Goal: Task Accomplishment & Management: Complete application form

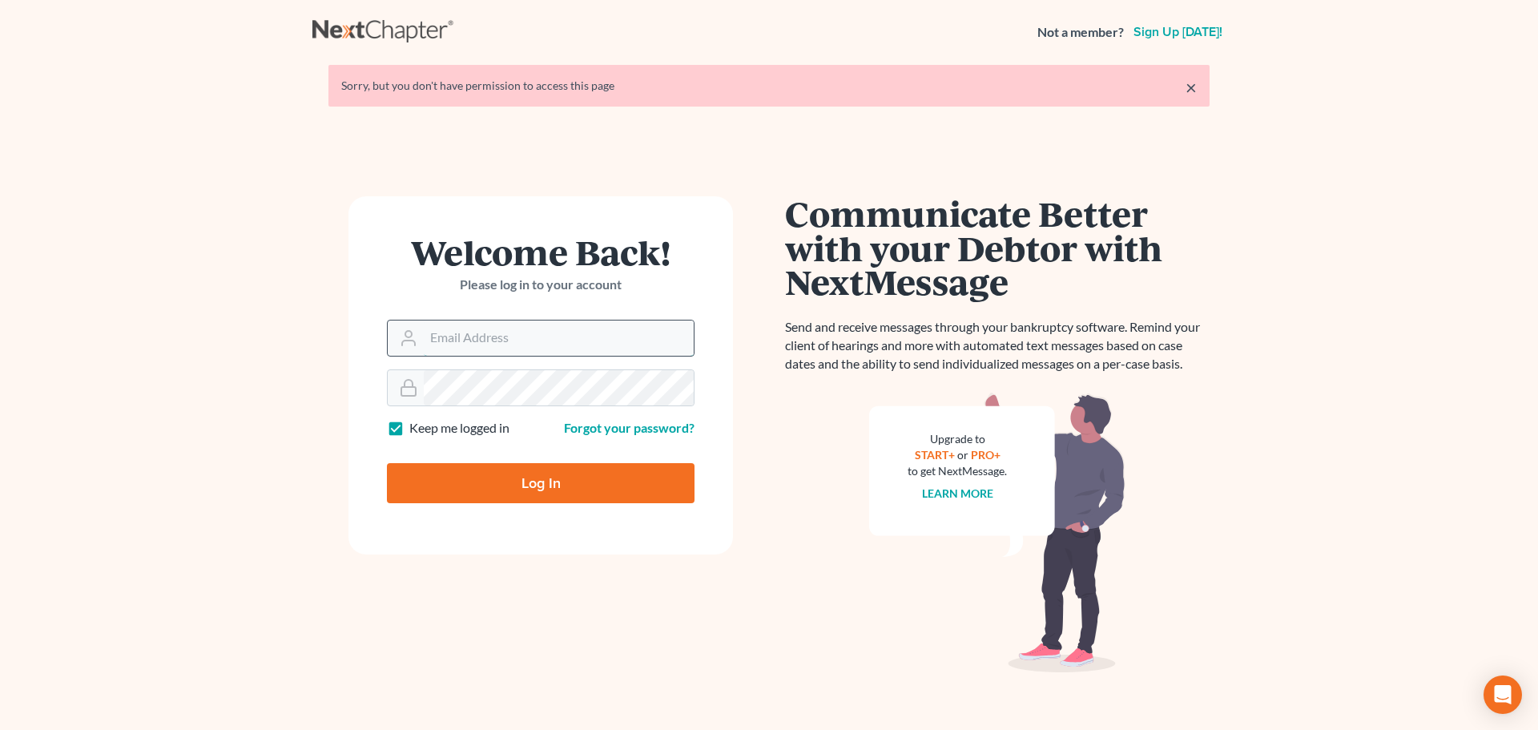
click at [528, 340] on input "Email Address" at bounding box center [559, 337] width 270 height 35
click at [500, 353] on input "Email Address" at bounding box center [559, 337] width 270 height 35
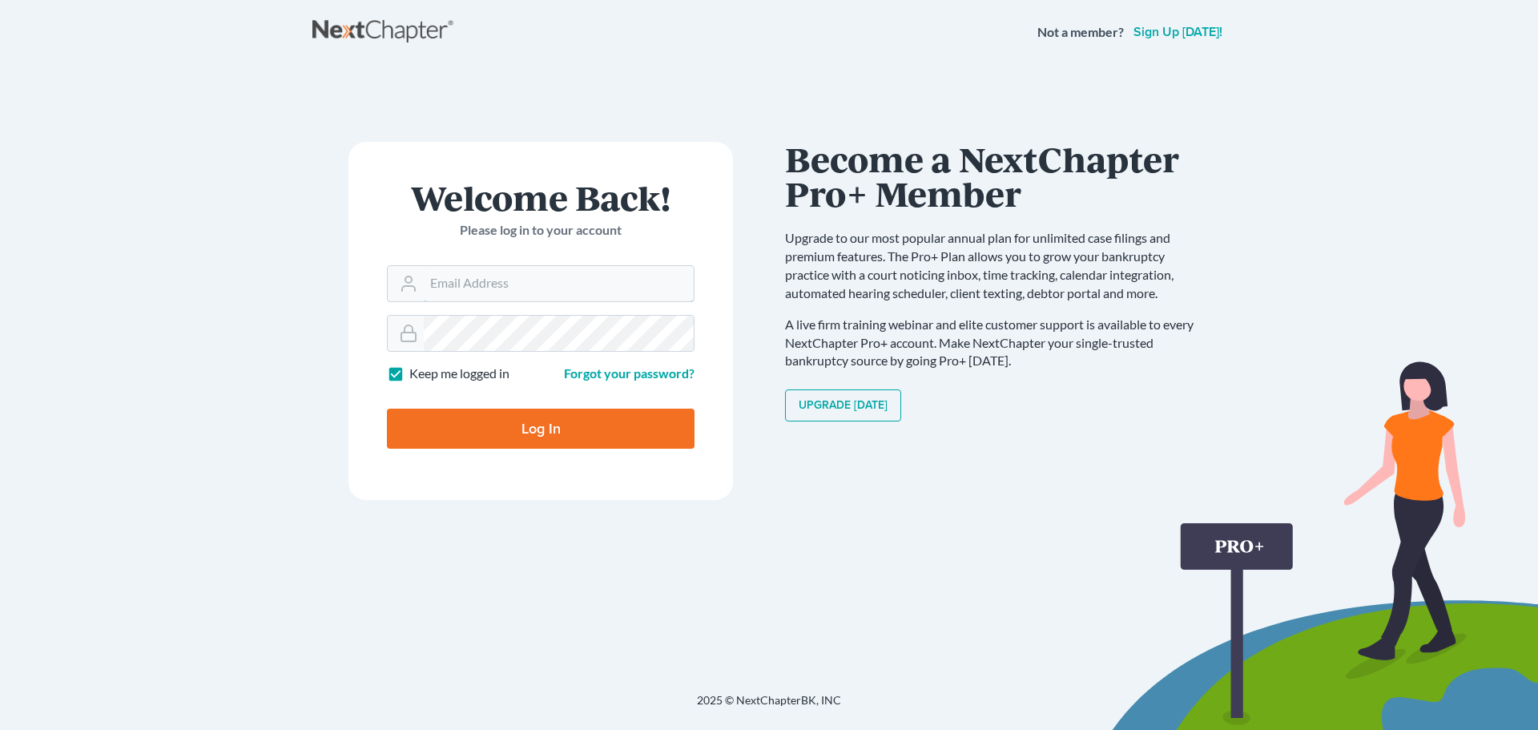
type input "[EMAIL_ADDRESS][DOMAIN_NAME]"
type input "Thinking..."
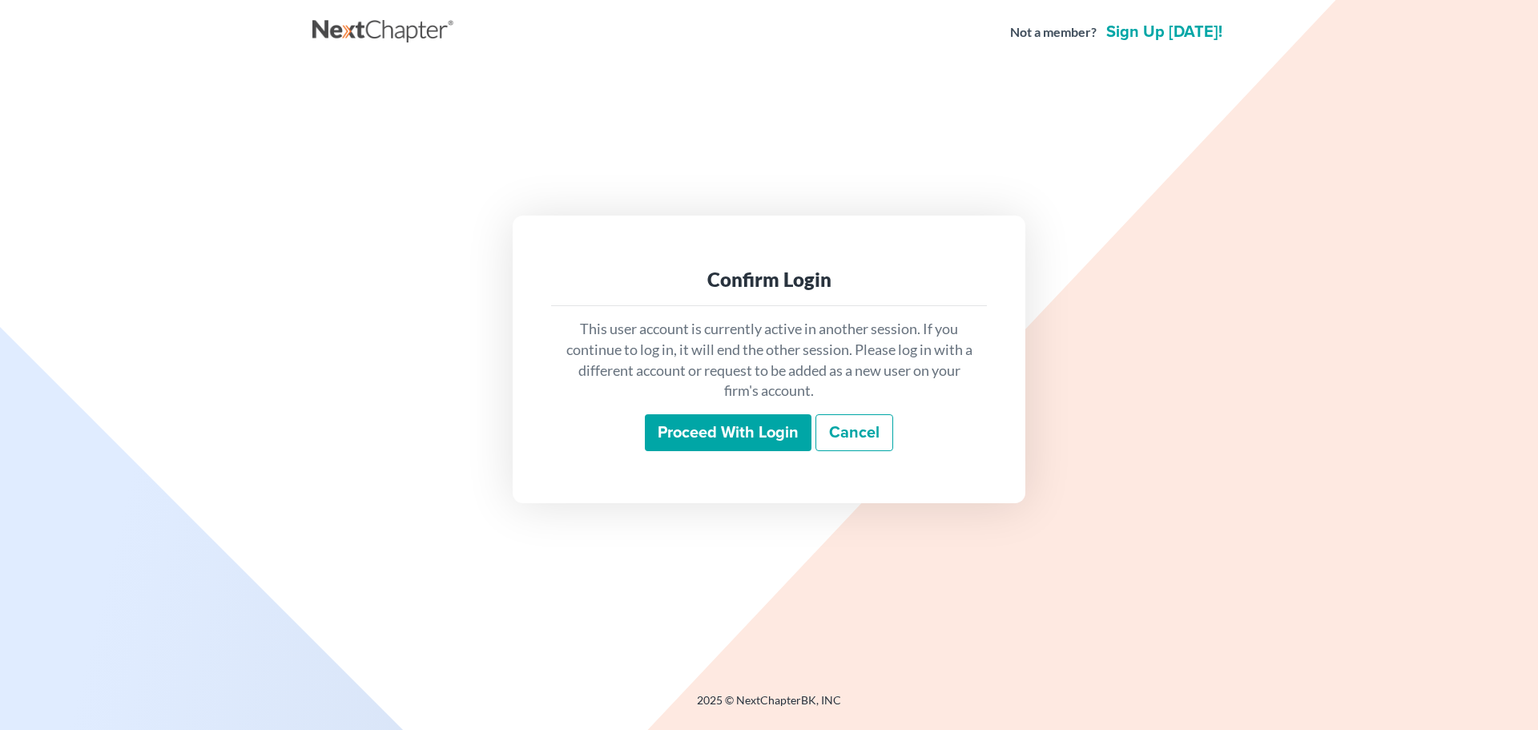
click at [659, 419] on input "Proceed with login" at bounding box center [728, 432] width 167 height 37
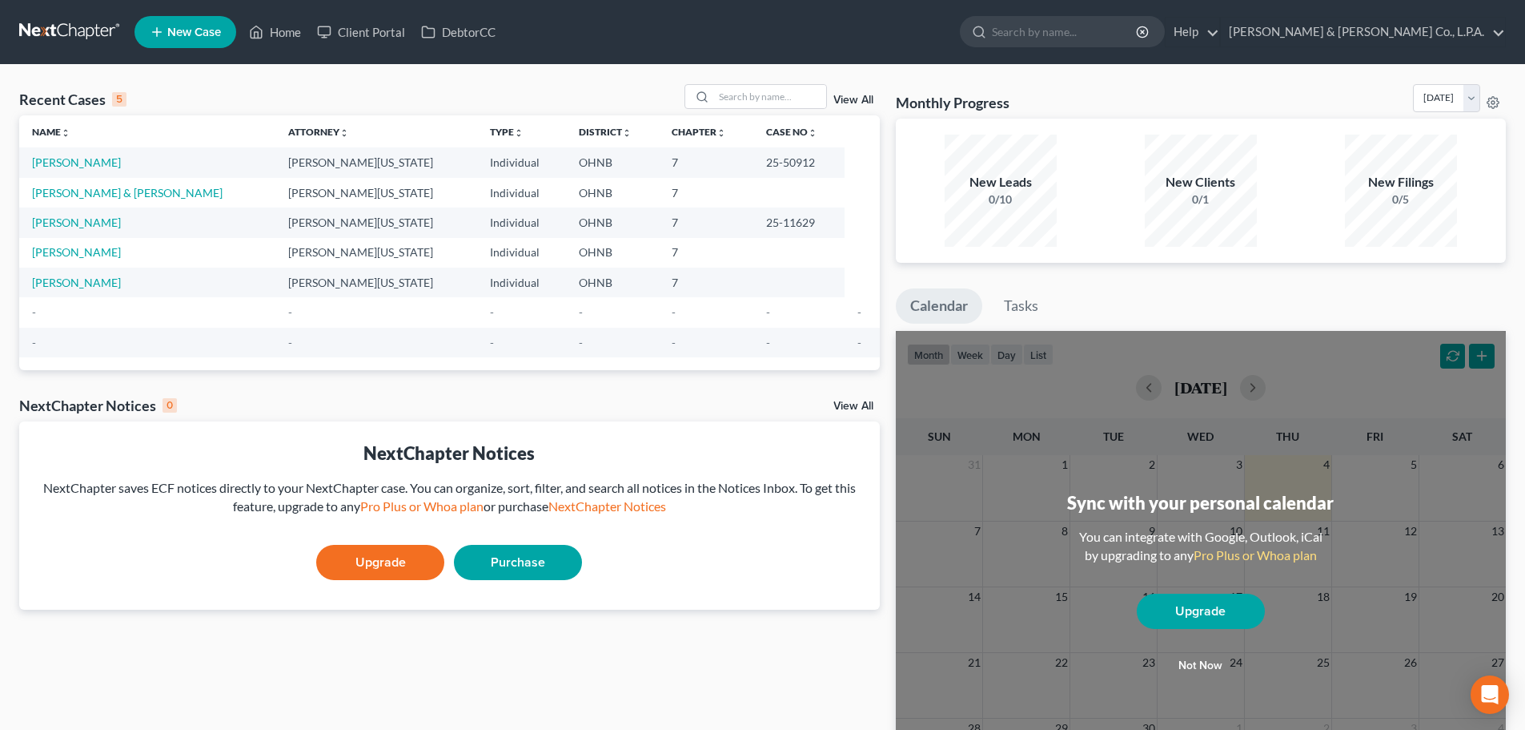
click at [1198, 660] on button "Not now" at bounding box center [1201, 665] width 128 height 32
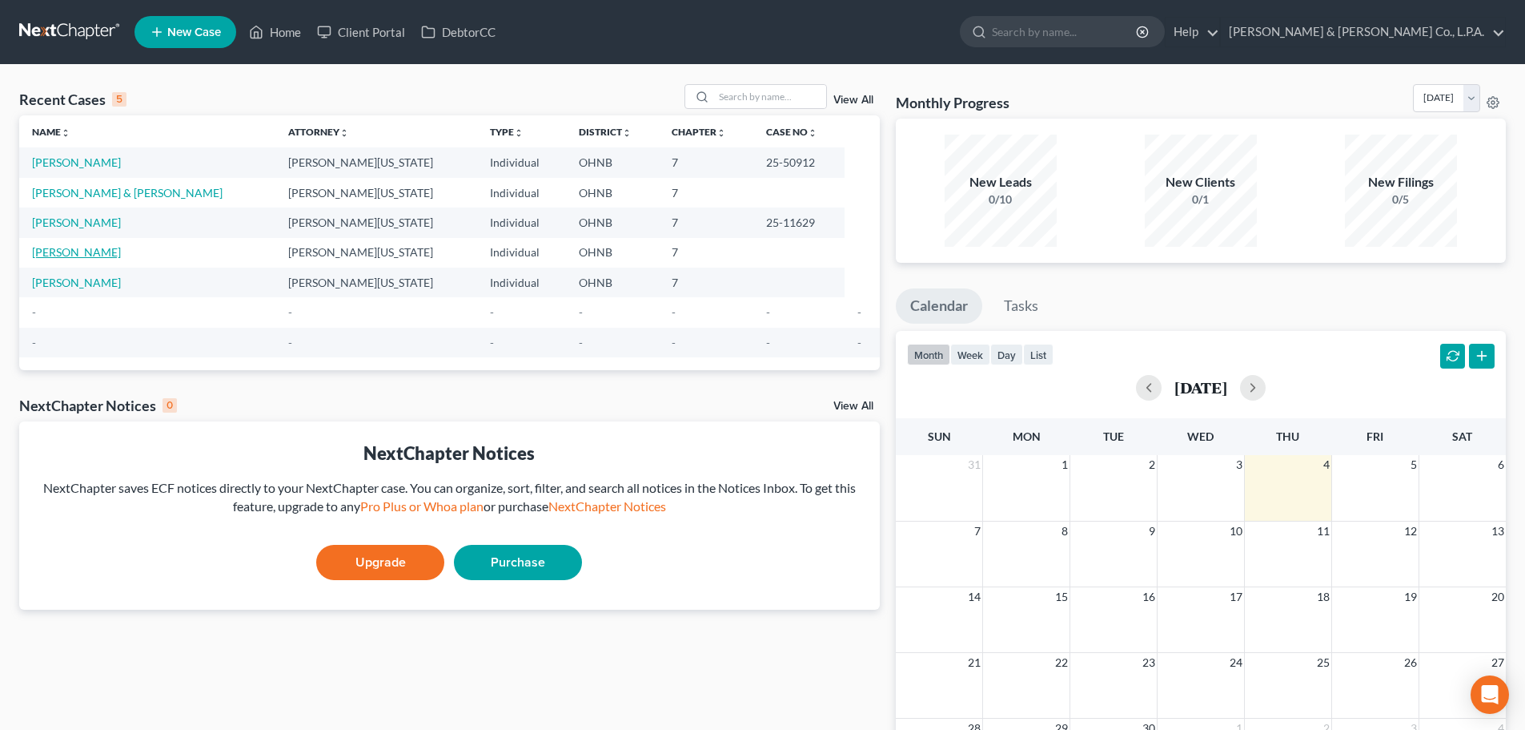
click at [91, 255] on link "Savic, Dragan" at bounding box center [76, 252] width 89 height 14
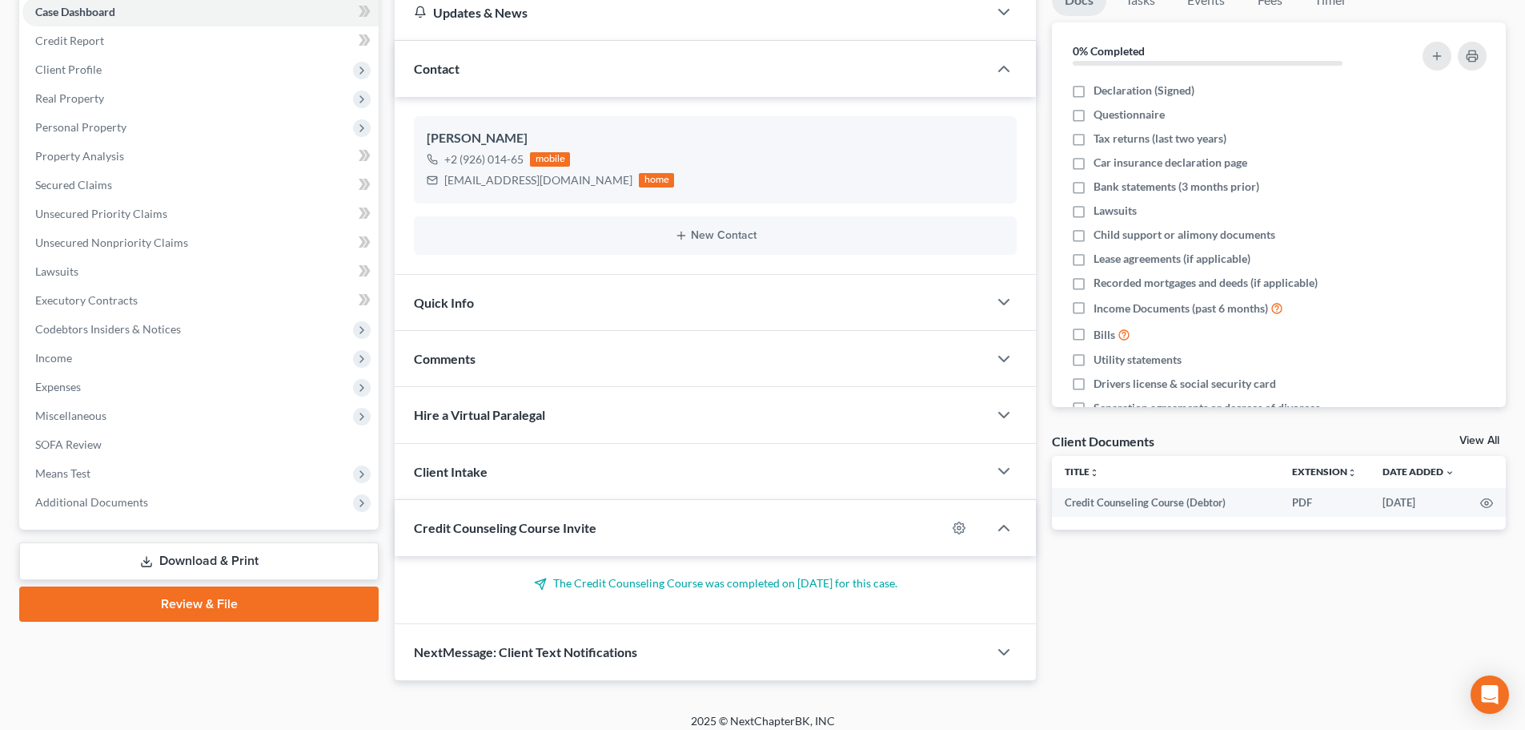
scroll to position [181, 0]
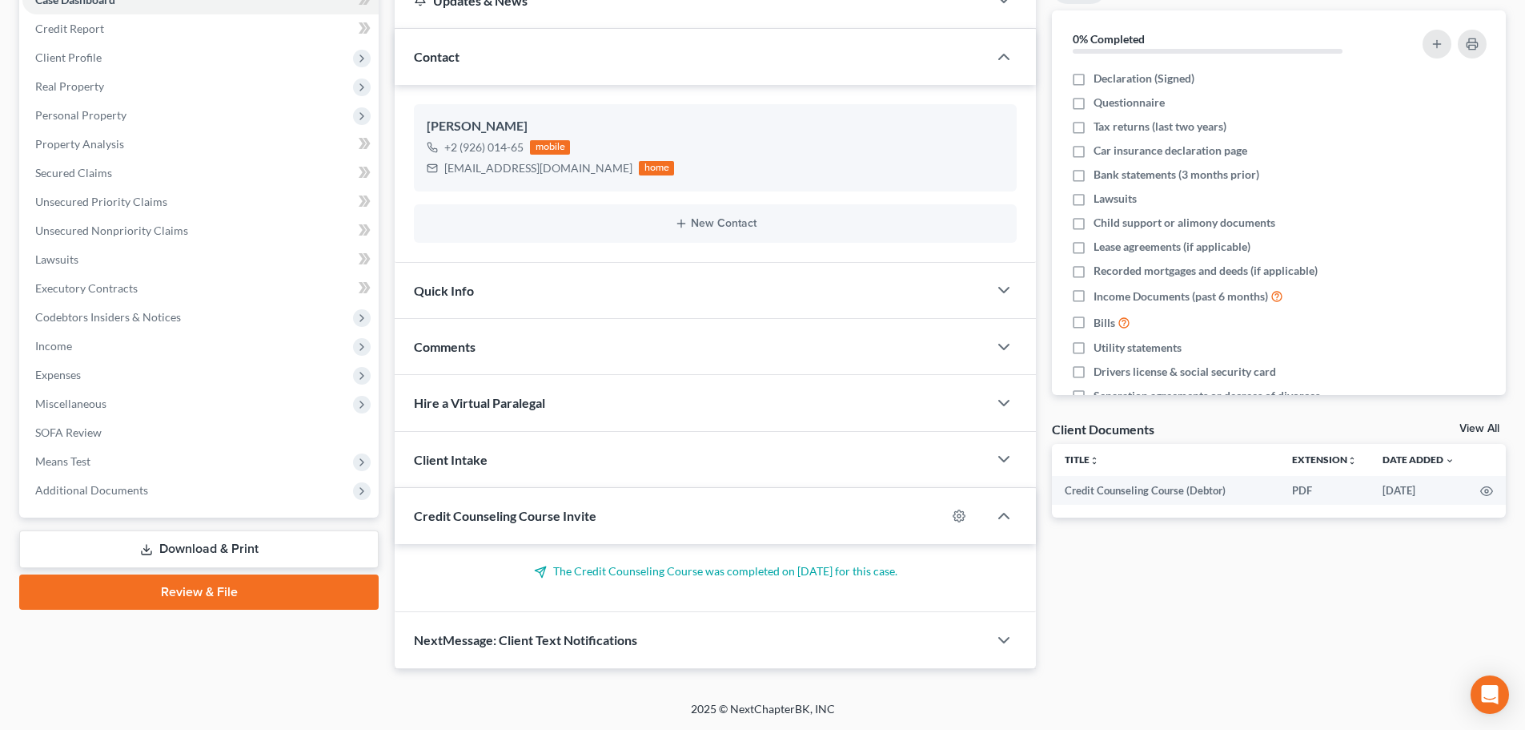
click at [175, 594] on link "Review & File" at bounding box center [199, 591] width 360 height 35
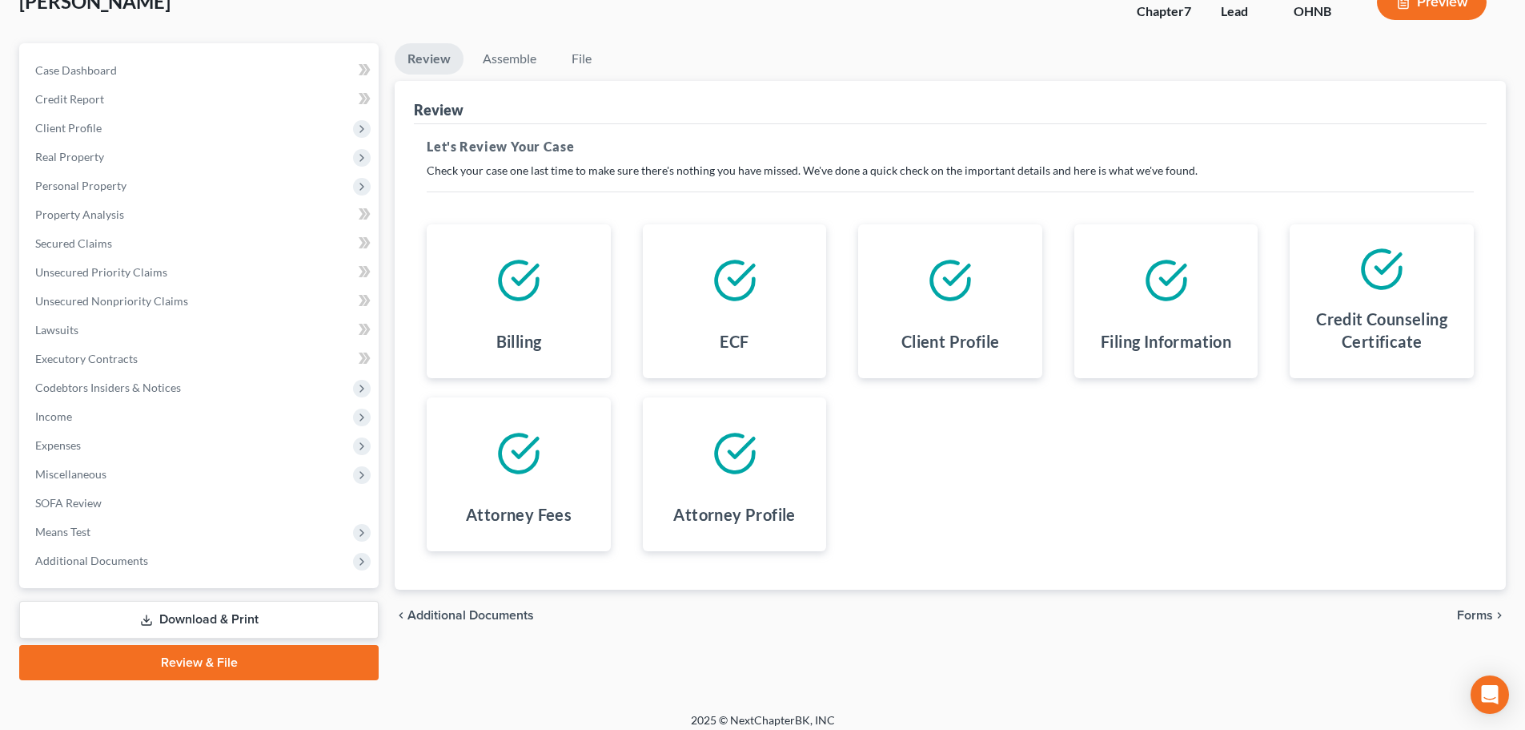
scroll to position [42, 0]
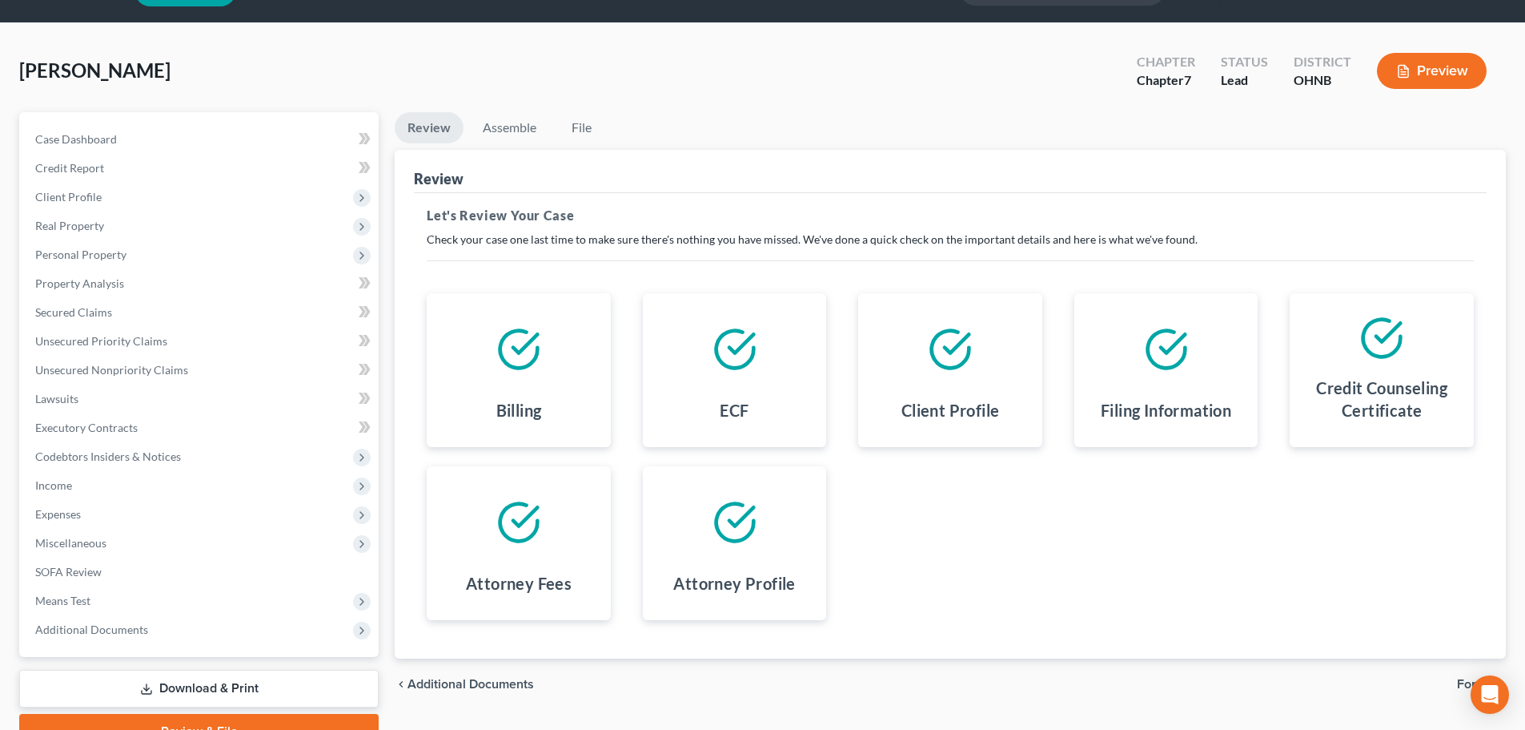
click at [537, 351] on icon at bounding box center [519, 349] width 38 height 38
click at [544, 519] on div at bounding box center [519, 522] width 159 height 86
click at [807, 523] on div at bounding box center [735, 522] width 159 height 86
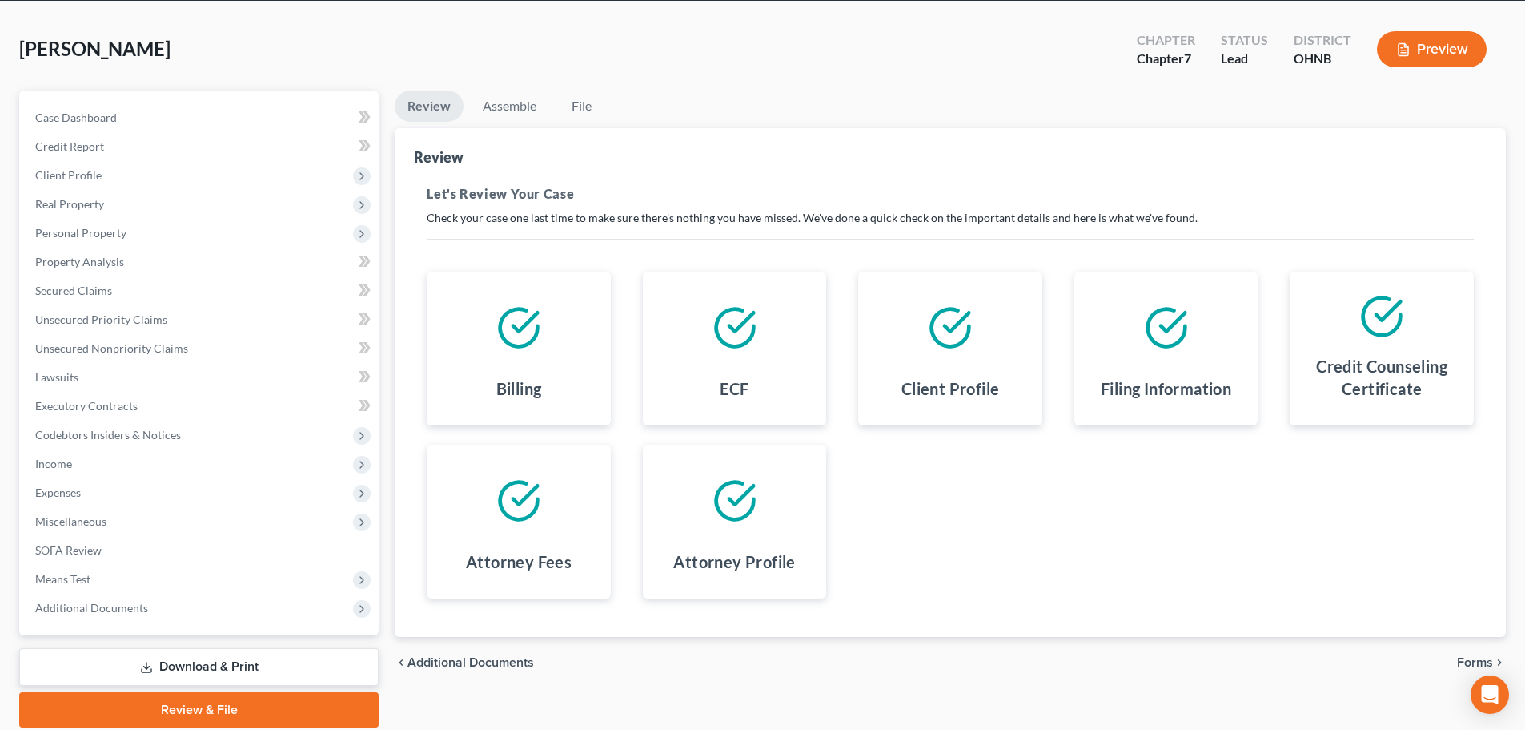
scroll to position [122, 0]
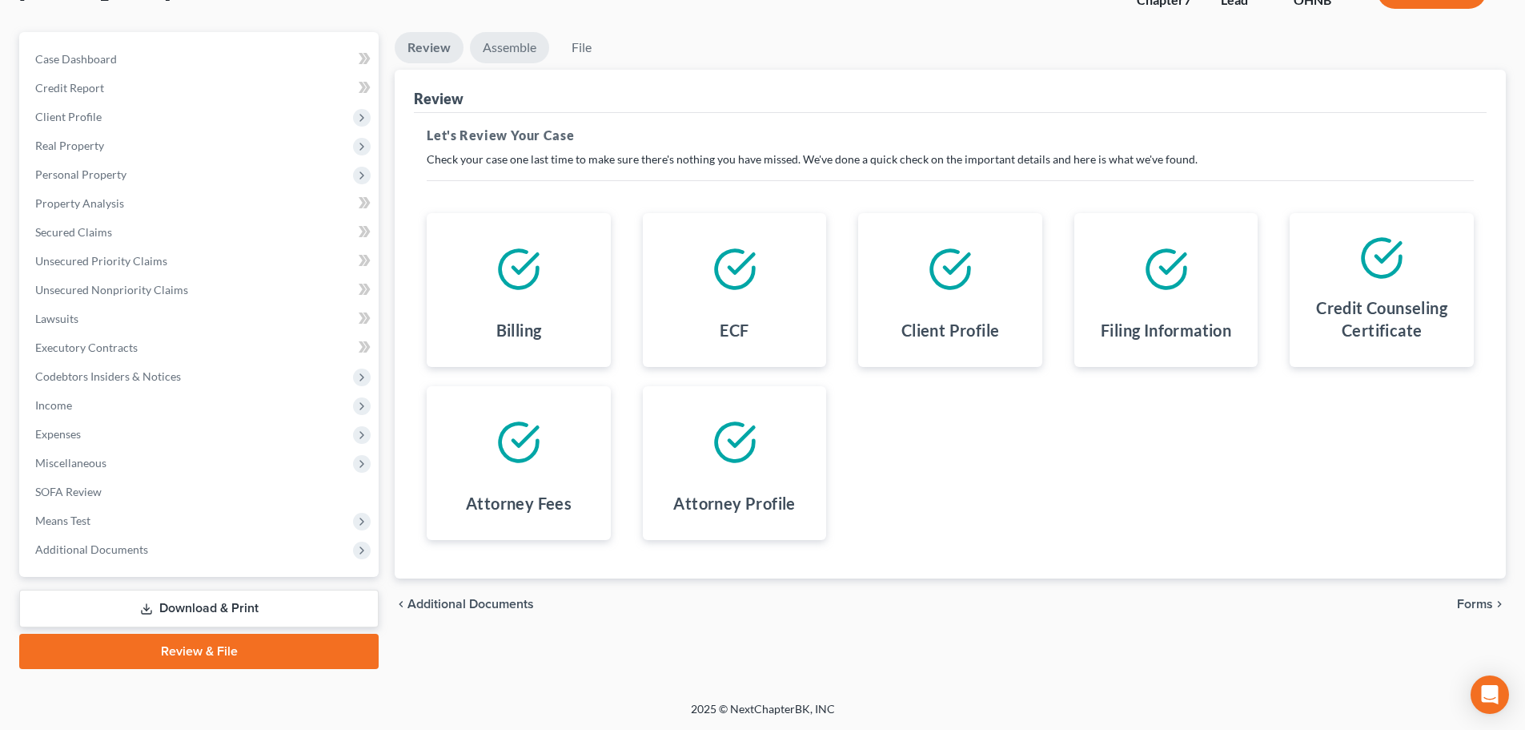
click at [534, 57] on link "Assemble" at bounding box center [509, 47] width 79 height 31
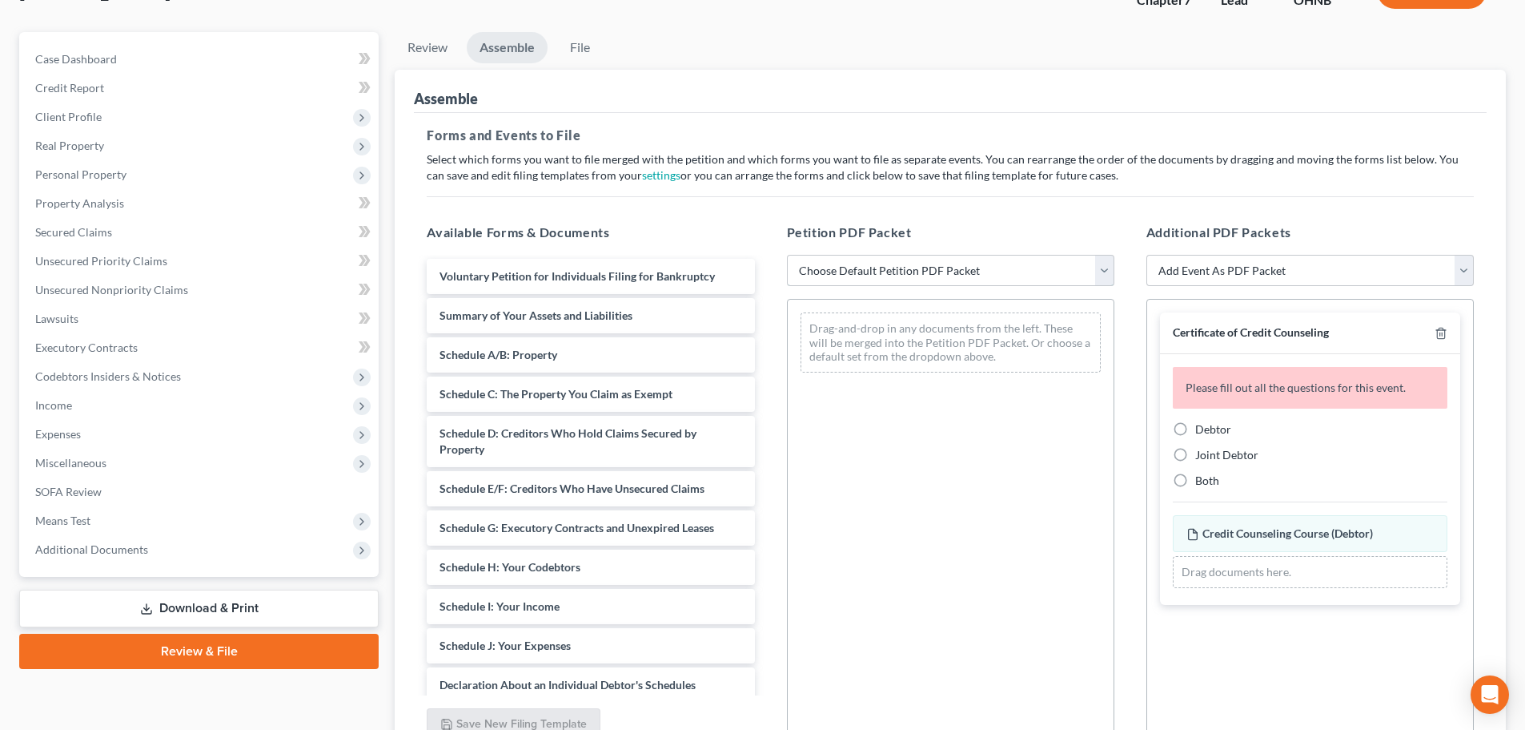
click at [819, 271] on select "Choose Default Petition PDF Packet Complete Bankruptcy Petition (all forms and …" at bounding box center [951, 271] width 328 height 32
select select "2"
click at [787, 255] on select "Choose Default Petition PDF Packet Complete Bankruptcy Petition (all forms and …" at bounding box center [951, 271] width 328 height 32
click at [893, 237] on span "Petition PDF Packet" at bounding box center [849, 231] width 125 height 15
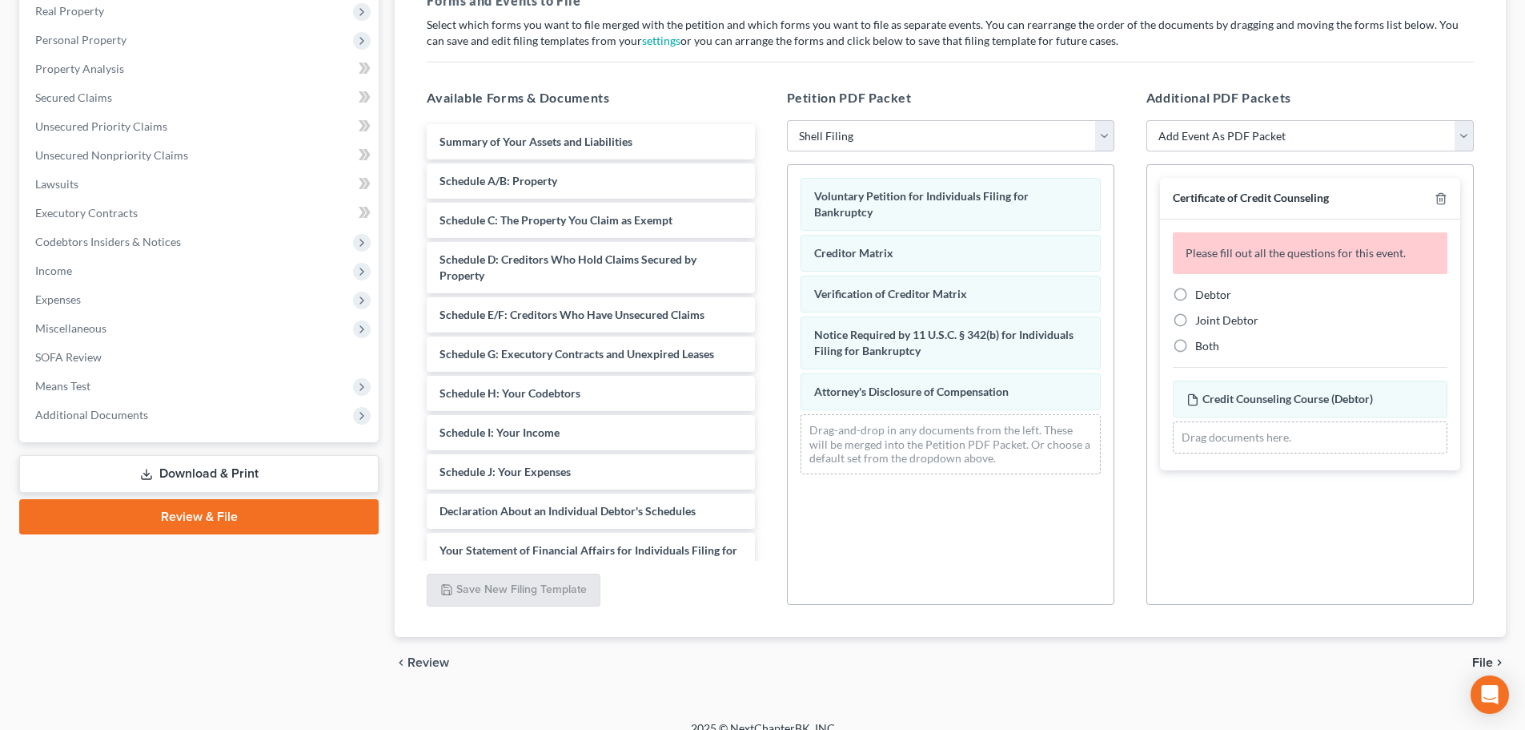
scroll to position [195, 0]
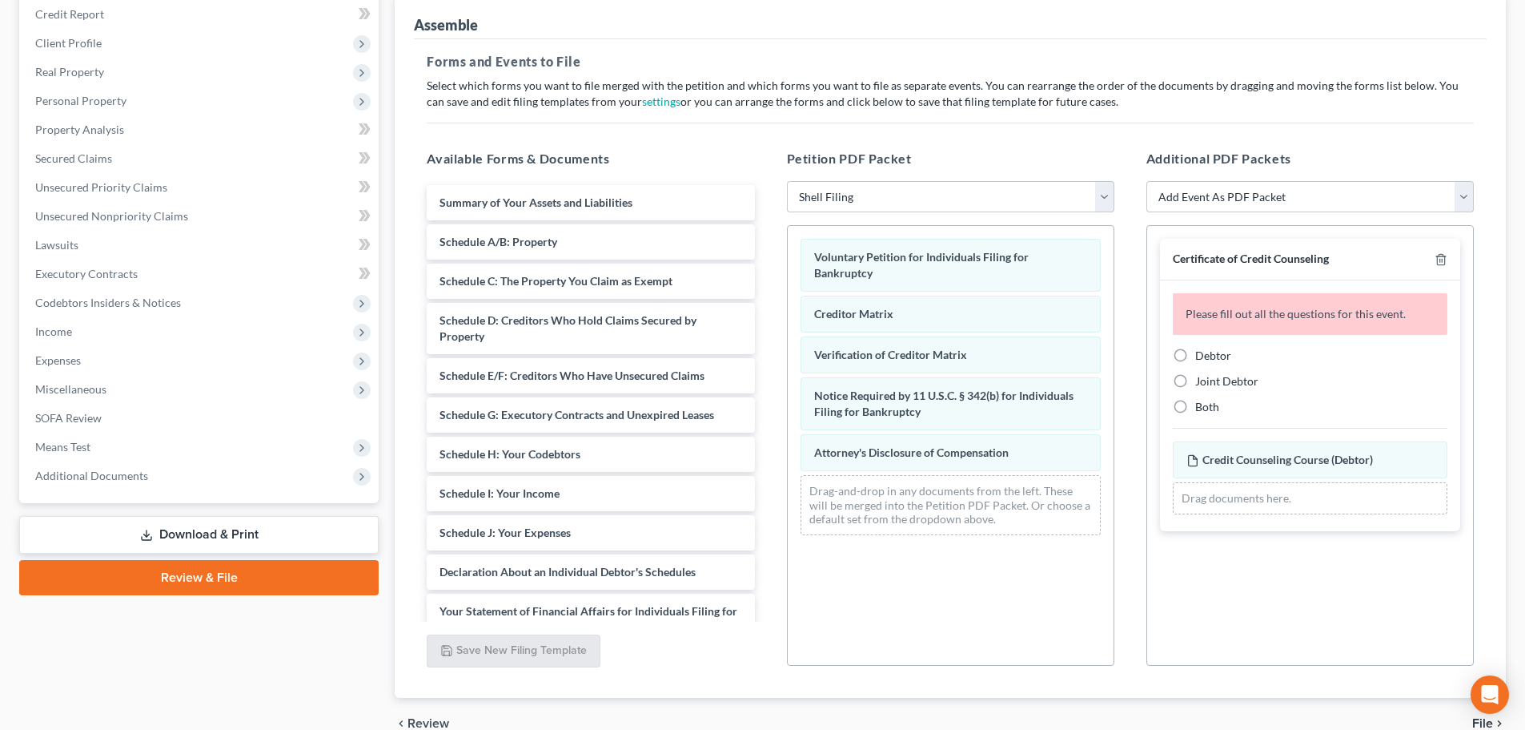
click at [1200, 352] on span "Debtor" at bounding box center [1214, 355] width 36 height 14
click at [1202, 352] on input "Debtor" at bounding box center [1207, 353] width 10 height 10
radio input "true"
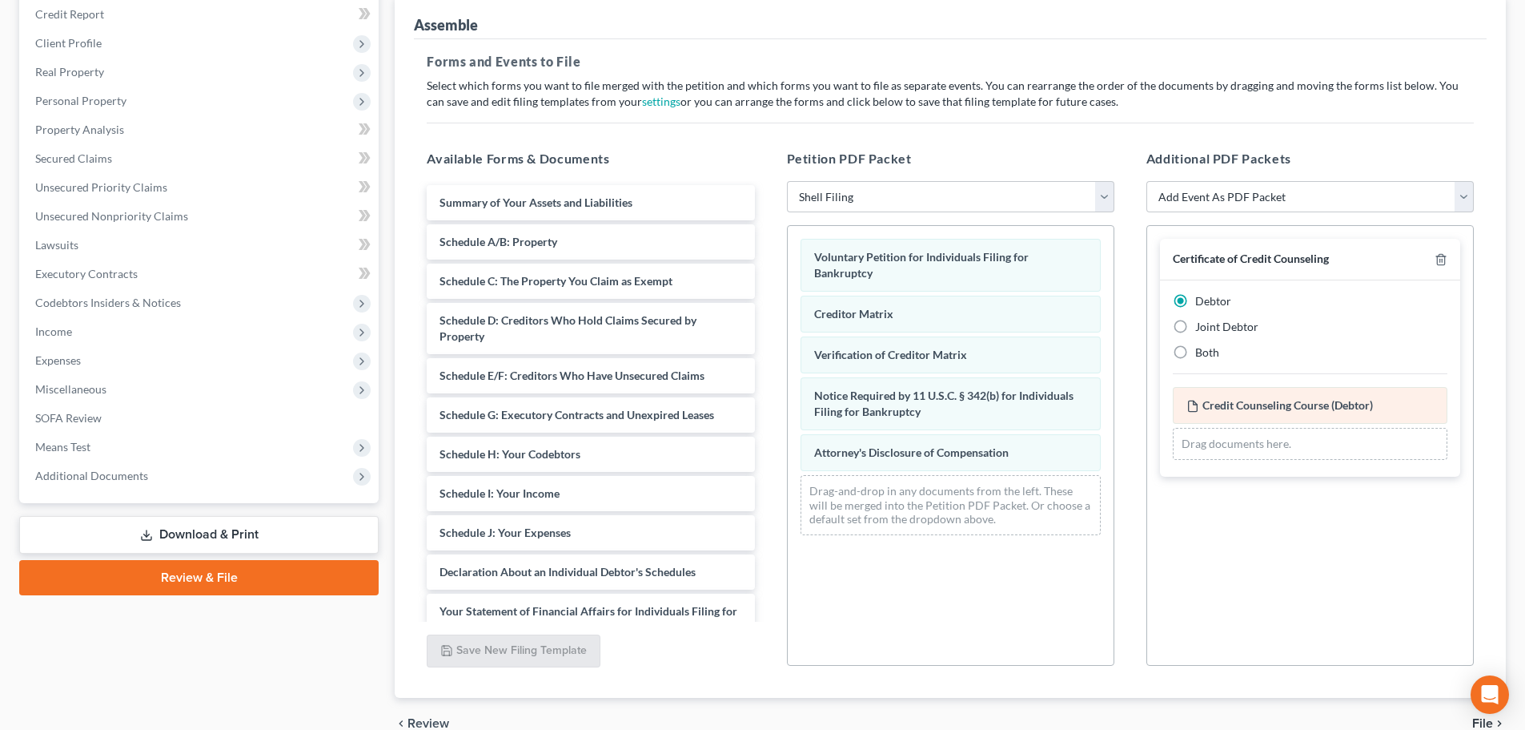
click at [1250, 409] on span "Credit Counseling Course (Debtor)" at bounding box center [1288, 405] width 171 height 14
click at [1239, 199] on select "Add Event As PDF Packet 20 Largest Unsecured Creditors Amended List of Creditor…" at bounding box center [1311, 197] width 328 height 32
click at [1240, 199] on select "Add Event As PDF Packet 20 Largest Unsecured Creditors Amended List of Creditor…" at bounding box center [1311, 197] width 328 height 32
click at [1222, 191] on select "Add Event As PDF Packet 20 Largest Unsecured Creditors Amended List of Creditor…" at bounding box center [1311, 197] width 328 height 32
click at [992, 118] on div "Forms and Events to File Select which forms you want to file merged with the pe…" at bounding box center [950, 368] width 1073 height 659
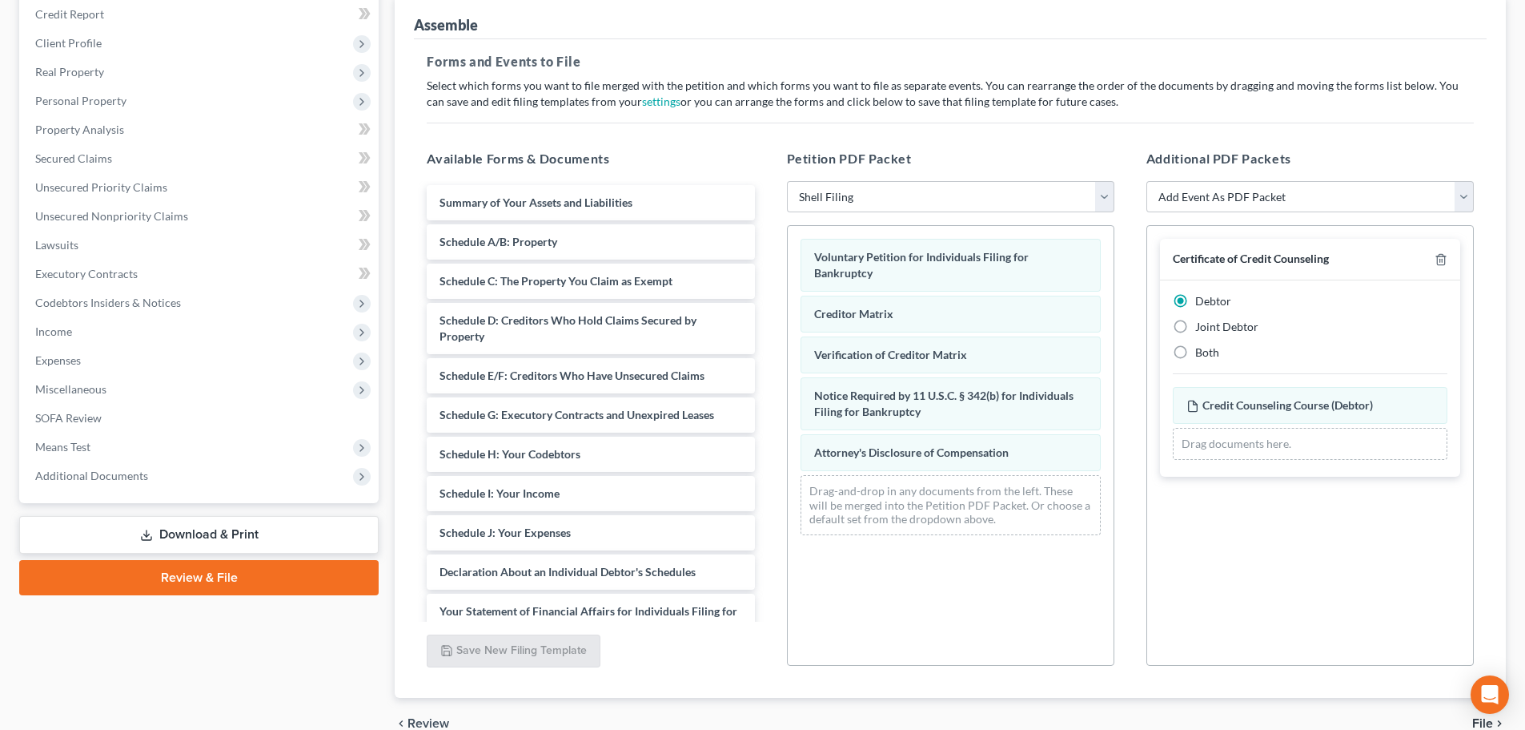
click at [1241, 476] on div "Debtor Joint Debtor Both Credit Counseling Course (Debtor) Amended Credit Couns…" at bounding box center [1310, 378] width 300 height 196
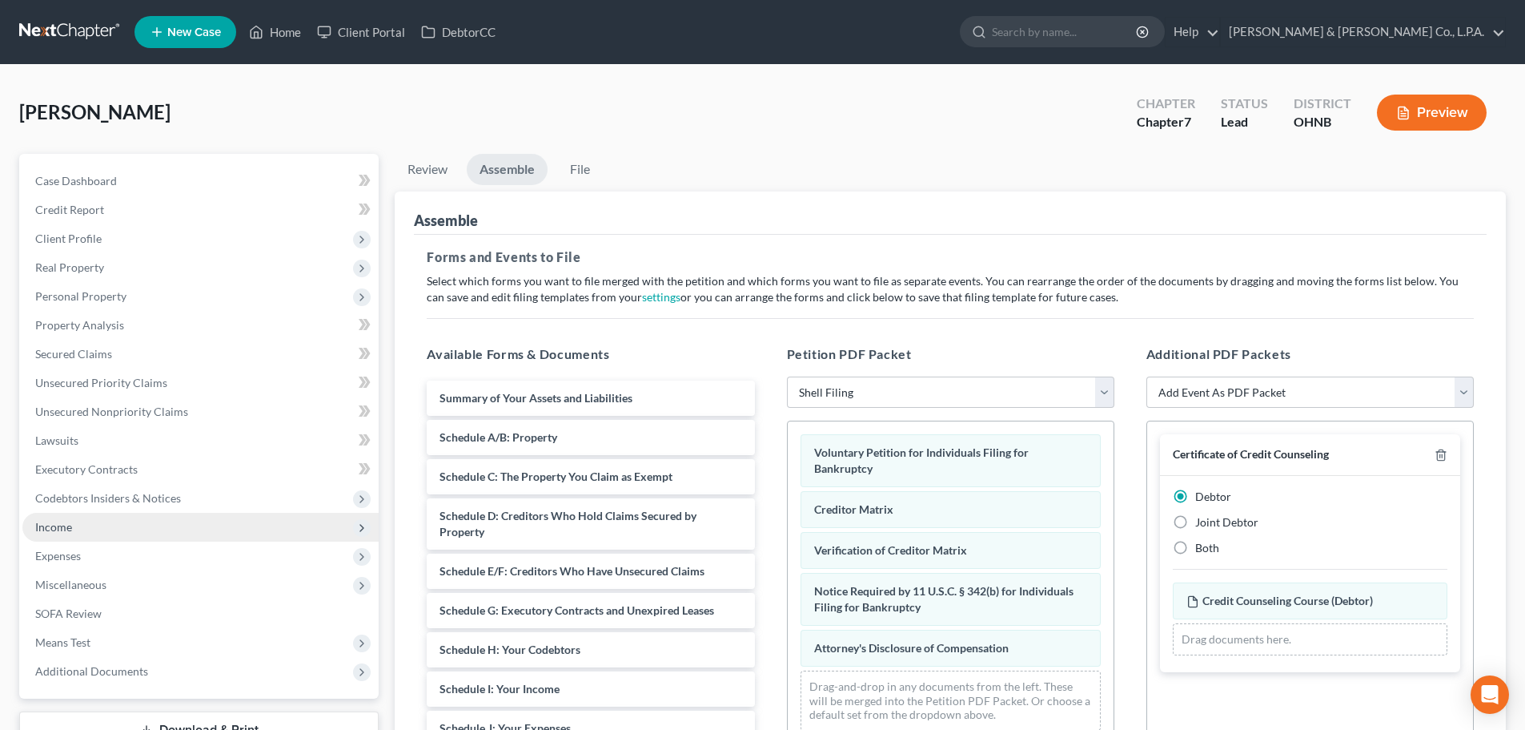
click at [122, 530] on span "Income" at bounding box center [200, 527] width 356 height 29
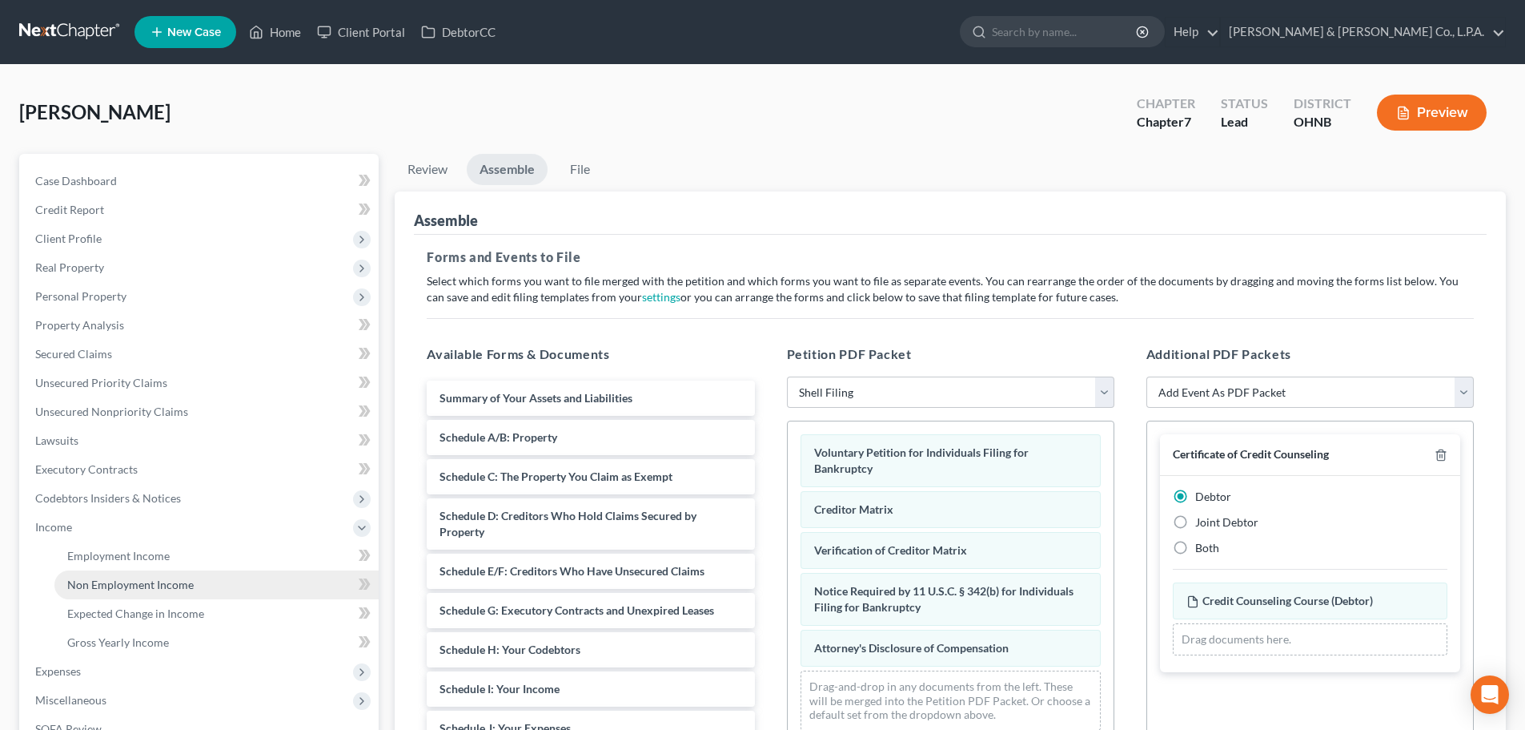
click at [123, 589] on span "Non Employment Income" at bounding box center [130, 584] width 127 height 14
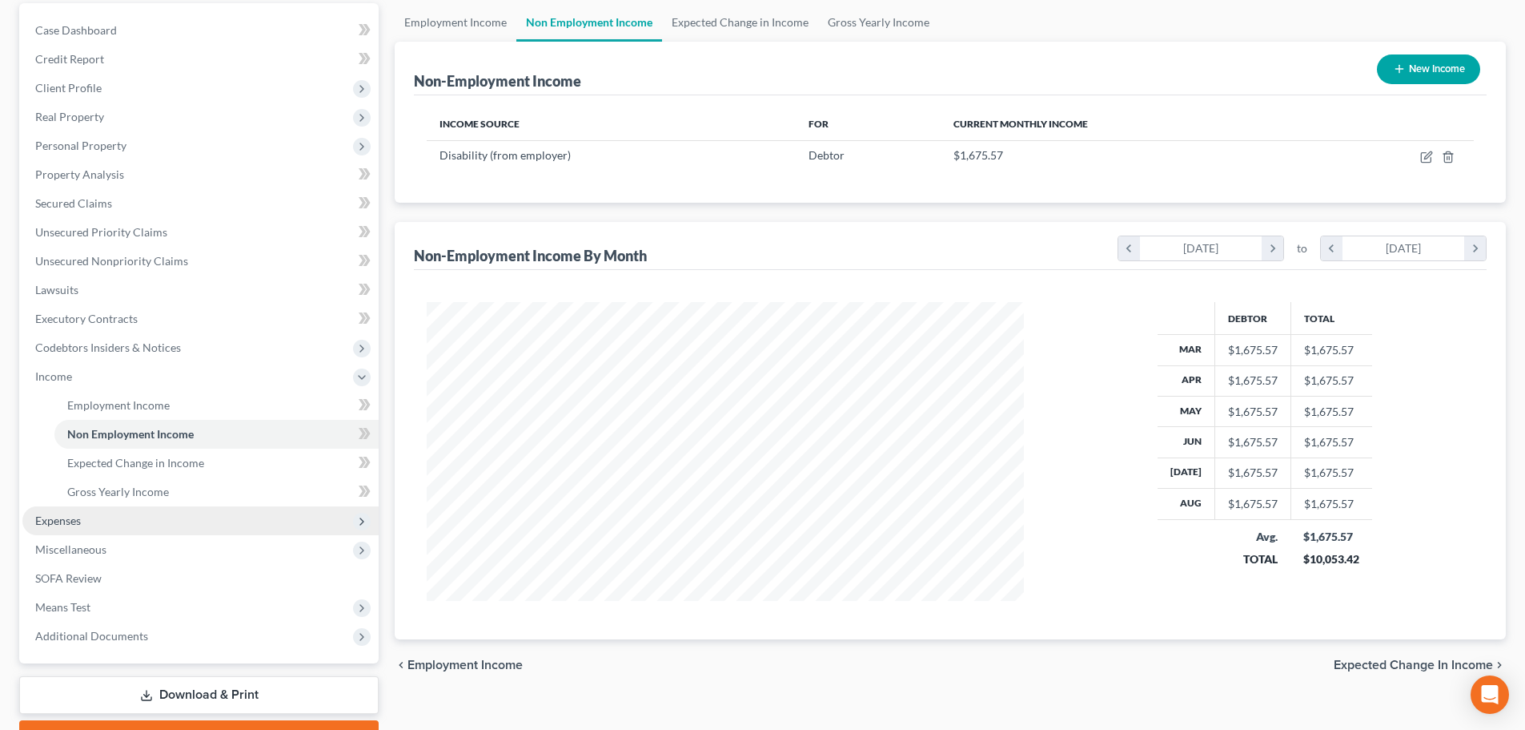
scroll to position [160, 0]
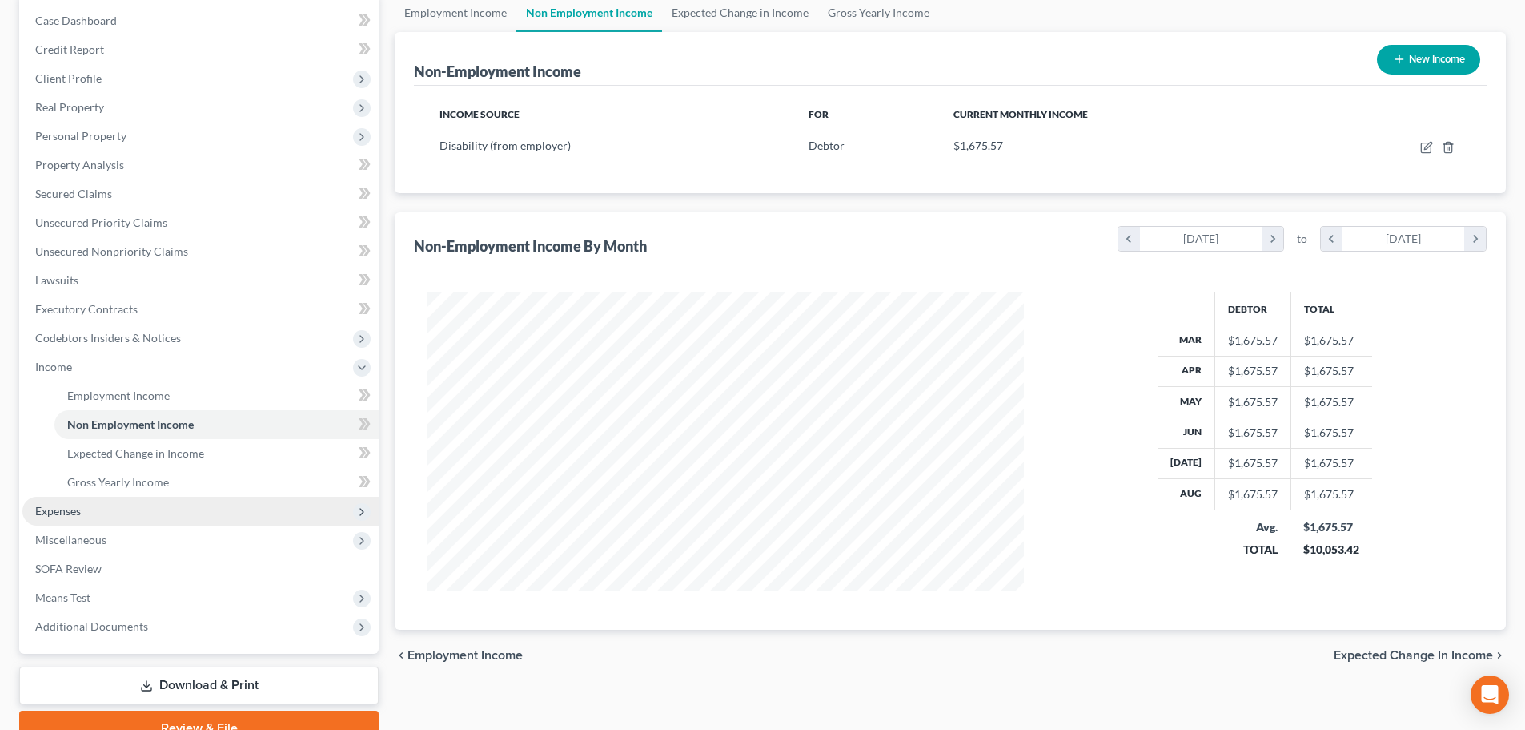
click at [75, 505] on span "Expenses" at bounding box center [58, 511] width 46 height 14
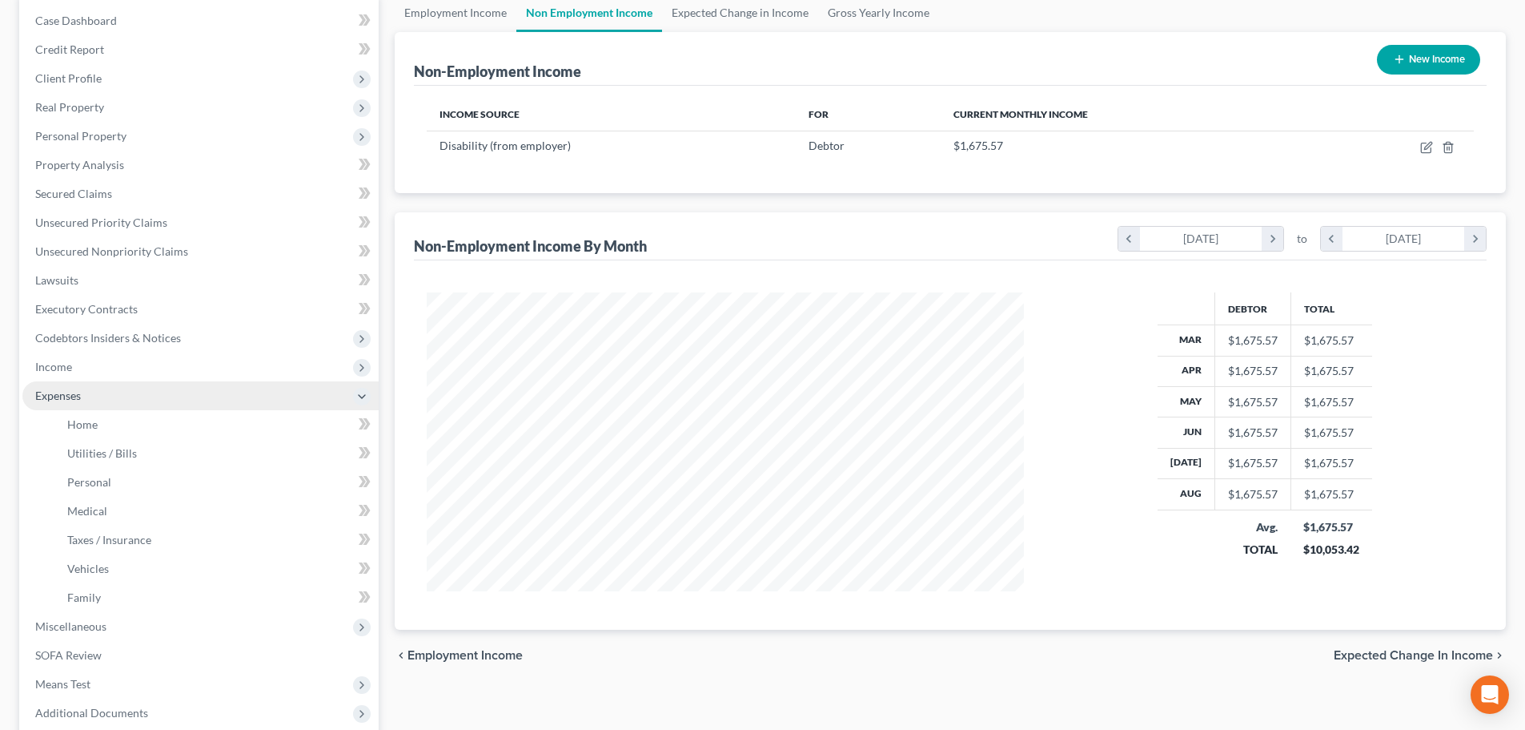
click at [146, 400] on span "Expenses" at bounding box center [200, 395] width 356 height 29
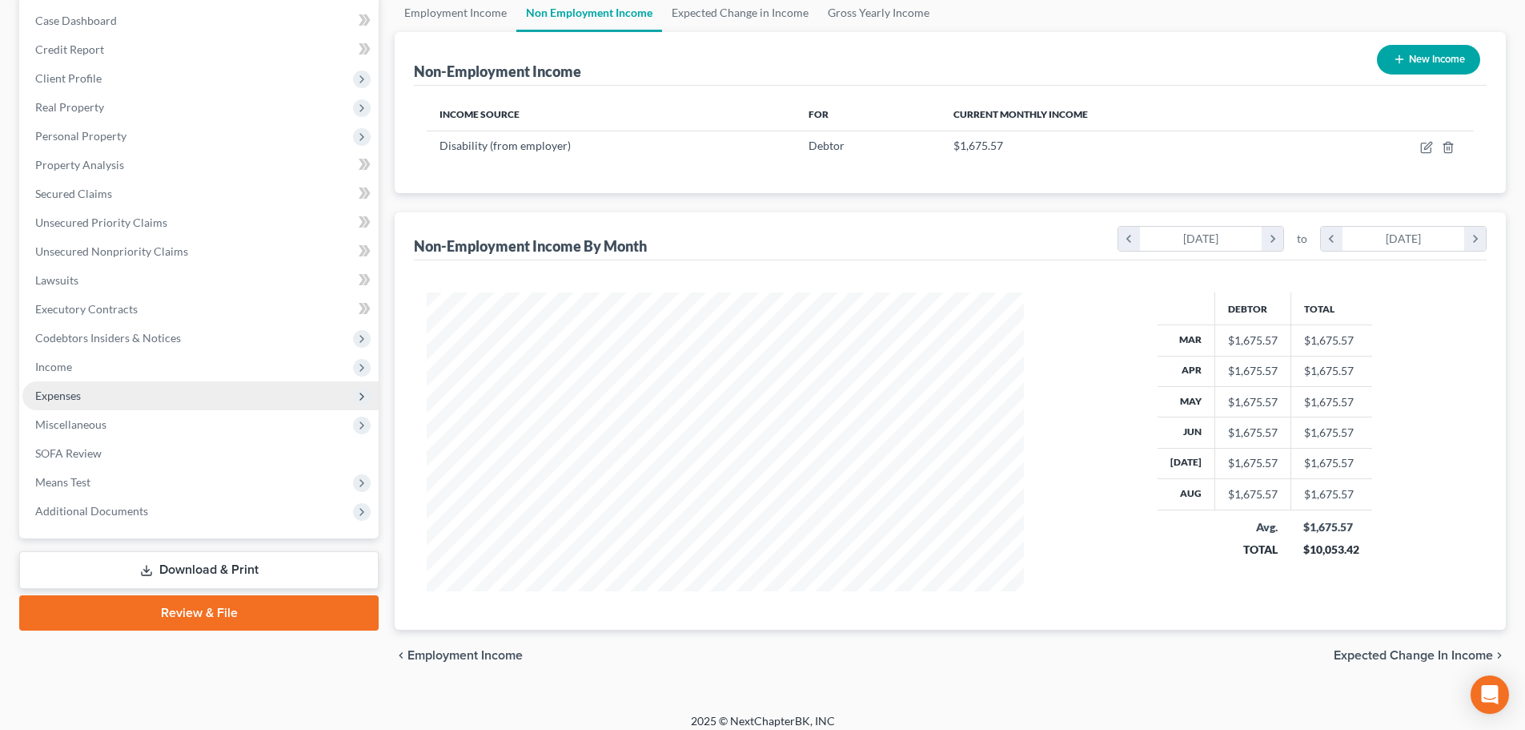
click at [146, 400] on span "Expenses" at bounding box center [200, 395] width 356 height 29
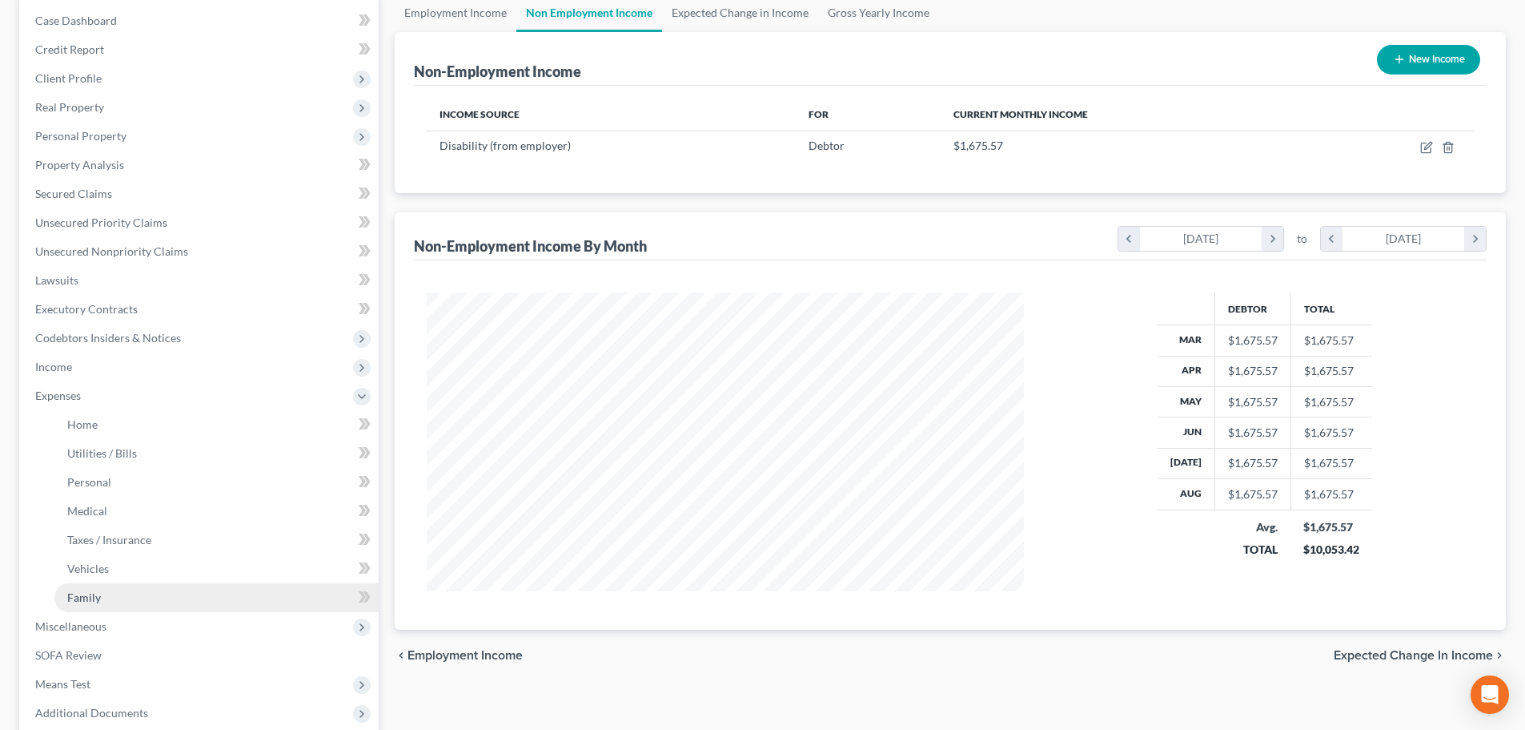
click at [114, 599] on link "Family" at bounding box center [216, 597] width 324 height 29
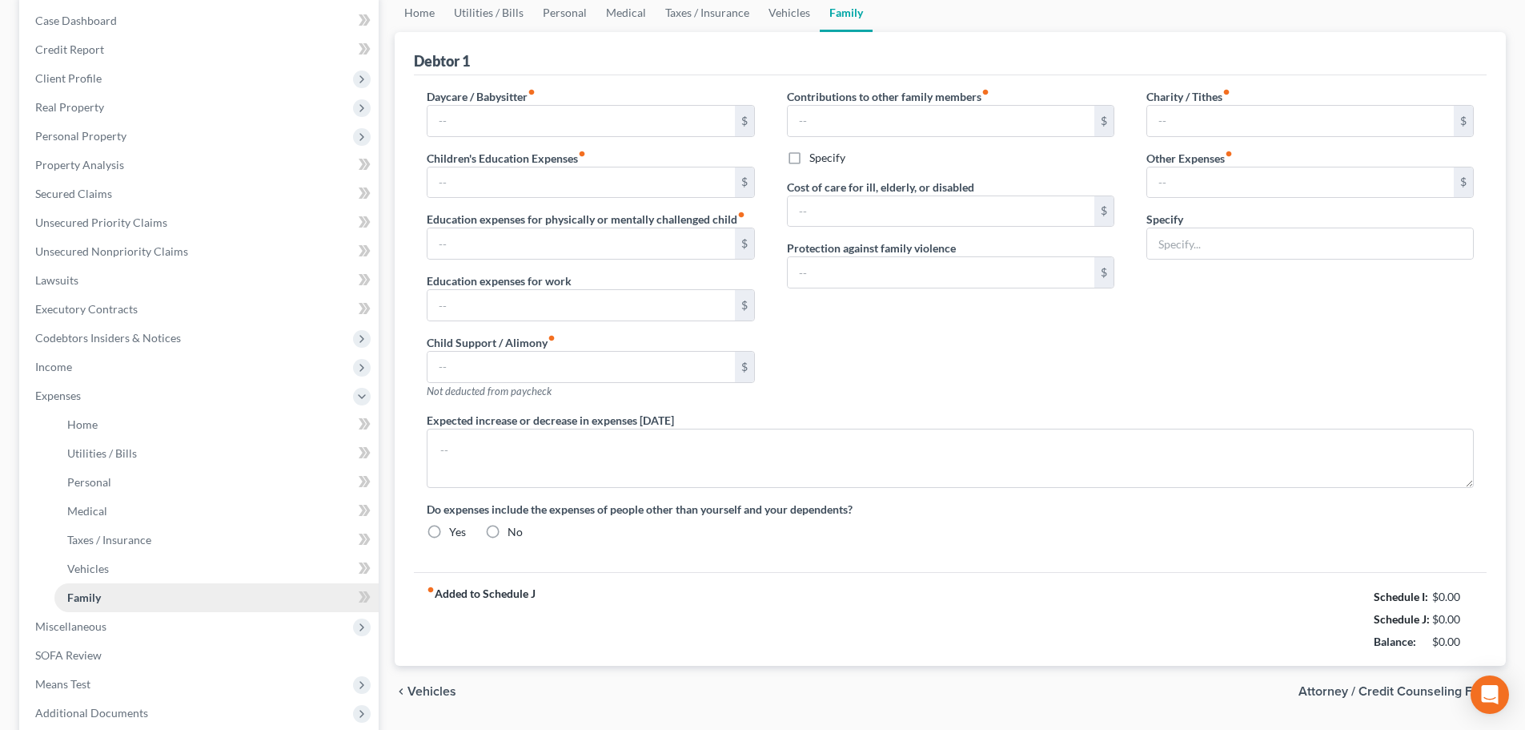
type input "0.00"
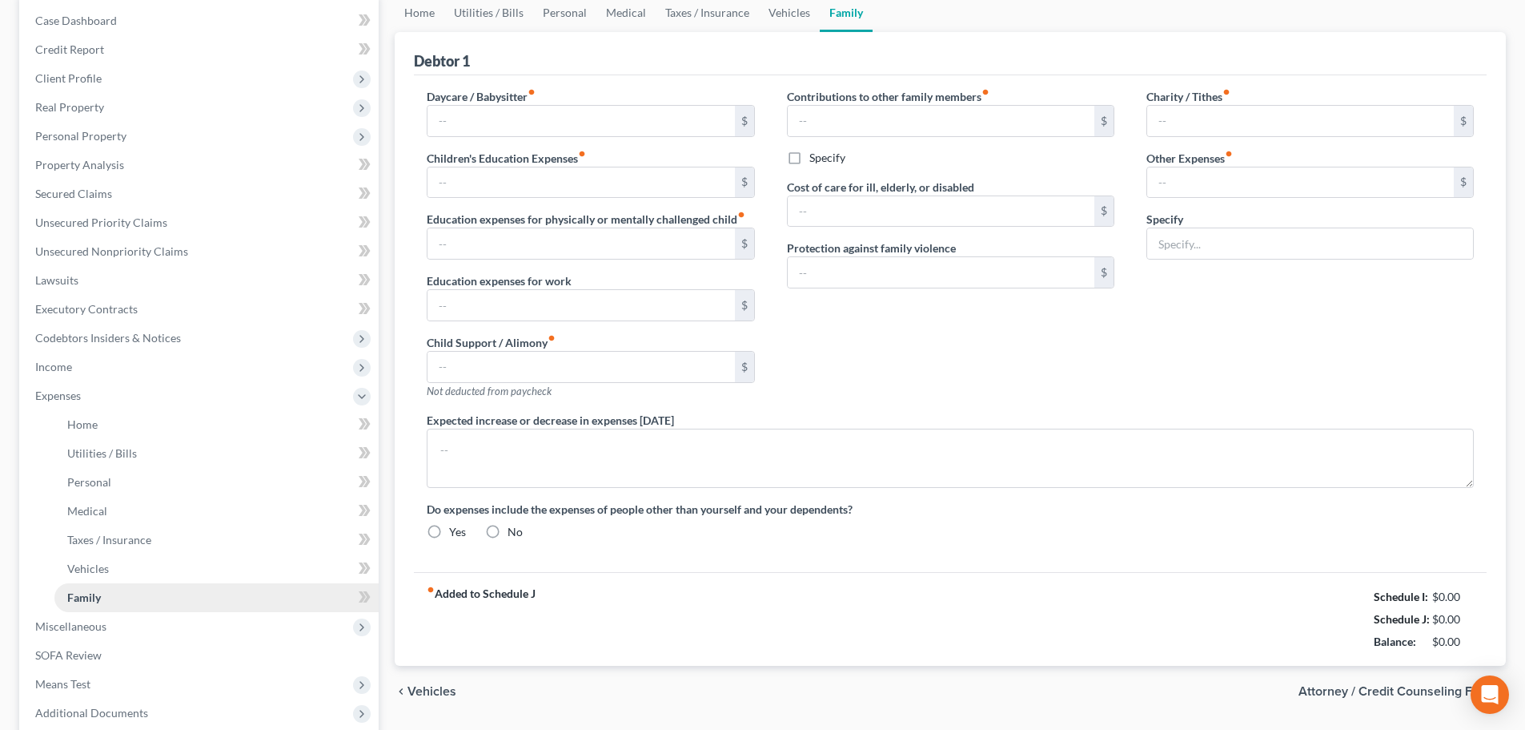
type input "0.00"
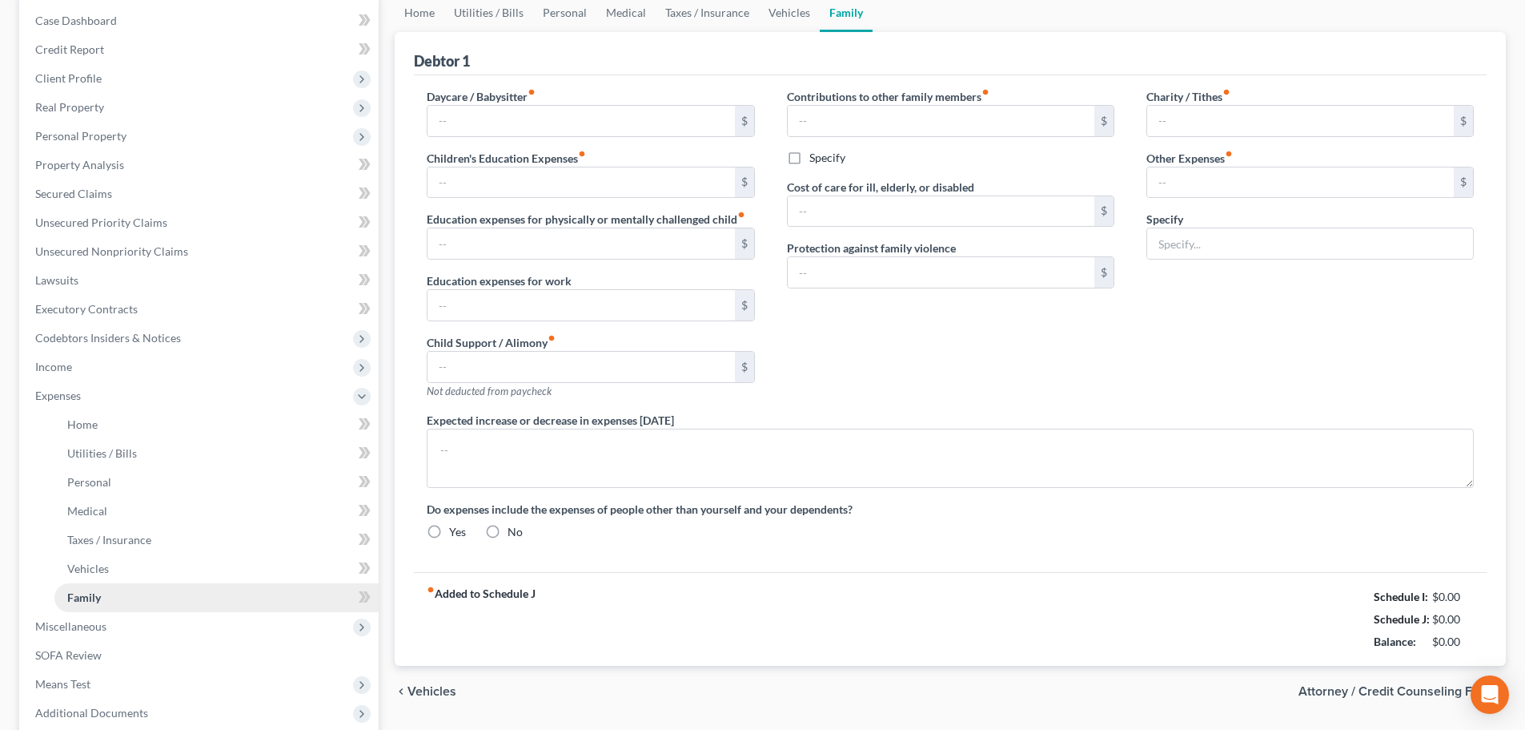
radio input "true"
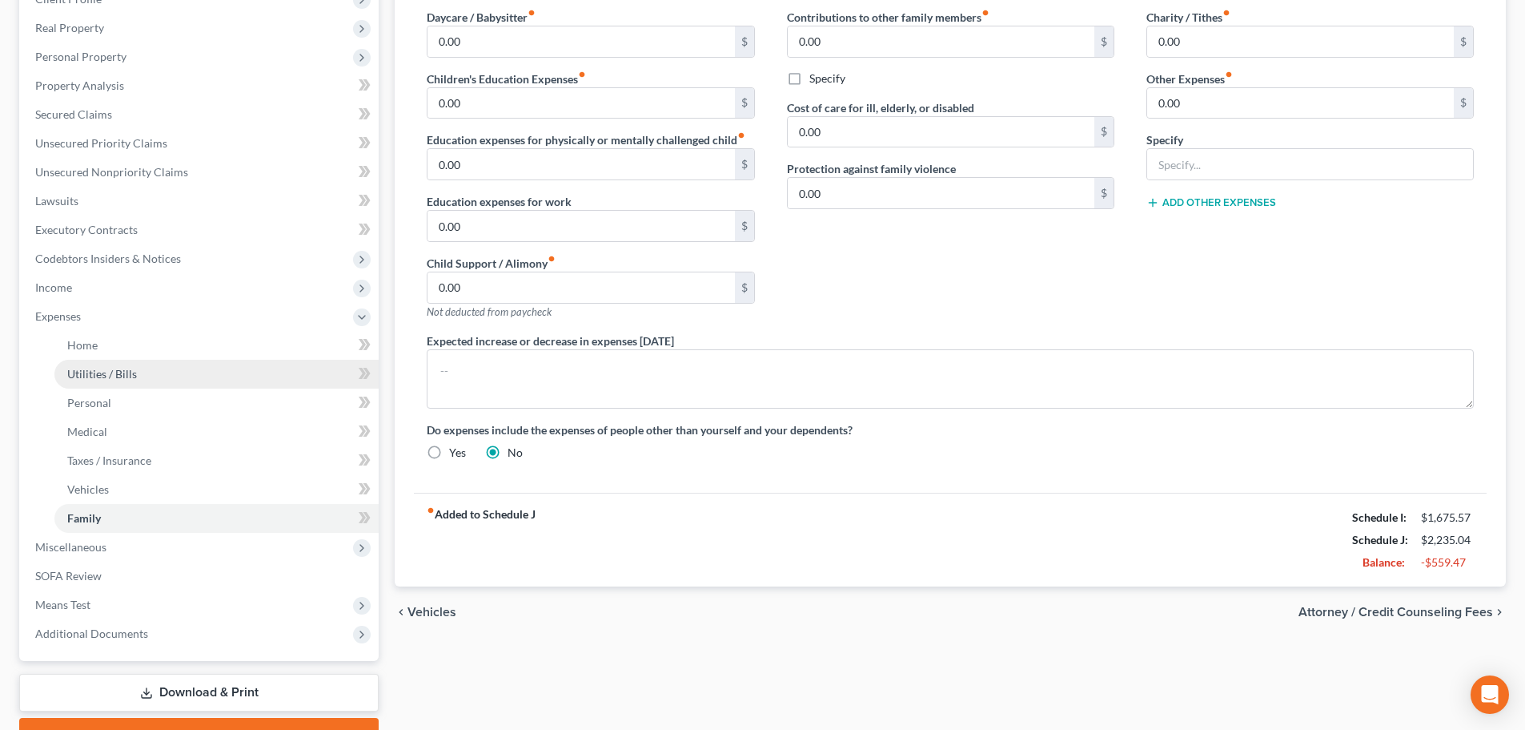
scroll to position [163, 0]
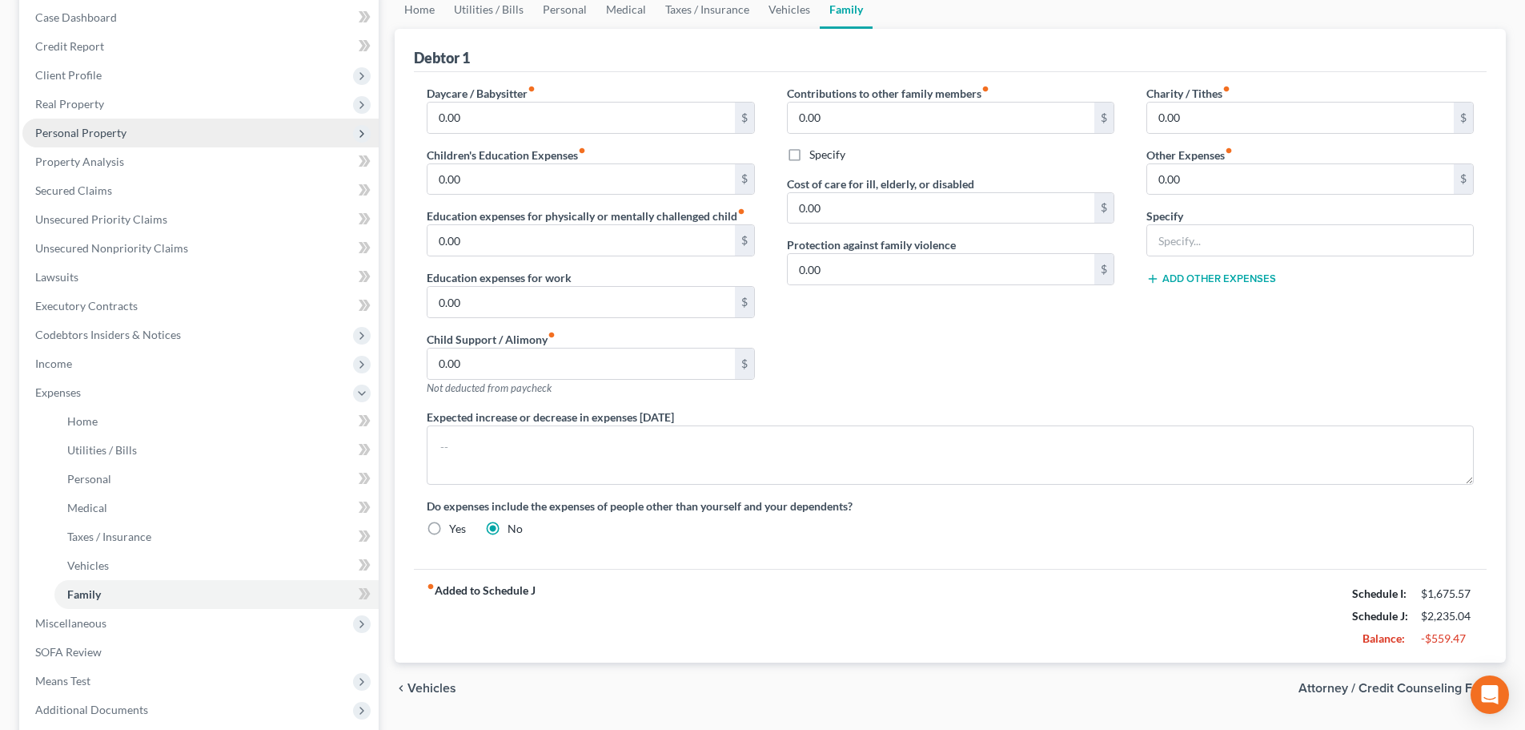
click at [89, 140] on span "Personal Property" at bounding box center [200, 133] width 356 height 29
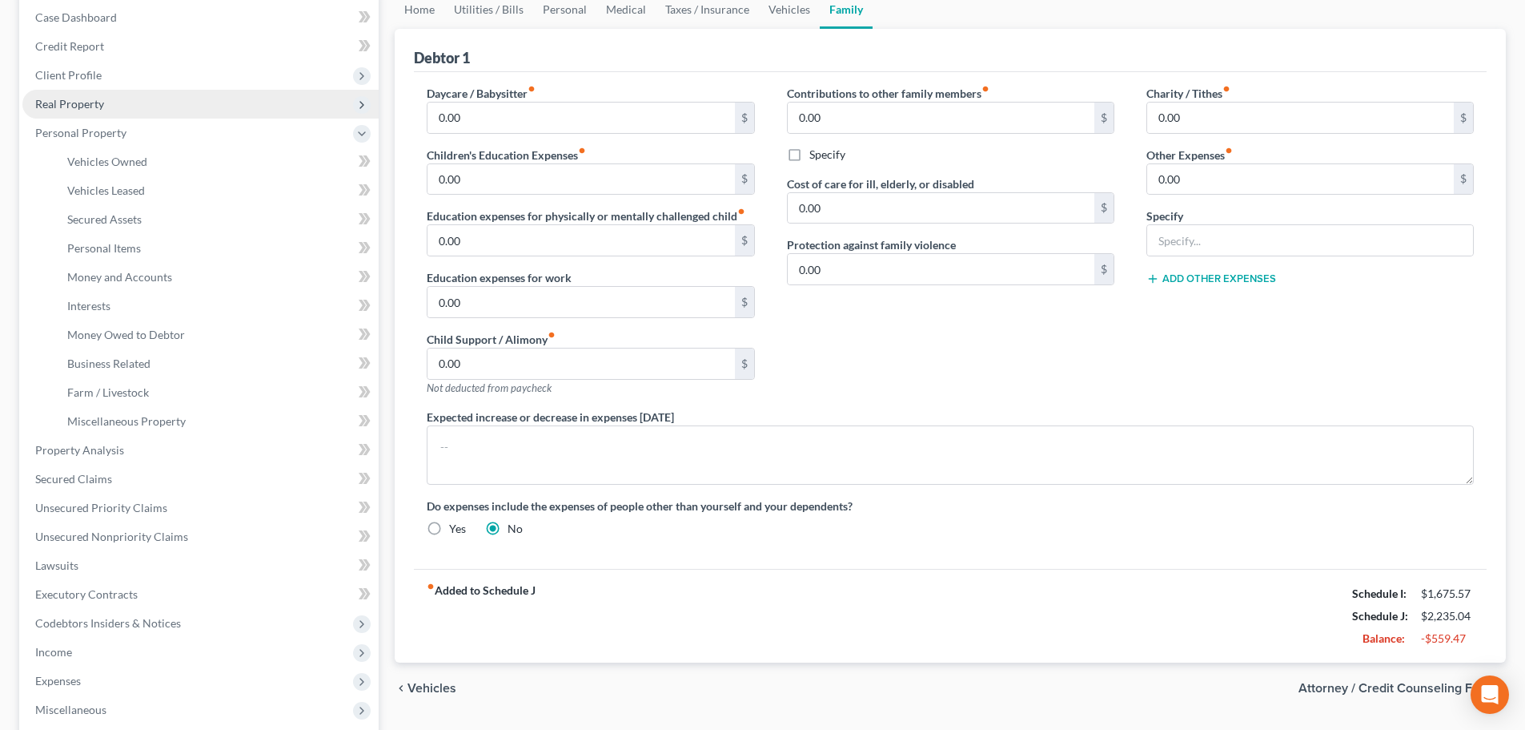
click at [87, 97] on span "Real Property" at bounding box center [69, 104] width 69 height 14
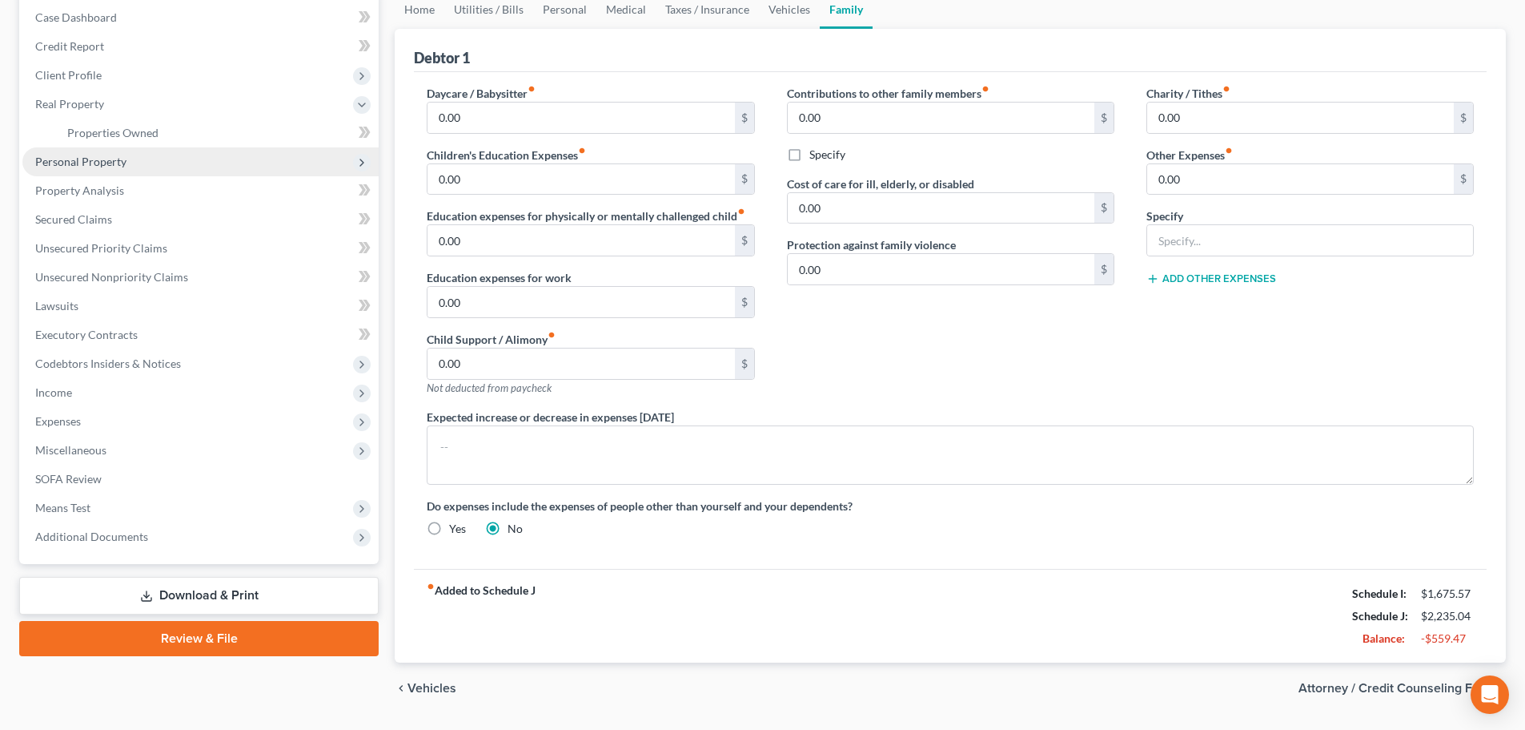
click at [105, 163] on span "Personal Property" at bounding box center [80, 162] width 91 height 14
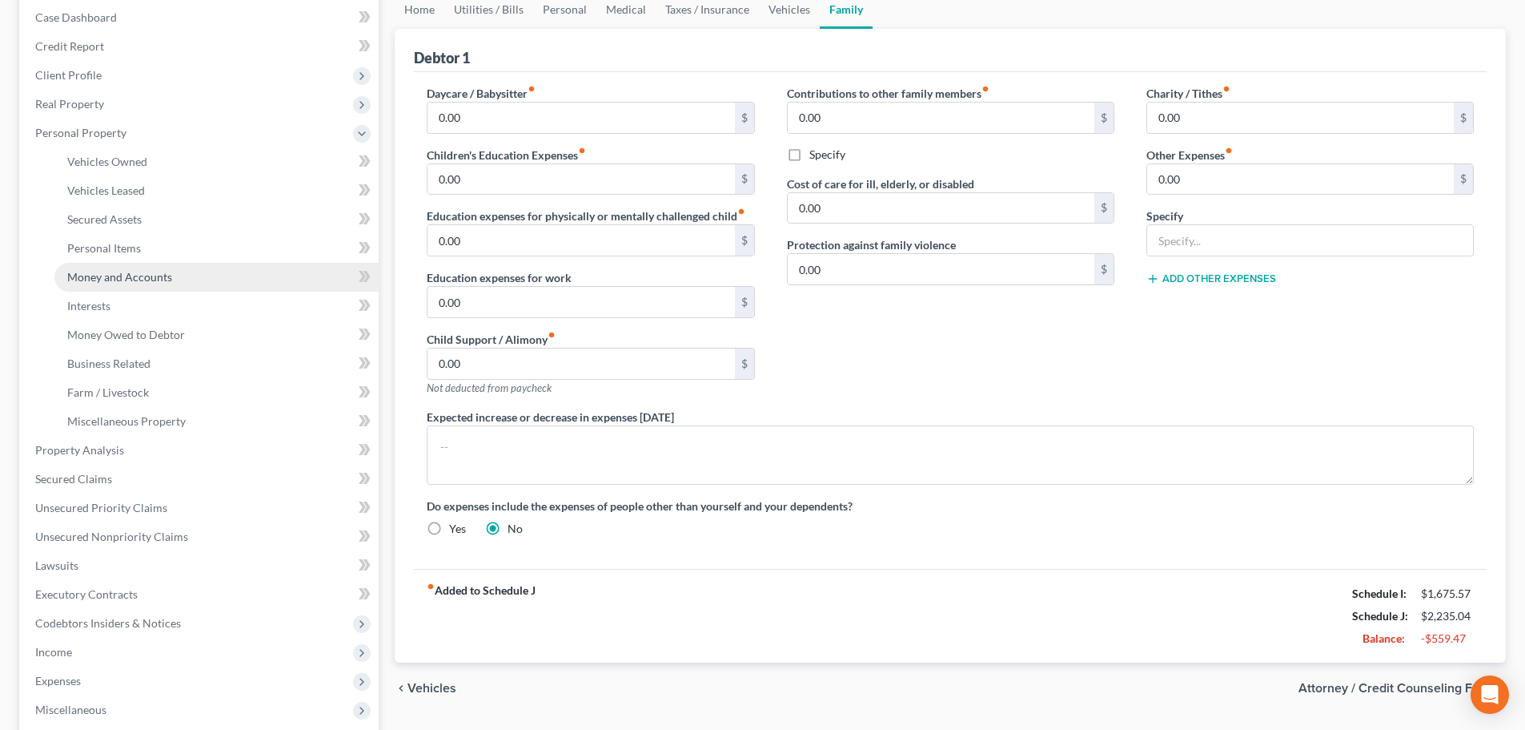
click at [123, 277] on span "Money and Accounts" at bounding box center [119, 277] width 105 height 14
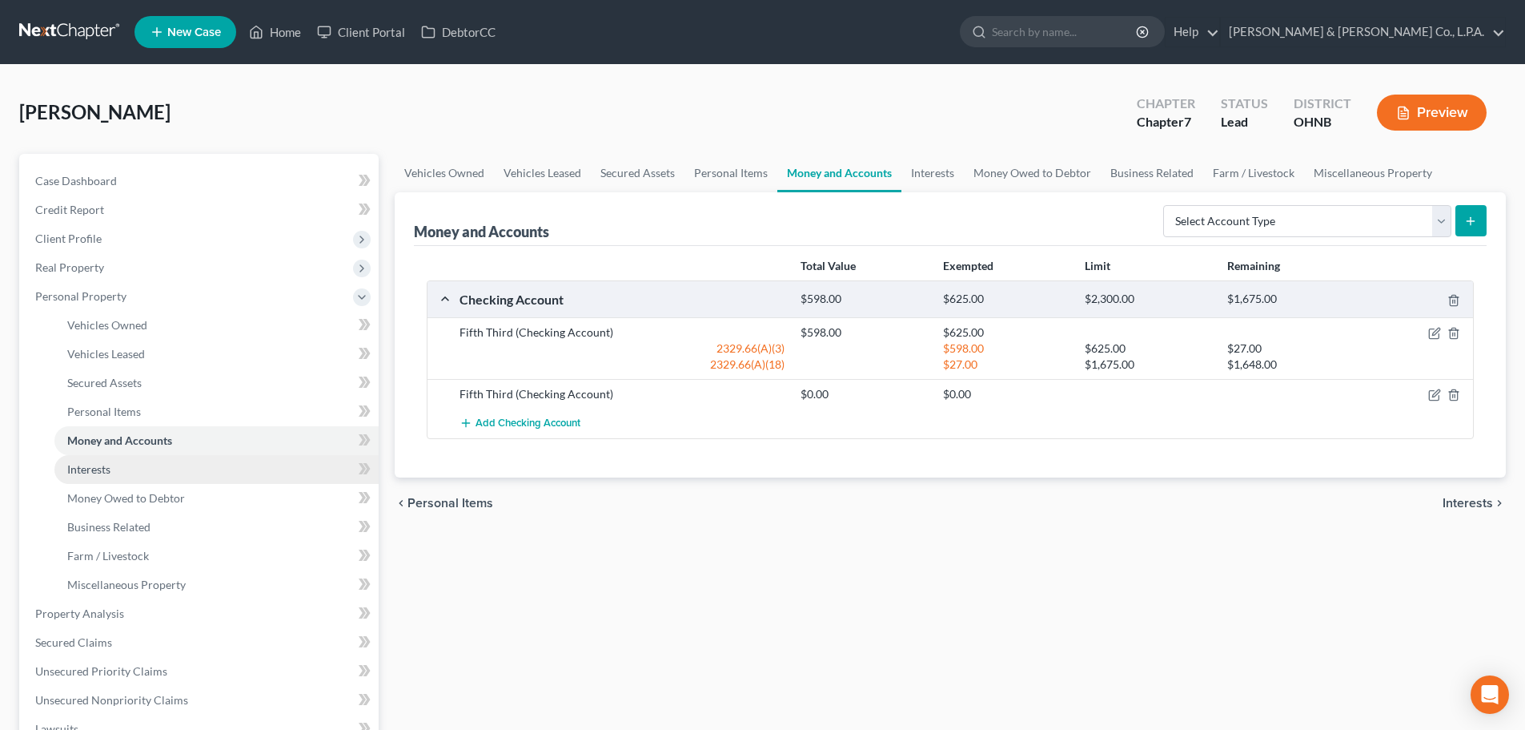
click at [115, 478] on link "Interests" at bounding box center [216, 469] width 324 height 29
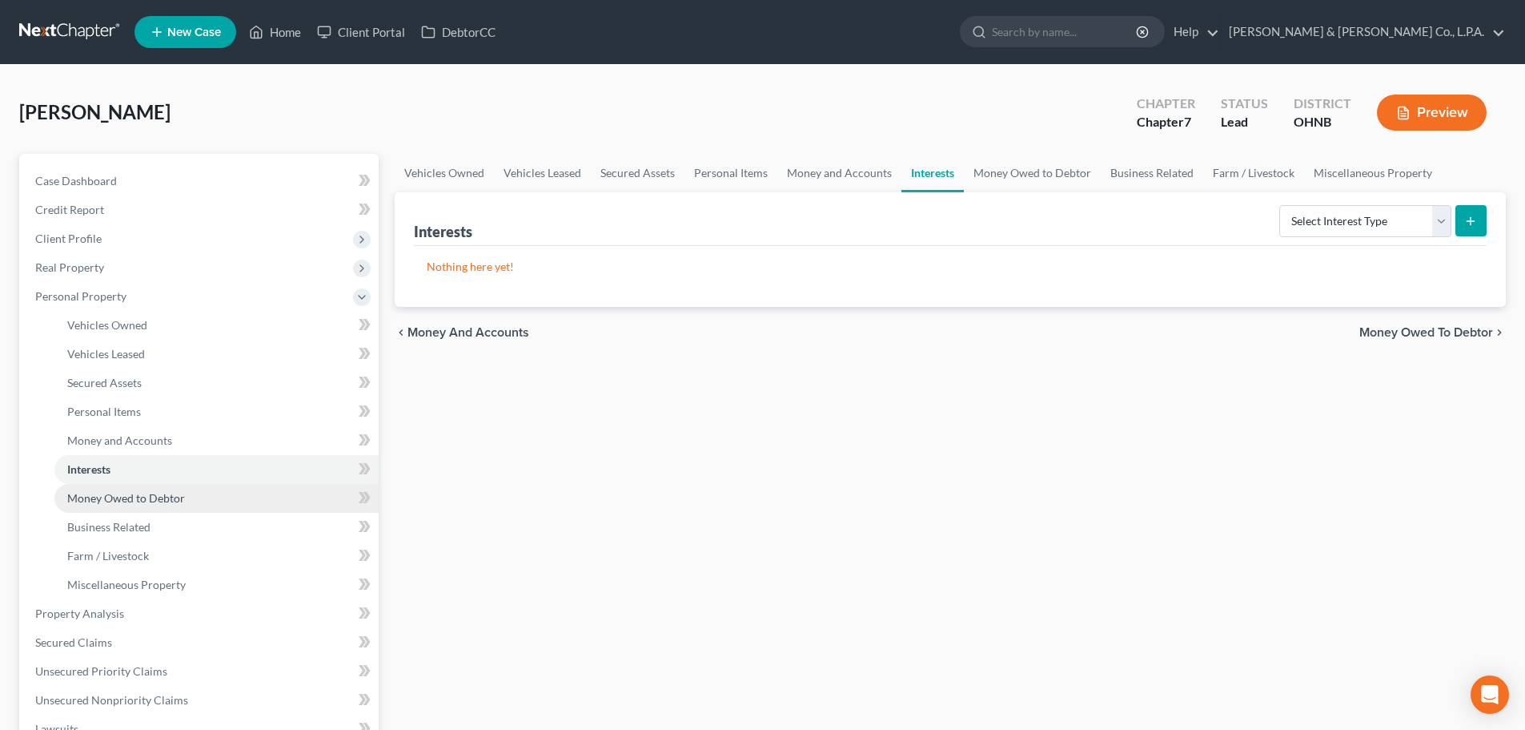
click at [159, 501] on span "Money Owed to Debtor" at bounding box center [126, 498] width 118 height 14
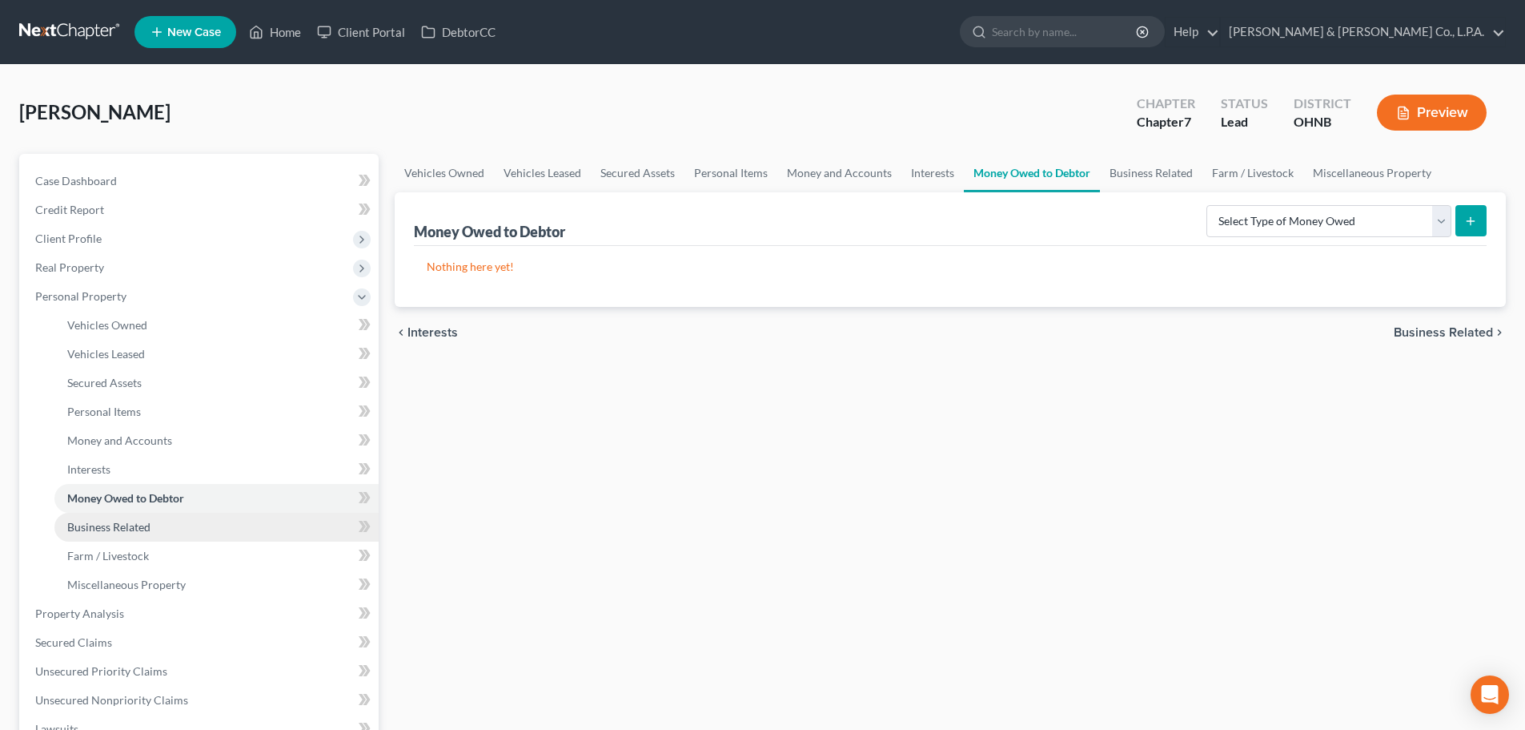
click at [159, 521] on link "Business Related" at bounding box center [216, 527] width 324 height 29
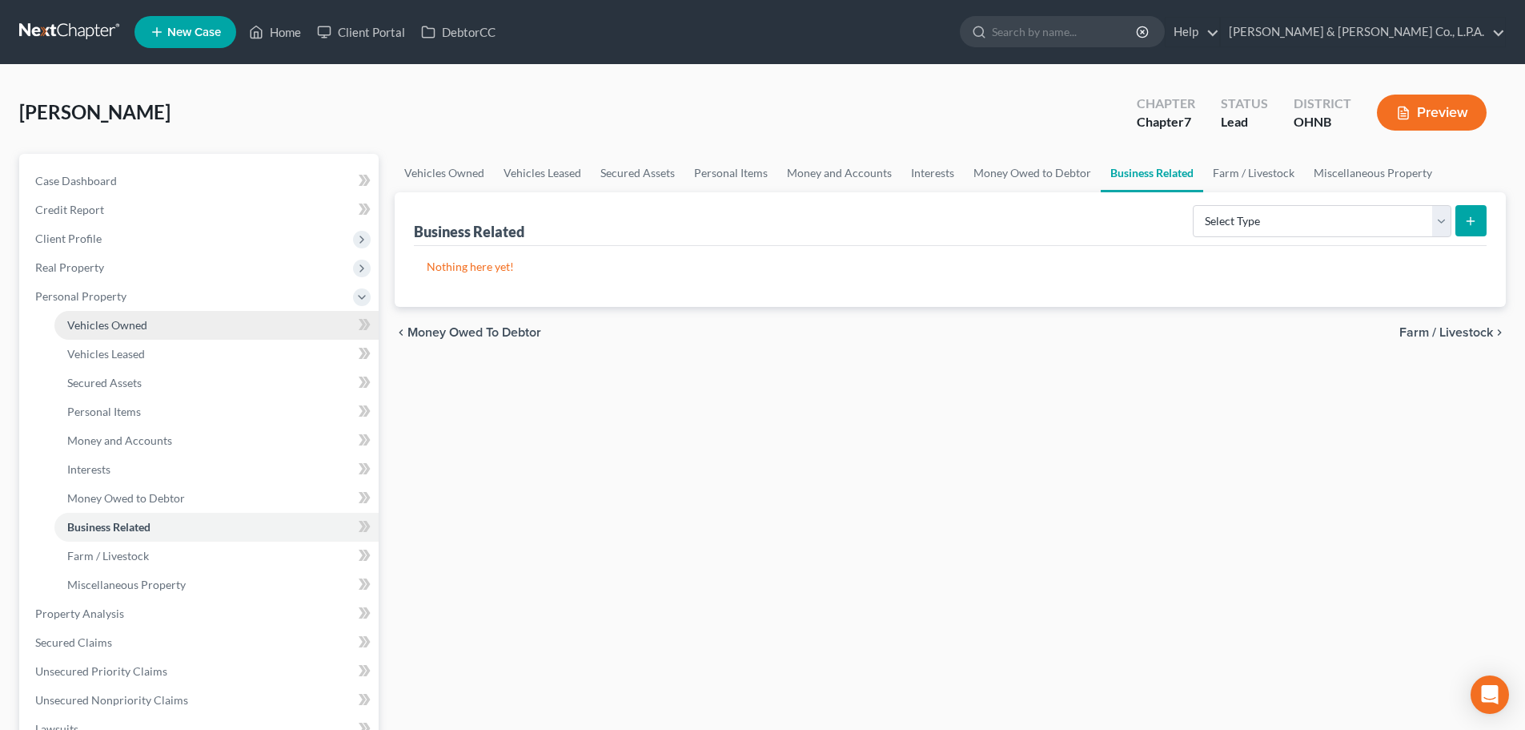
click at [145, 311] on link "Vehicles Owned" at bounding box center [216, 325] width 324 height 29
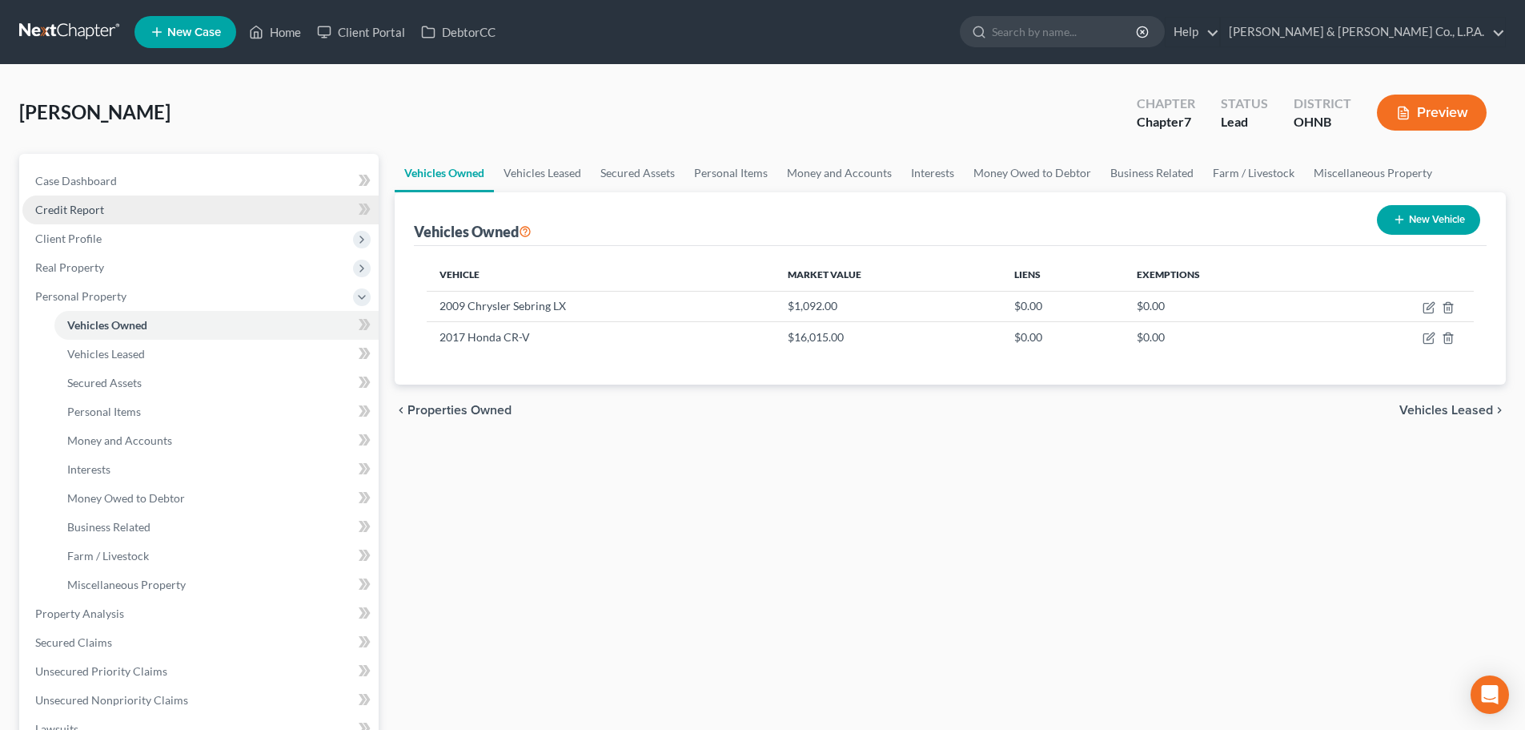
click at [82, 216] on link "Credit Report" at bounding box center [200, 209] width 356 height 29
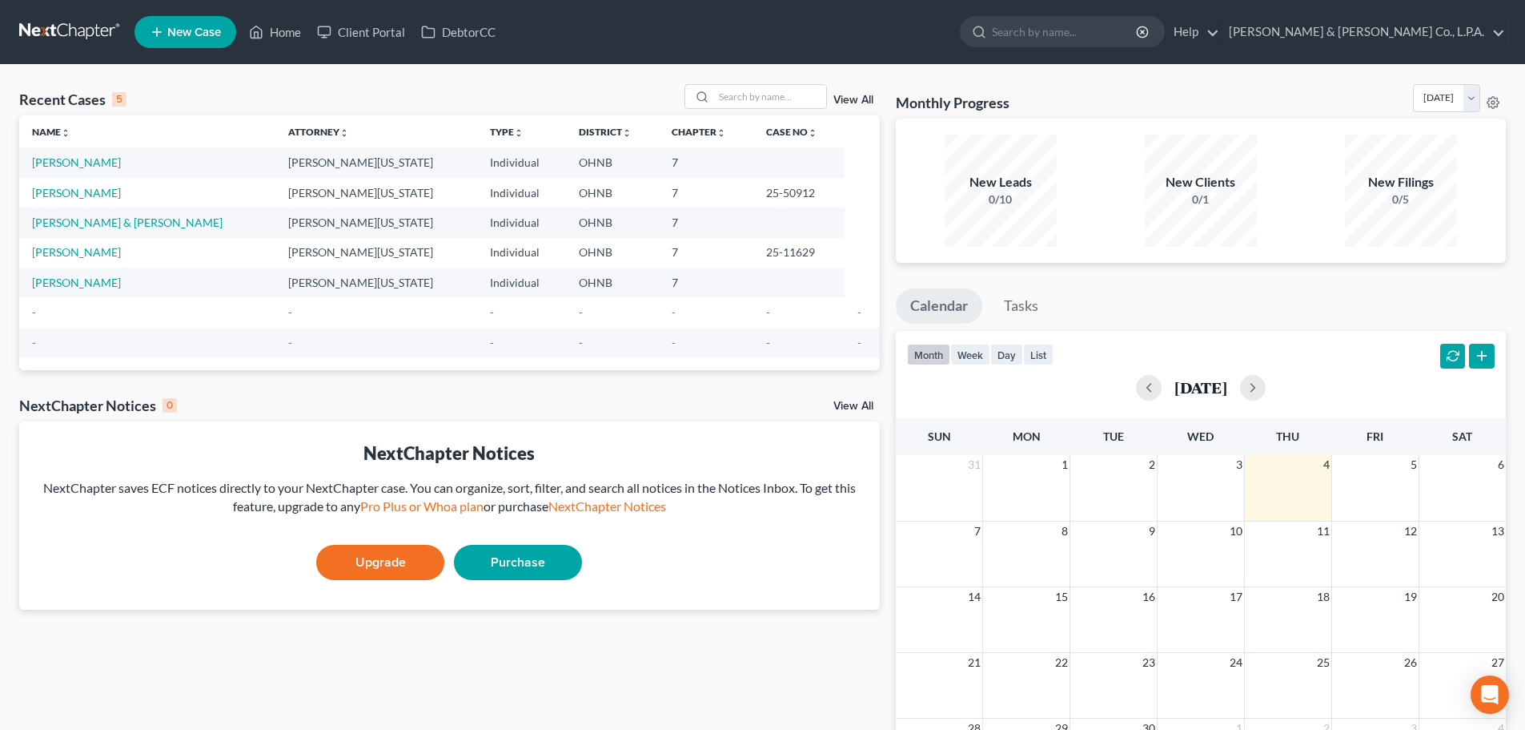
click at [74, 171] on td "Savic, Dragan" at bounding box center [147, 162] width 256 height 30
click at [76, 163] on link "Savic, Dragan" at bounding box center [76, 162] width 89 height 14
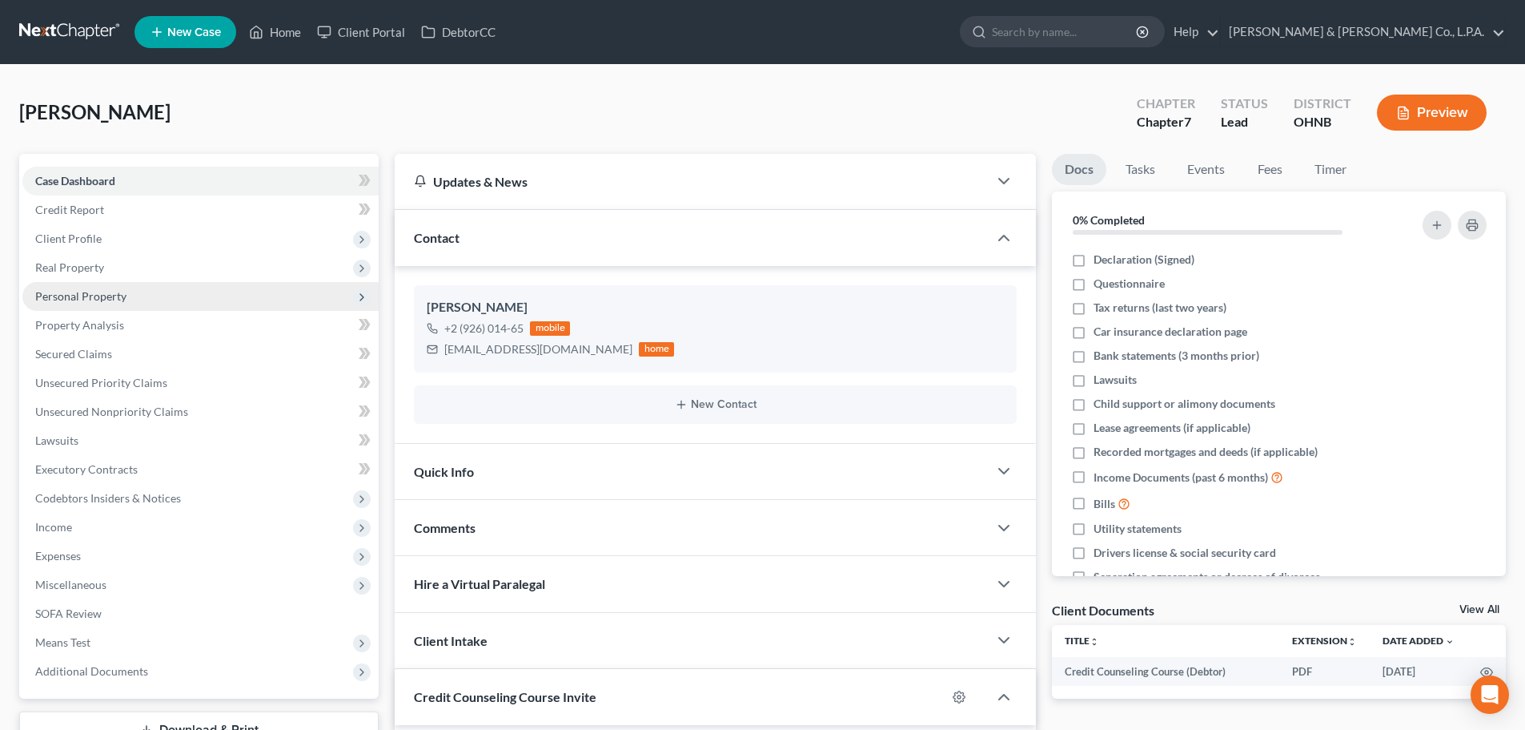
click at [135, 304] on span "Personal Property" at bounding box center [200, 296] width 356 height 29
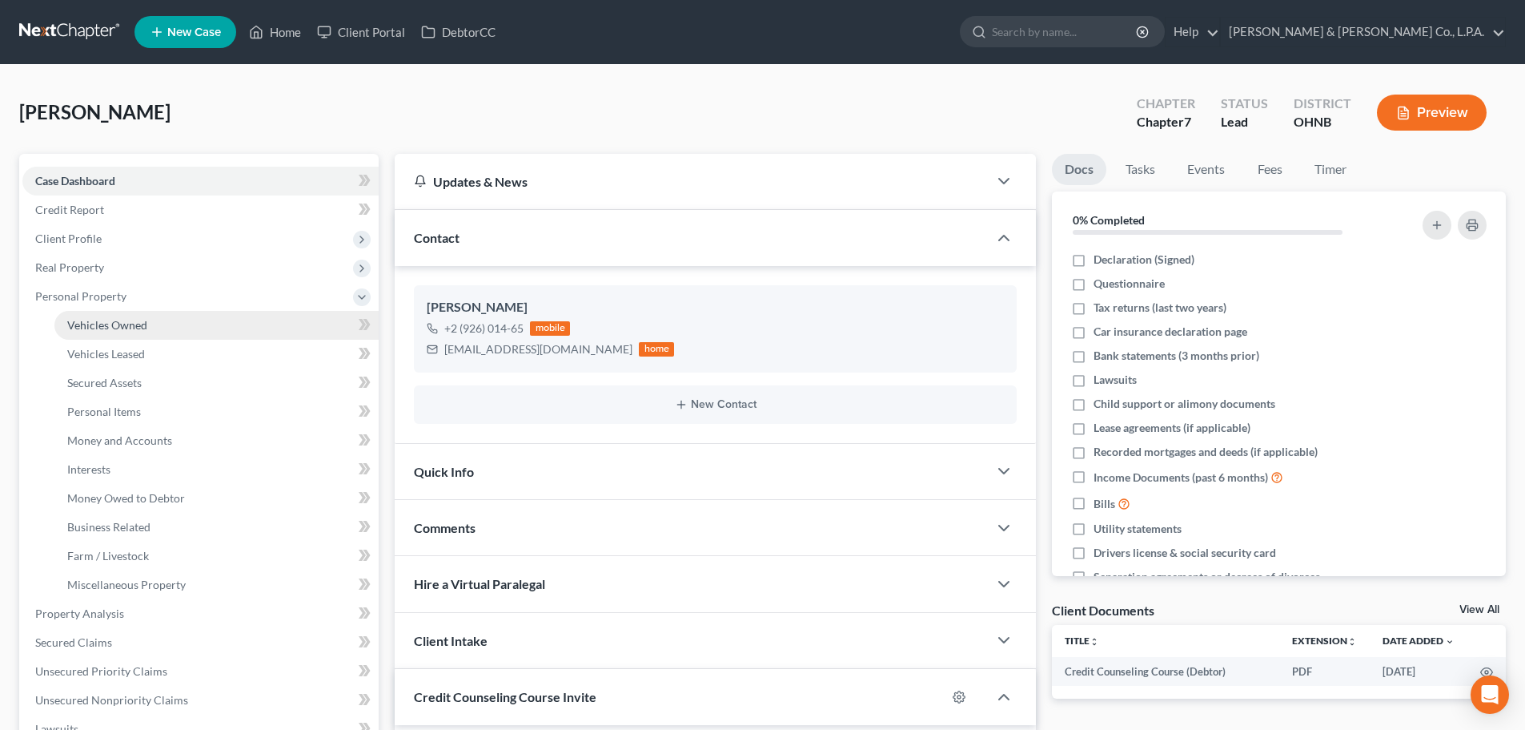
click at [135, 331] on span "Vehicles Owned" at bounding box center [107, 325] width 80 height 14
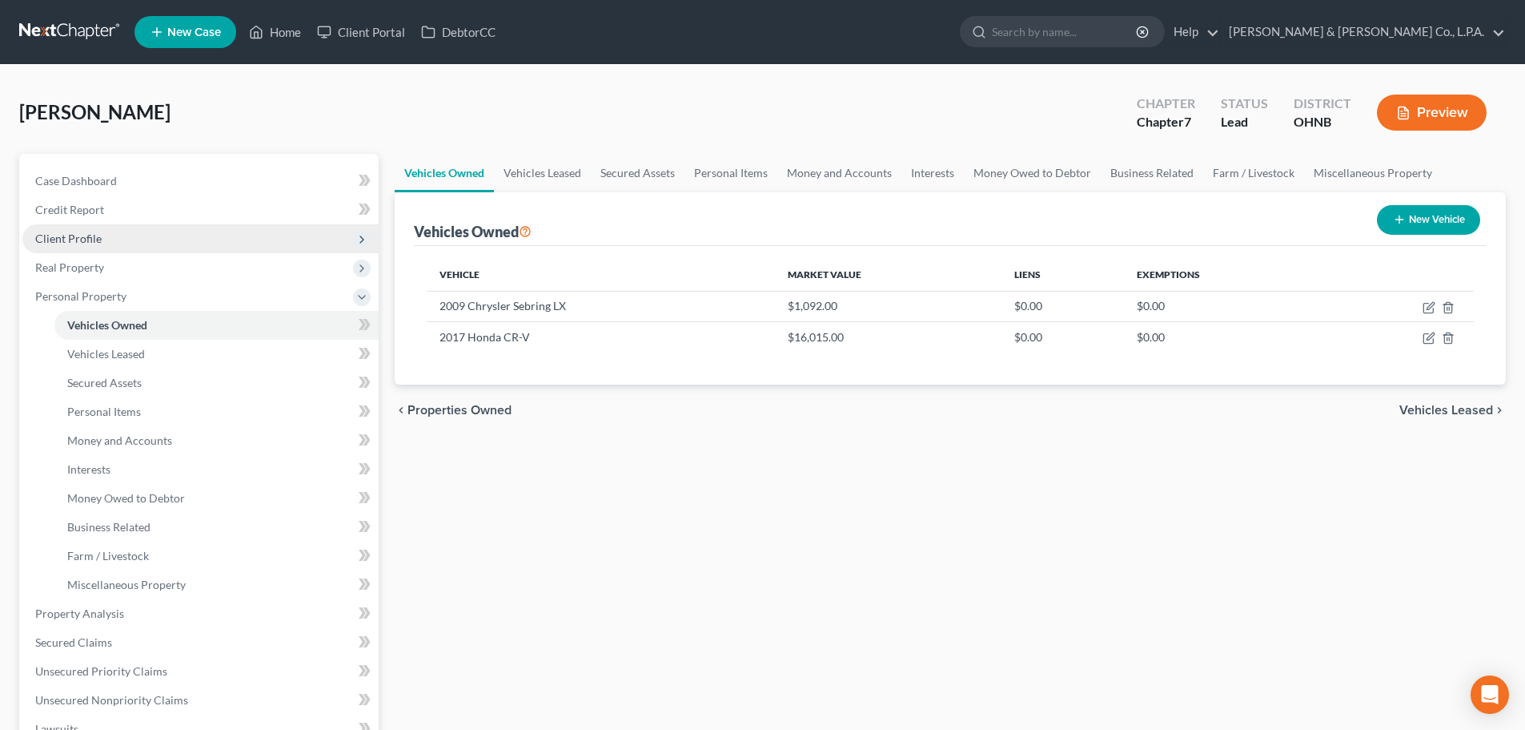
click at [140, 240] on span "Client Profile" at bounding box center [200, 238] width 356 height 29
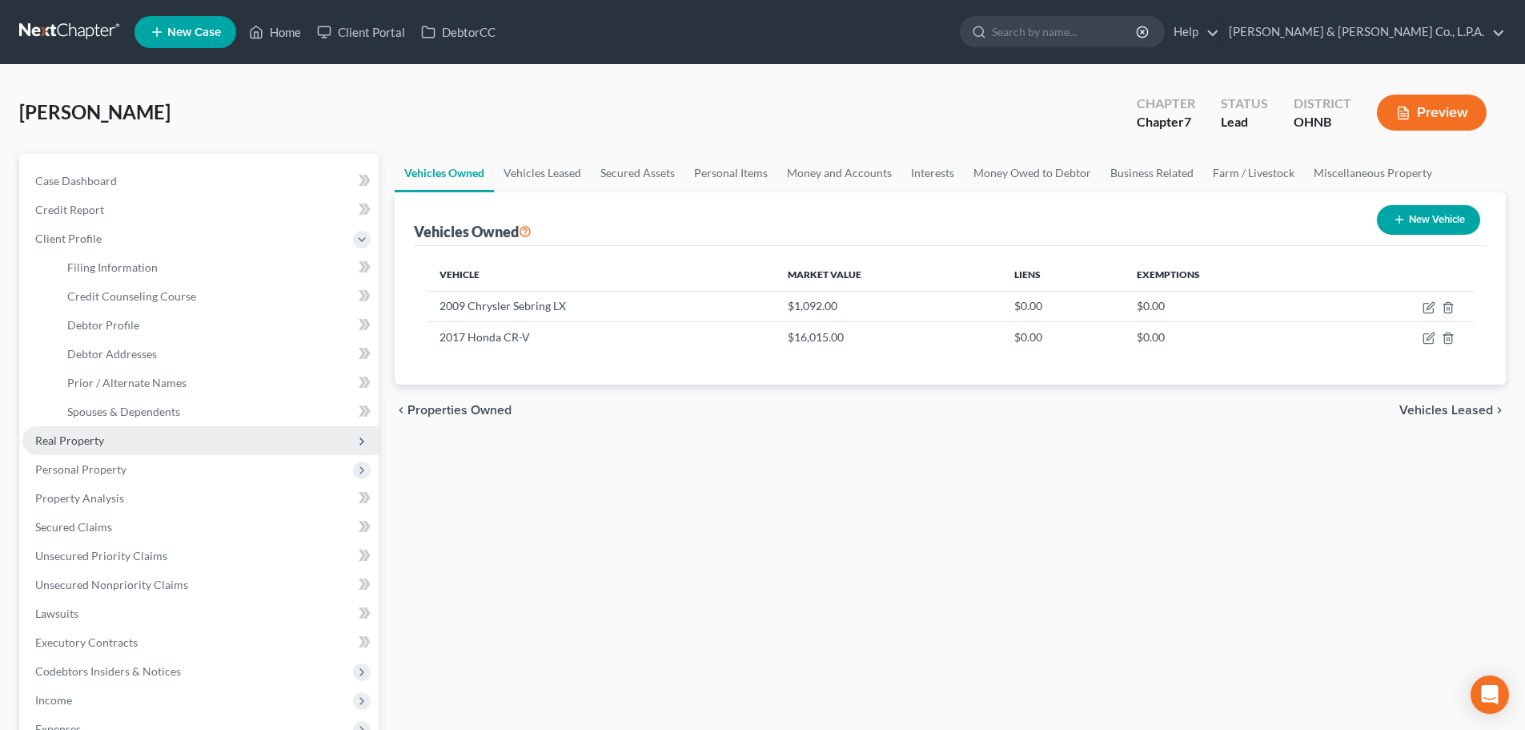
click at [146, 444] on span "Real Property" at bounding box center [200, 440] width 356 height 29
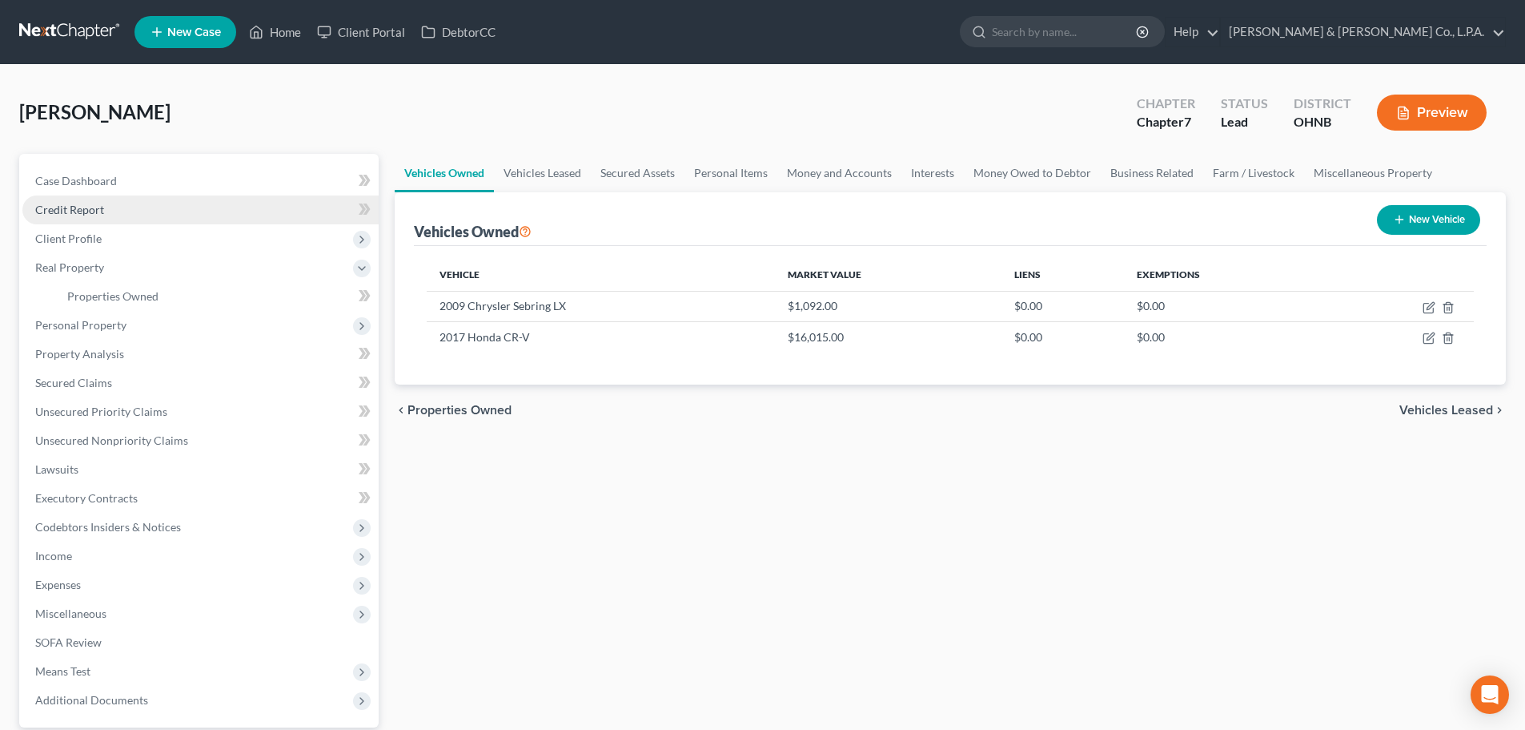
click at [89, 211] on span "Credit Report" at bounding box center [69, 210] width 69 height 14
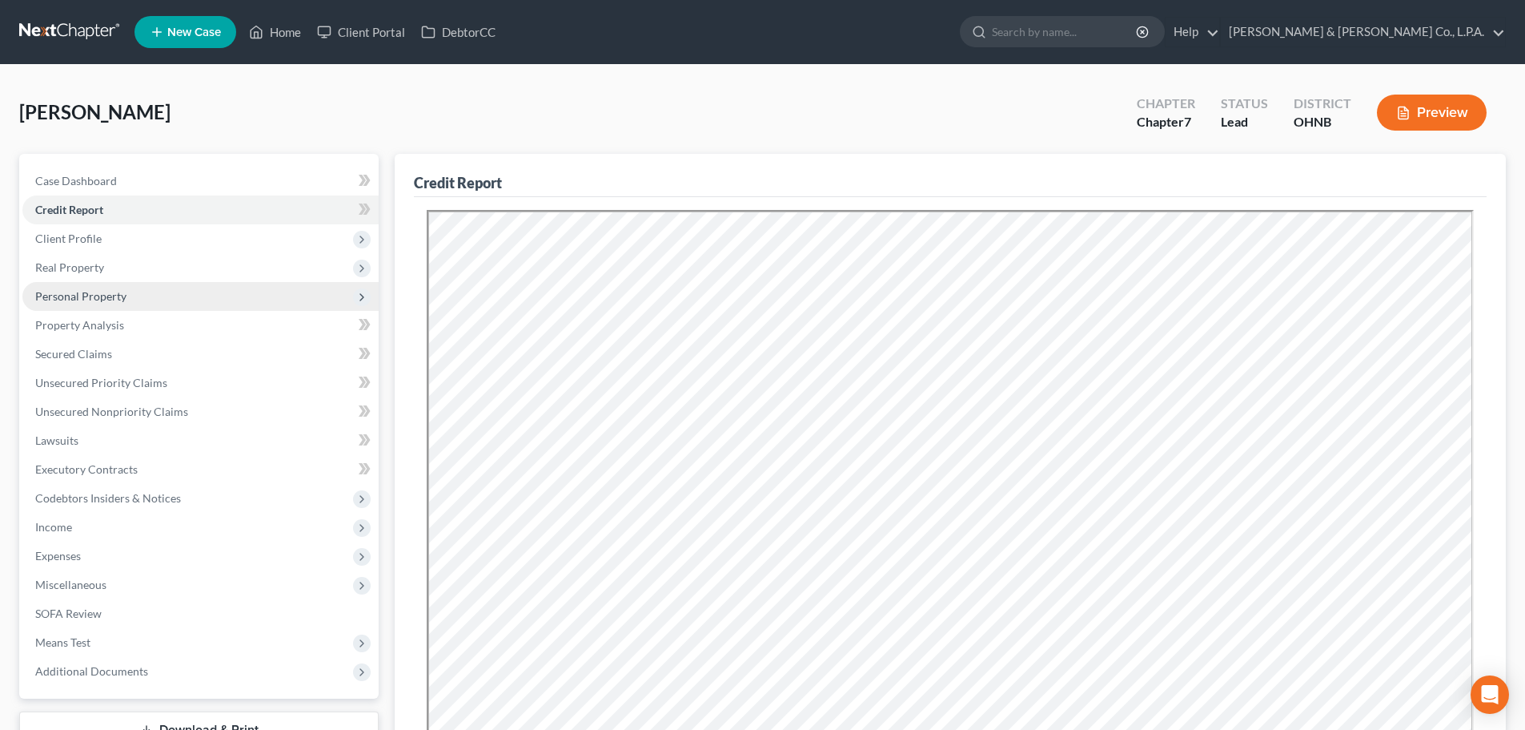
click at [134, 296] on span "Personal Property" at bounding box center [200, 296] width 356 height 29
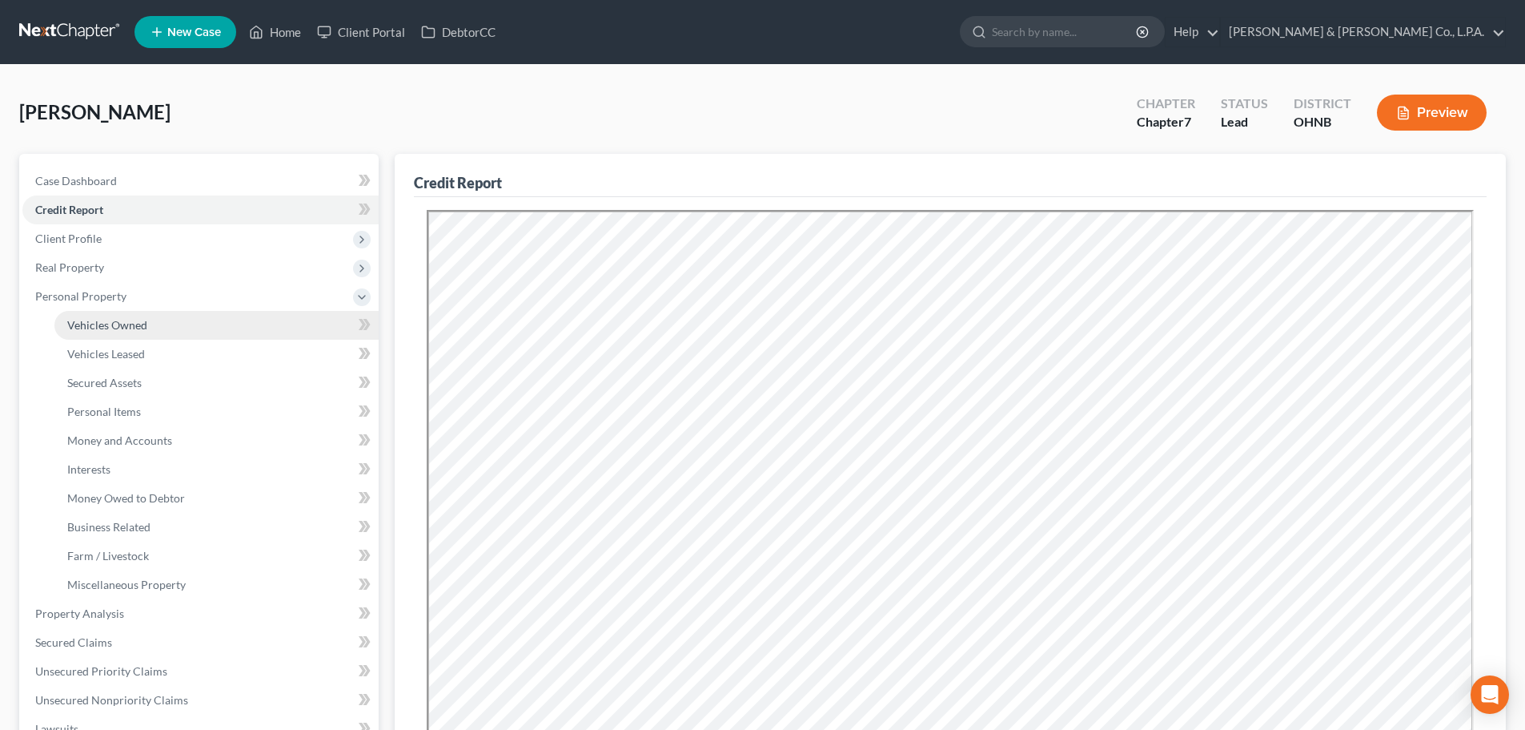
click at [123, 325] on span "Vehicles Owned" at bounding box center [107, 325] width 80 height 14
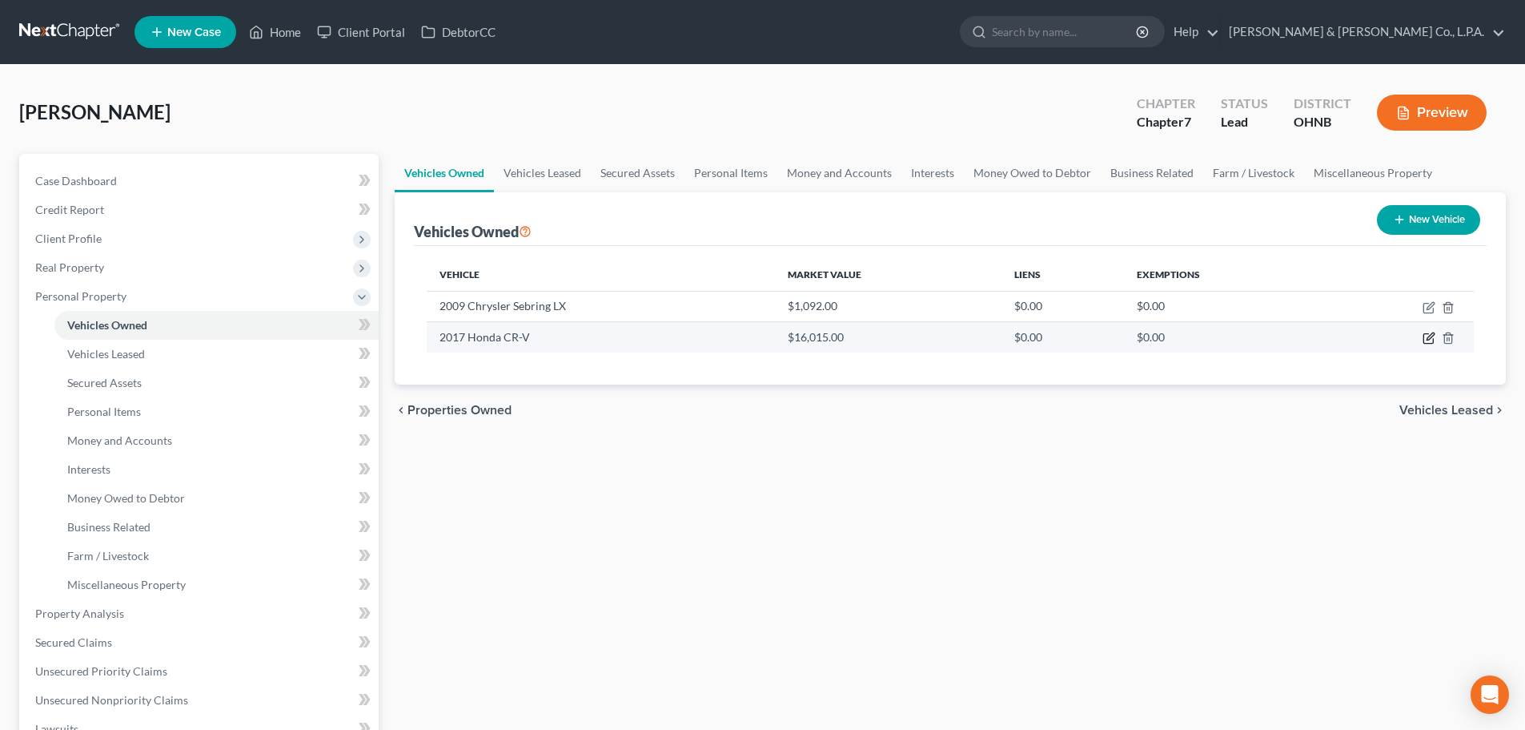
click at [1424, 339] on icon "button" at bounding box center [1429, 339] width 10 height 10
select select "0"
select select "9"
select select "0"
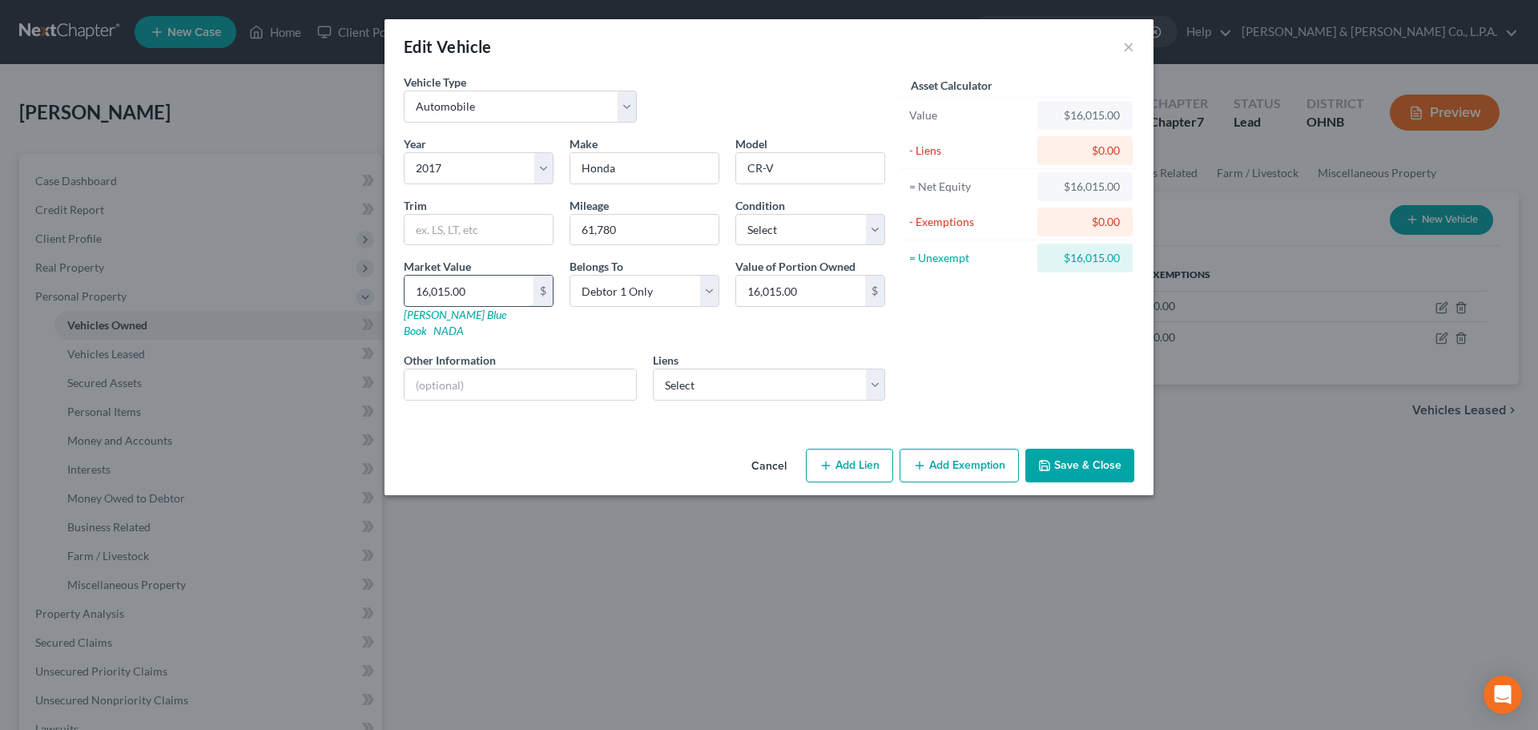
click at [464, 292] on input "16,015.00" at bounding box center [468, 290] width 129 height 30
type input "1"
type input "1.00"
type input "11"
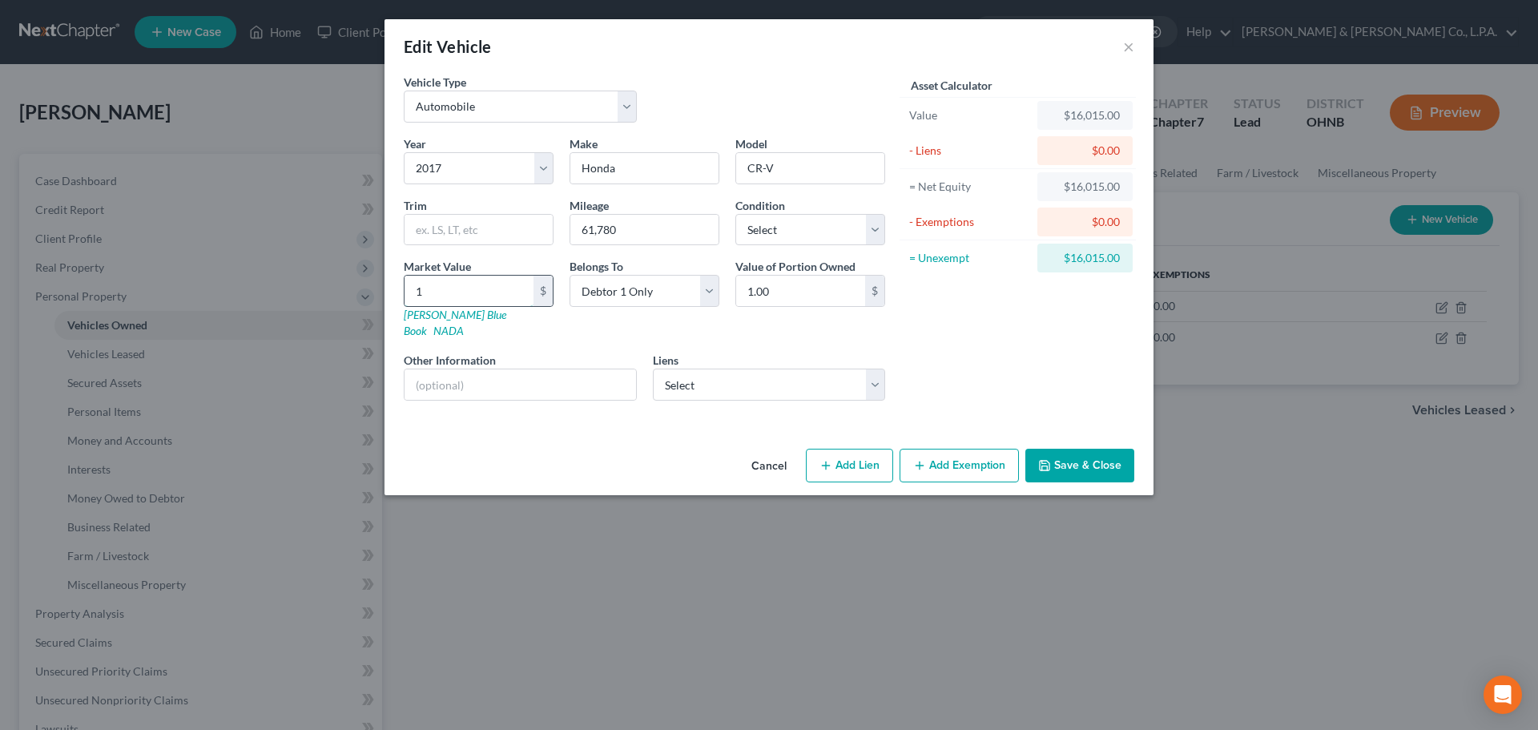
type input "11.00"
type input "116"
type input "116.00"
type input "1161"
type input "1,161.00"
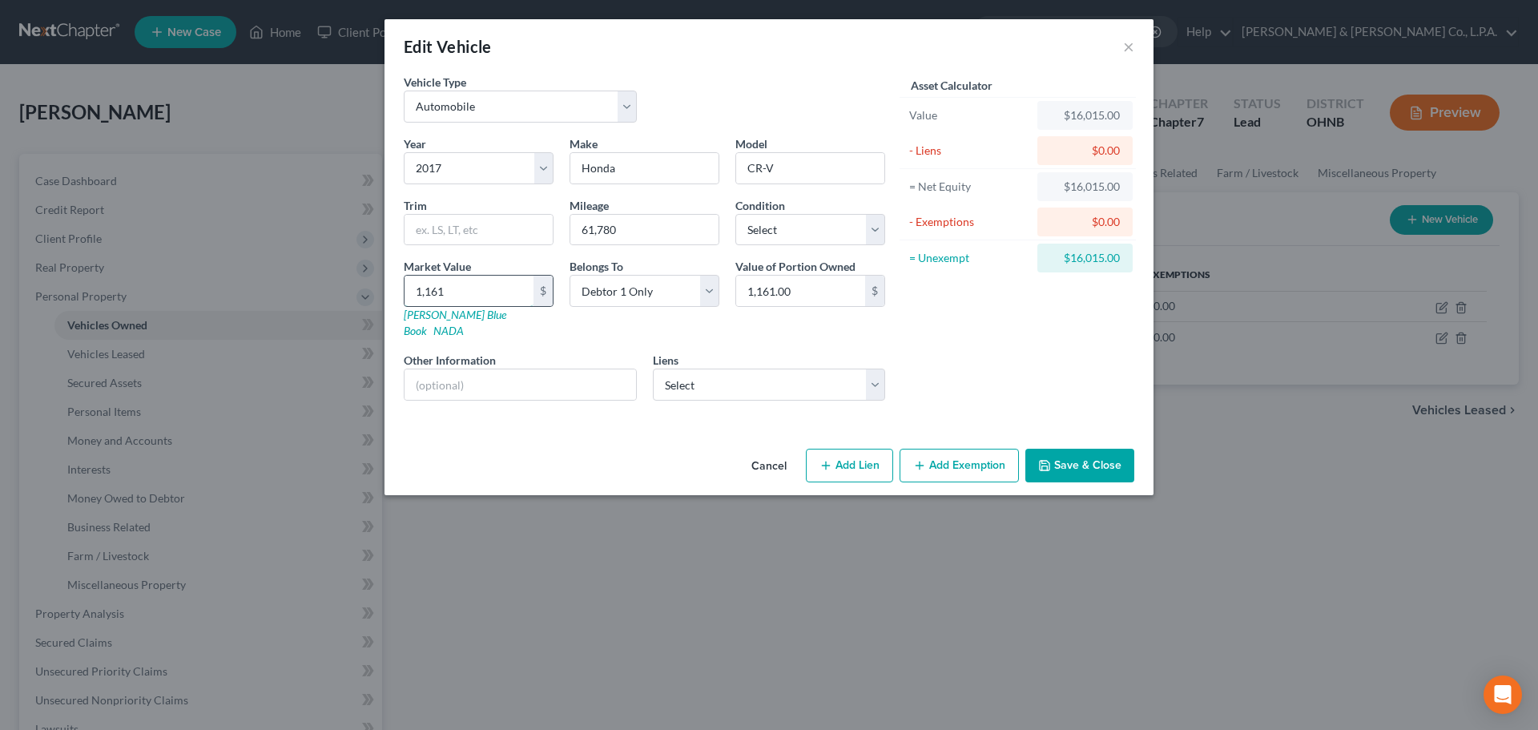
type input "1,1615"
type input "11,615.00"
type input "11,615"
click at [632, 232] on input "61,780" at bounding box center [644, 230] width 148 height 30
drag, startPoint x: 641, startPoint y: 233, endPoint x: 548, endPoint y: 225, distance: 93.2
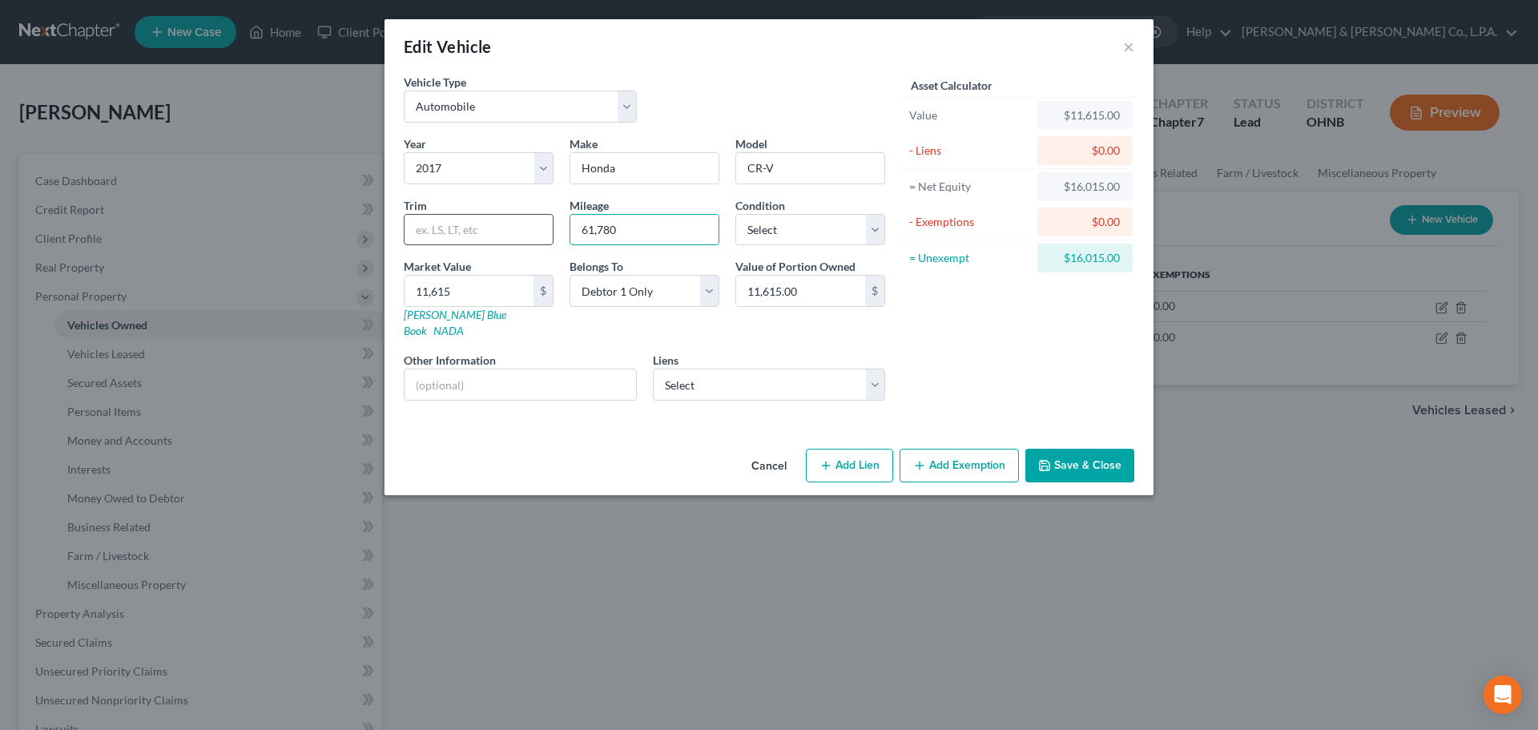
click at [536, 223] on div "Year Select 2026 2025 2024 2023 2022 2021 2020 2019 2018 2017 2016 2015 2014 20…" at bounding box center [644, 274] width 497 height 278
click at [845, 297] on input "11,615.00" at bounding box center [800, 290] width 129 height 30
click at [733, 372] on select "Select Nstar/Cooper - $75,540.00 5/3 Bank Na - $2,425.00" at bounding box center [769, 384] width 233 height 32
select select "1"
click at [653, 368] on select "Select Nstar/Cooper - $75,540.00 5/3 Bank Na - $2,425.00" at bounding box center [769, 384] width 233 height 32
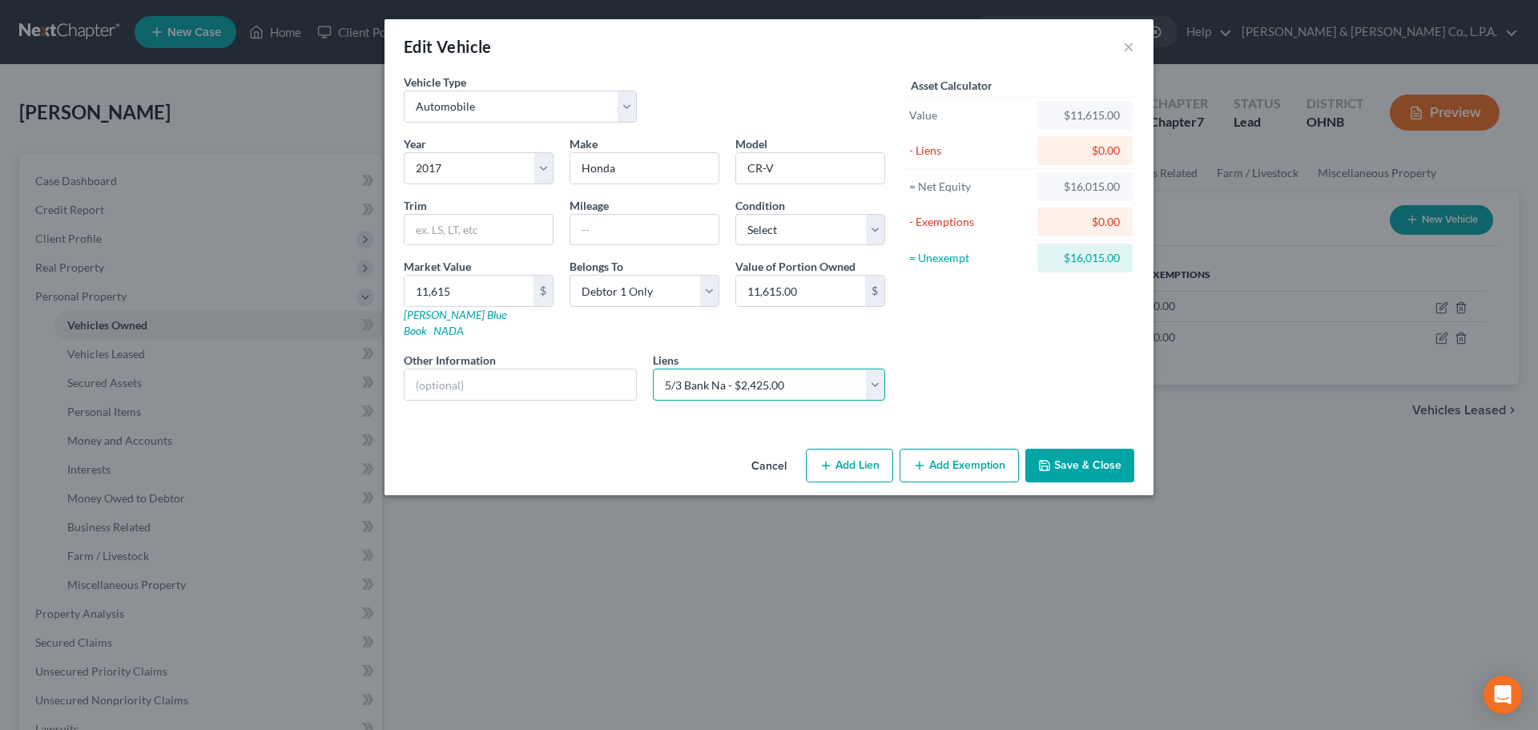
select select
select select "36"
select select "0"
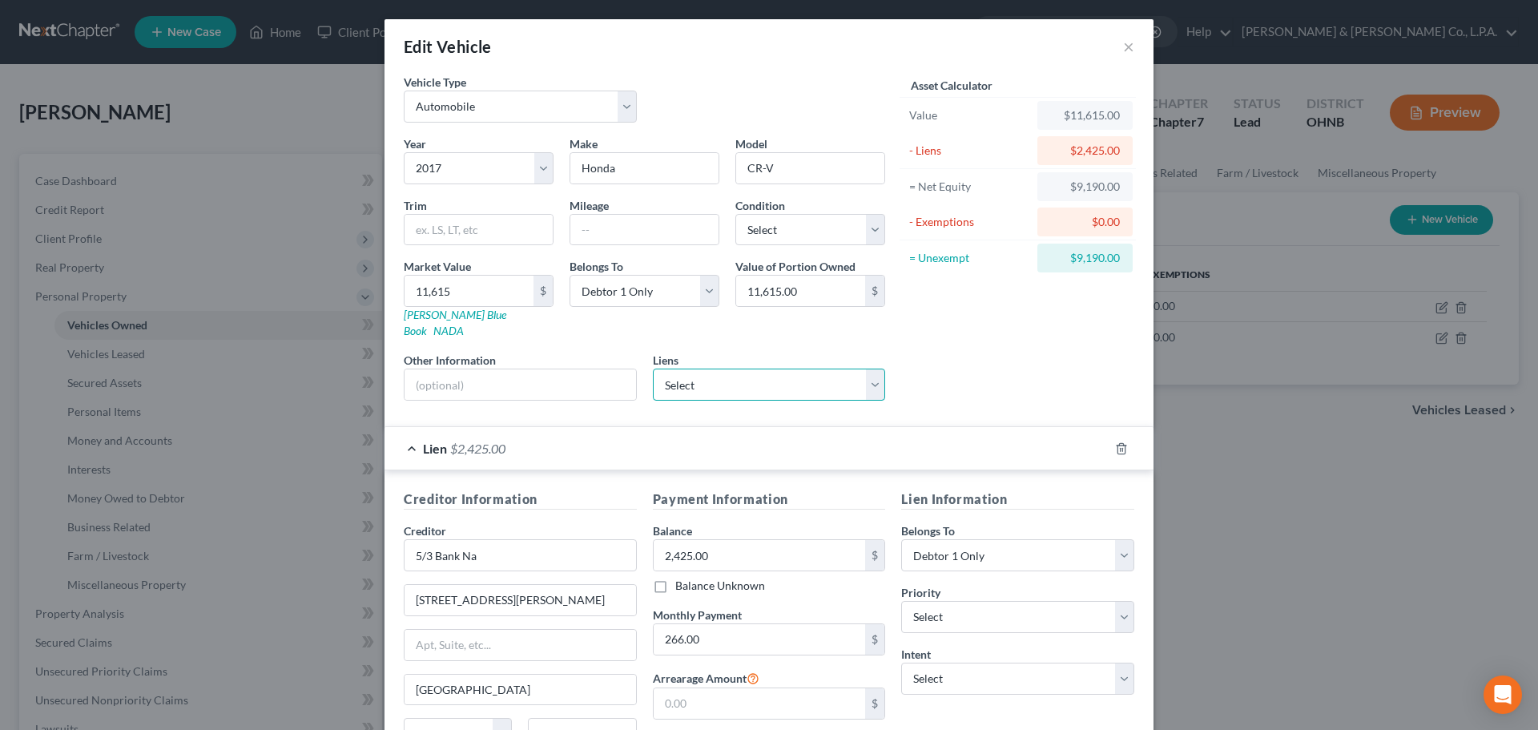
scroll to position [147, 0]
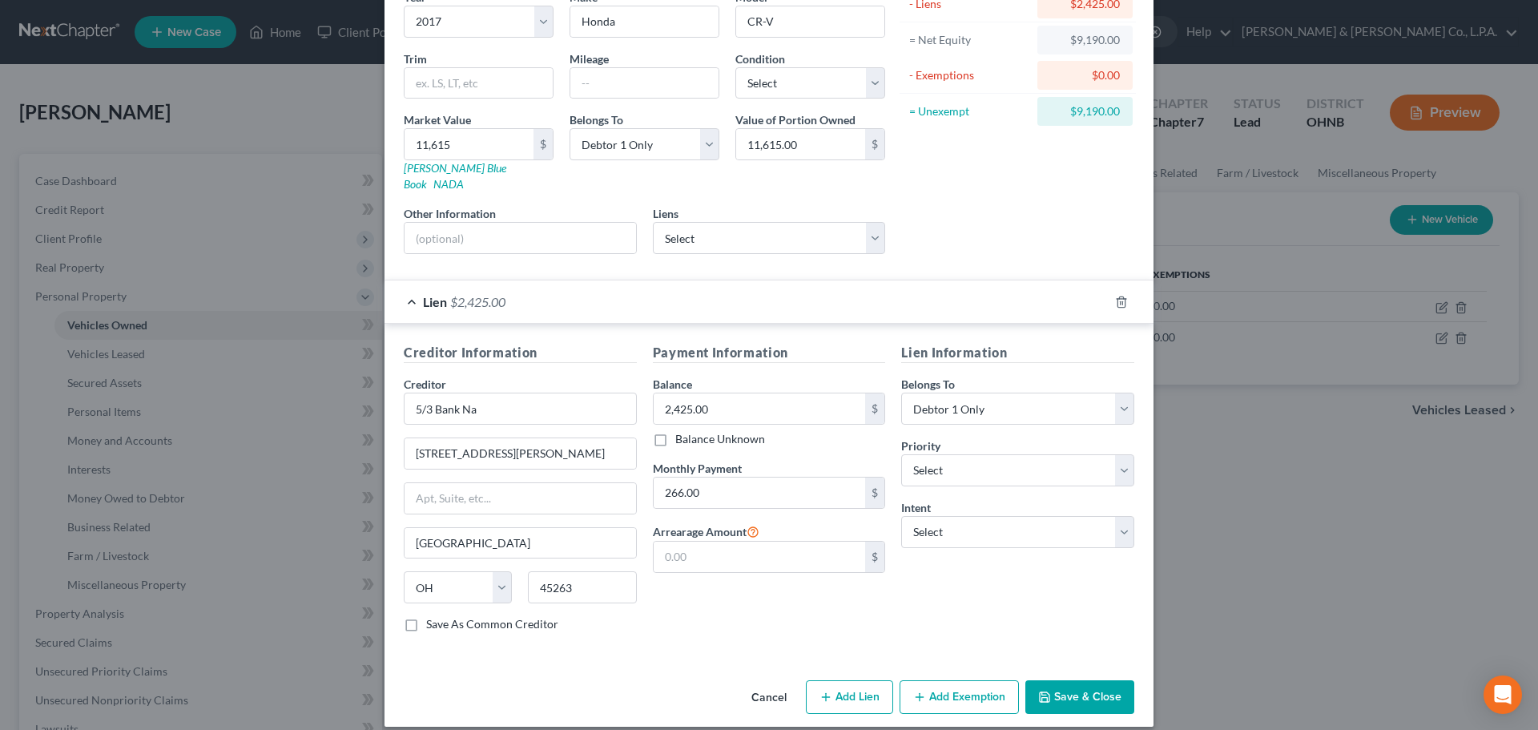
click at [1073, 601] on div "Lien Information Belongs To * Select Debtor 1 Only Debtor 2 Only Debtor 1 And D…" at bounding box center [1017, 494] width 249 height 302
click at [942, 680] on button "Add Exemption" at bounding box center [958, 697] width 119 height 34
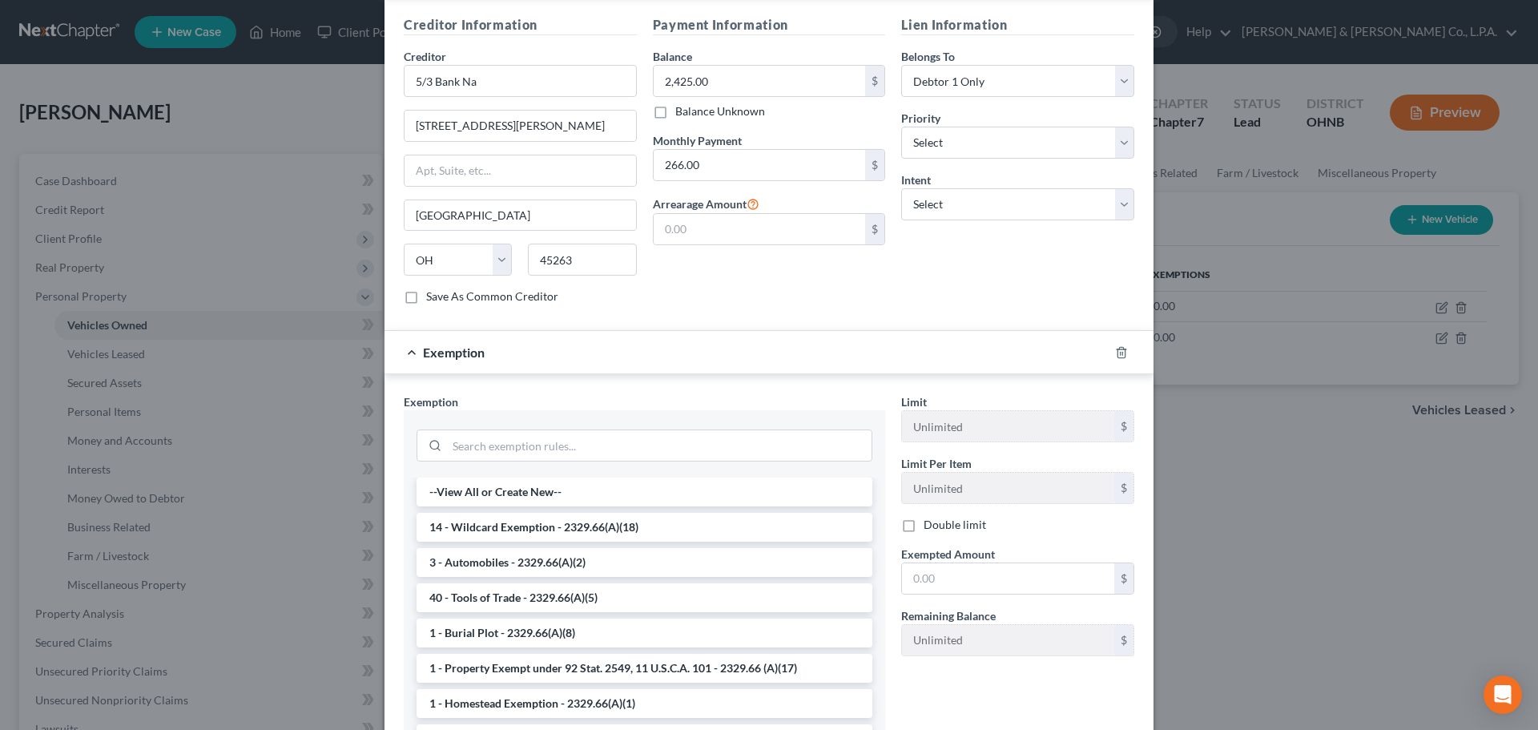
scroll to position [577, 0]
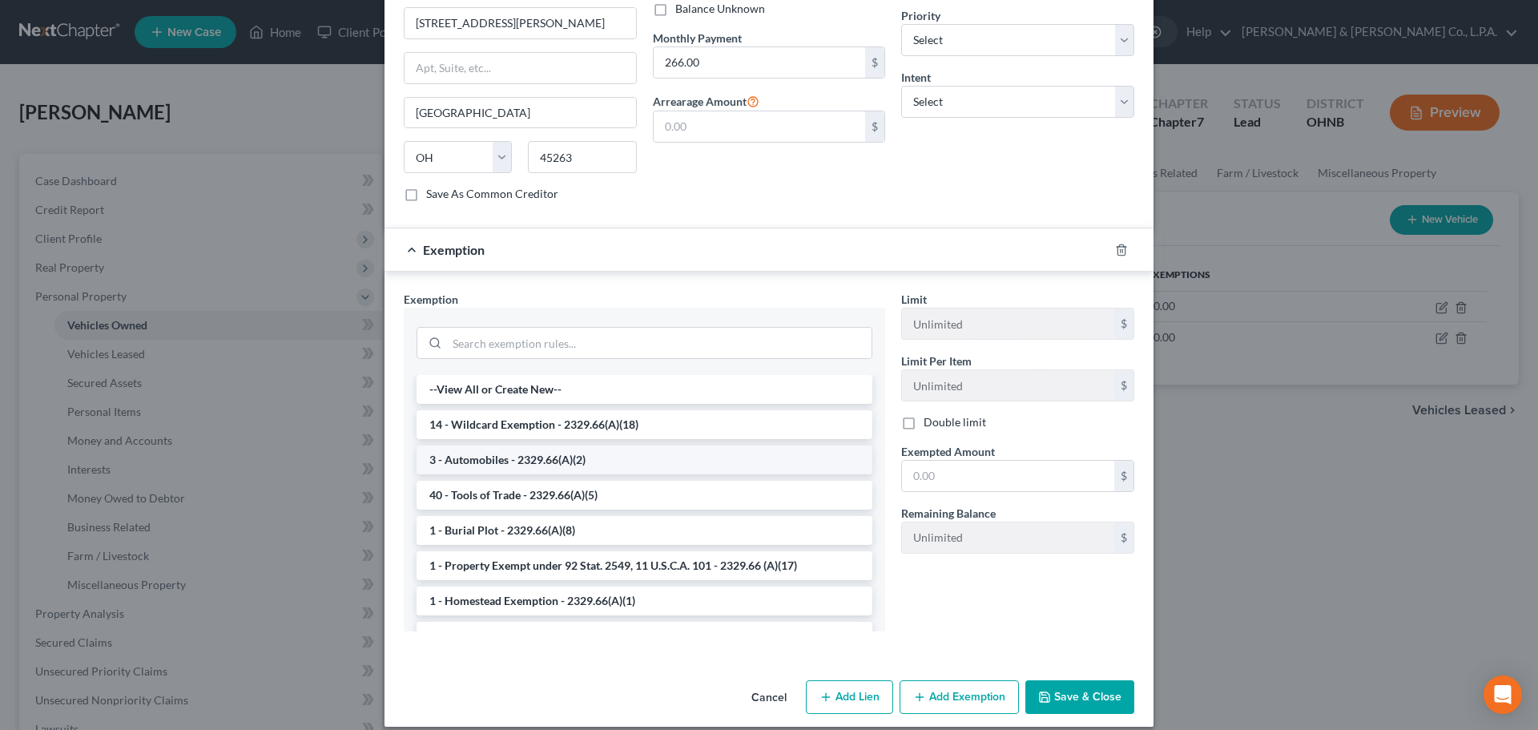
click at [496, 445] on li "3 - Automobiles - 2329.66(A)(2)" at bounding box center [644, 459] width 456 height 29
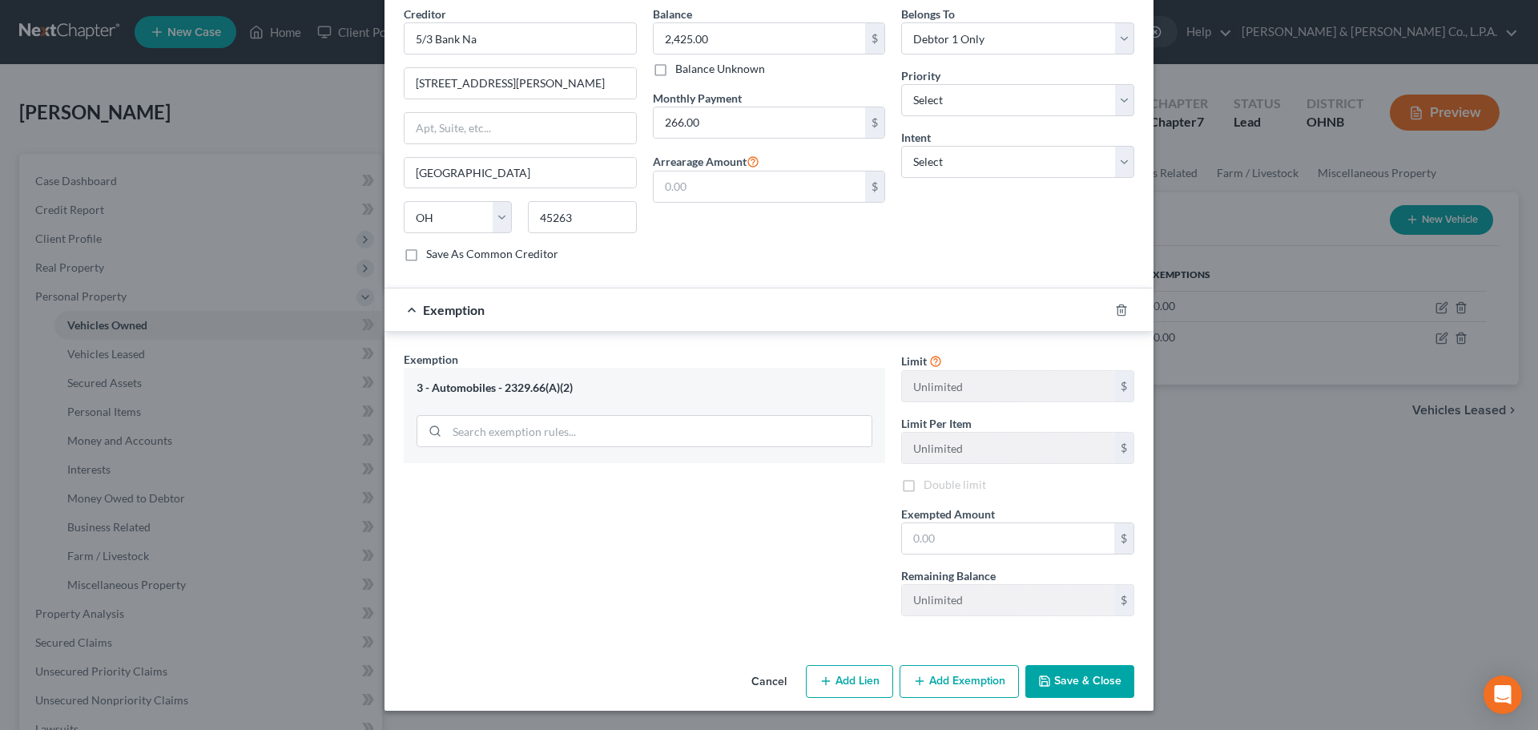
scroll to position [500, 0]
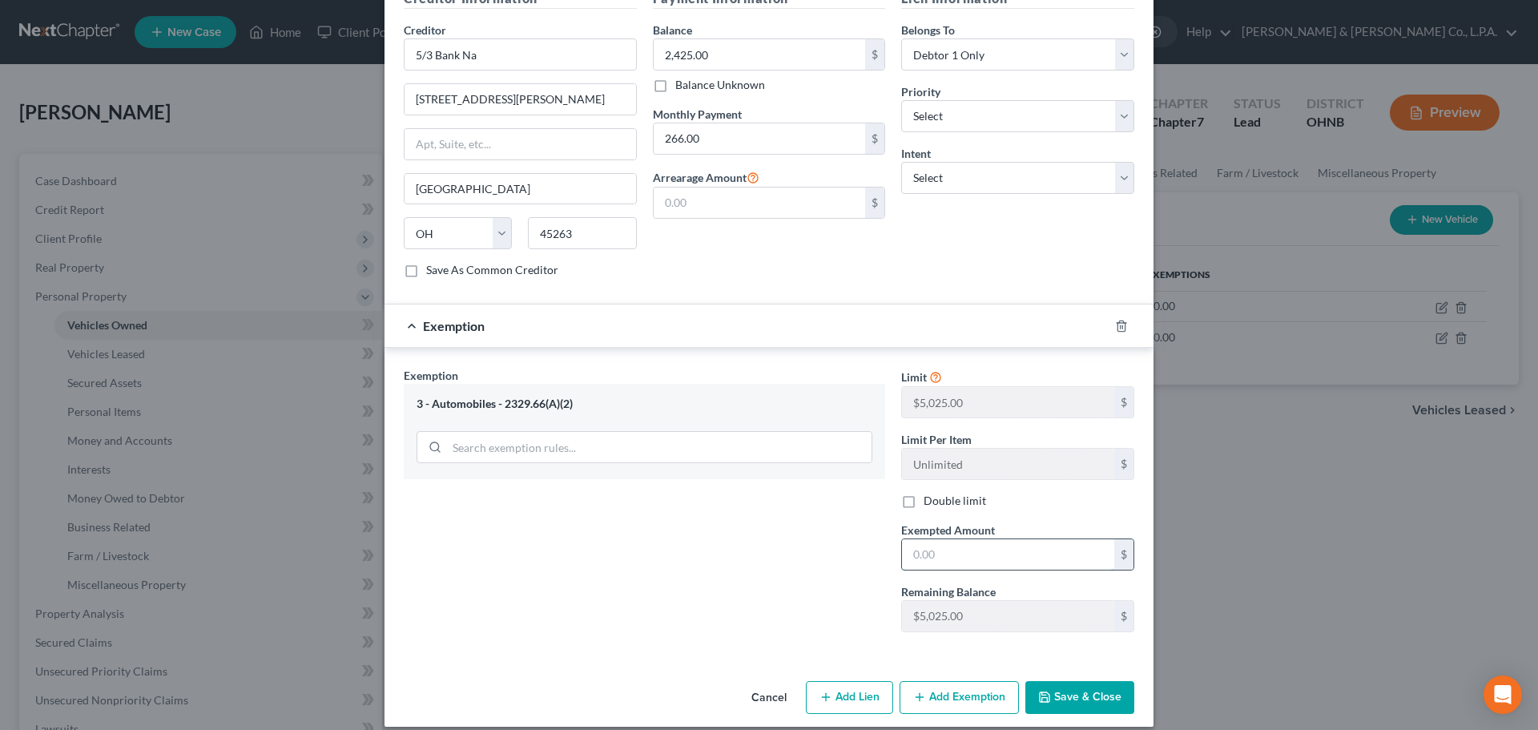
click at [937, 547] on input "text" at bounding box center [1008, 554] width 212 height 30
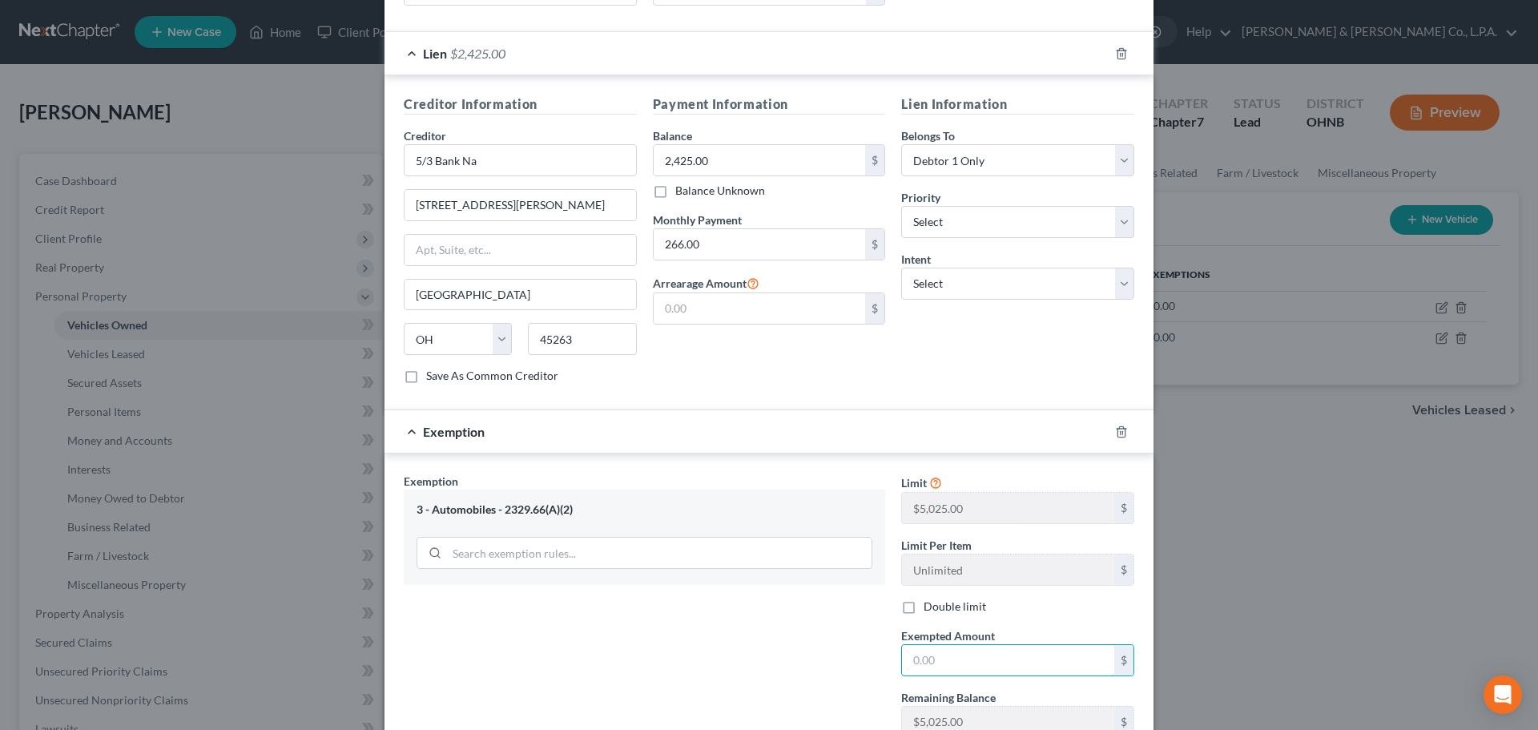
scroll to position [420, 0]
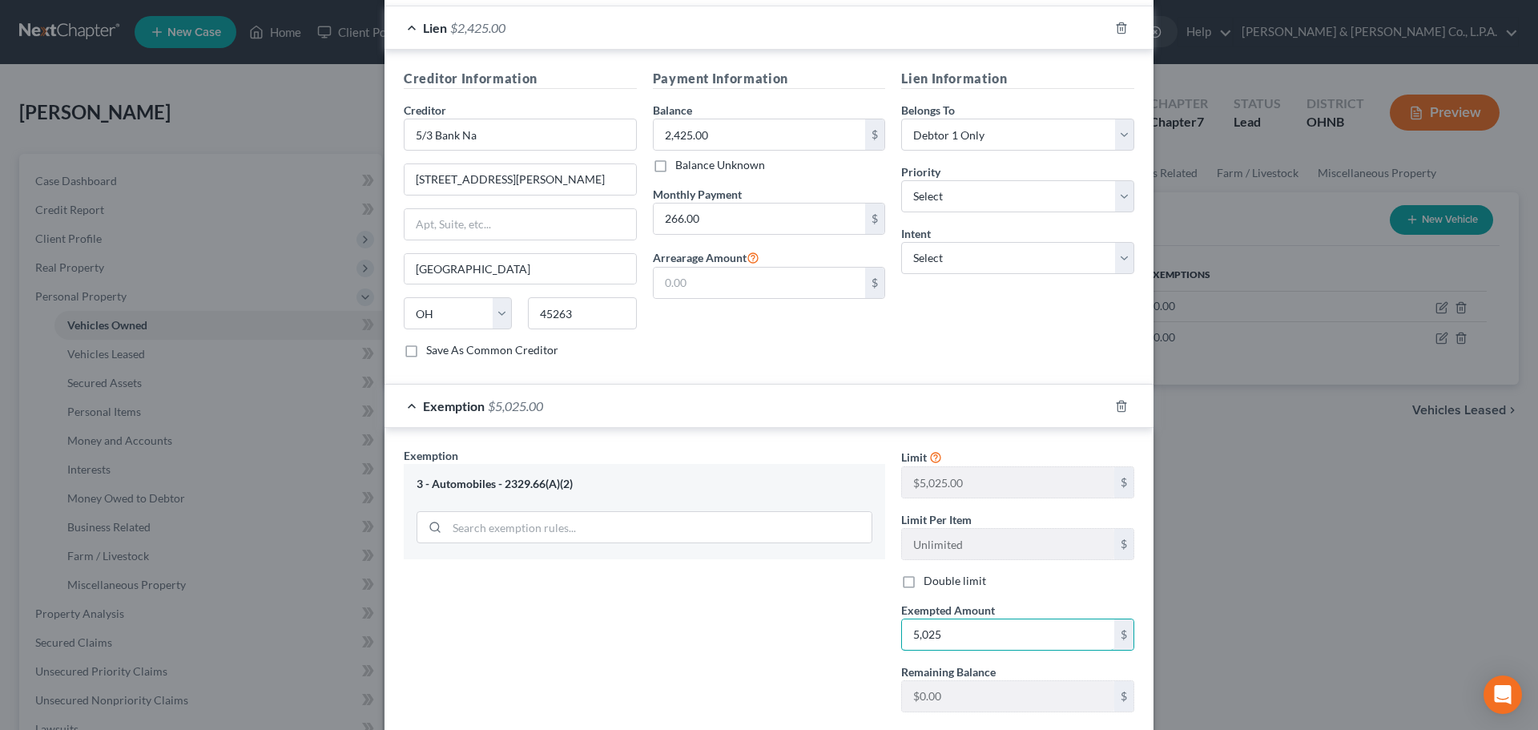
type input "5,025"
click at [832, 596] on div "Exemption Set must be selected for CA. Exemption * 3 - Automobiles - 2329.66(A)…" at bounding box center [644, 585] width 497 height 277
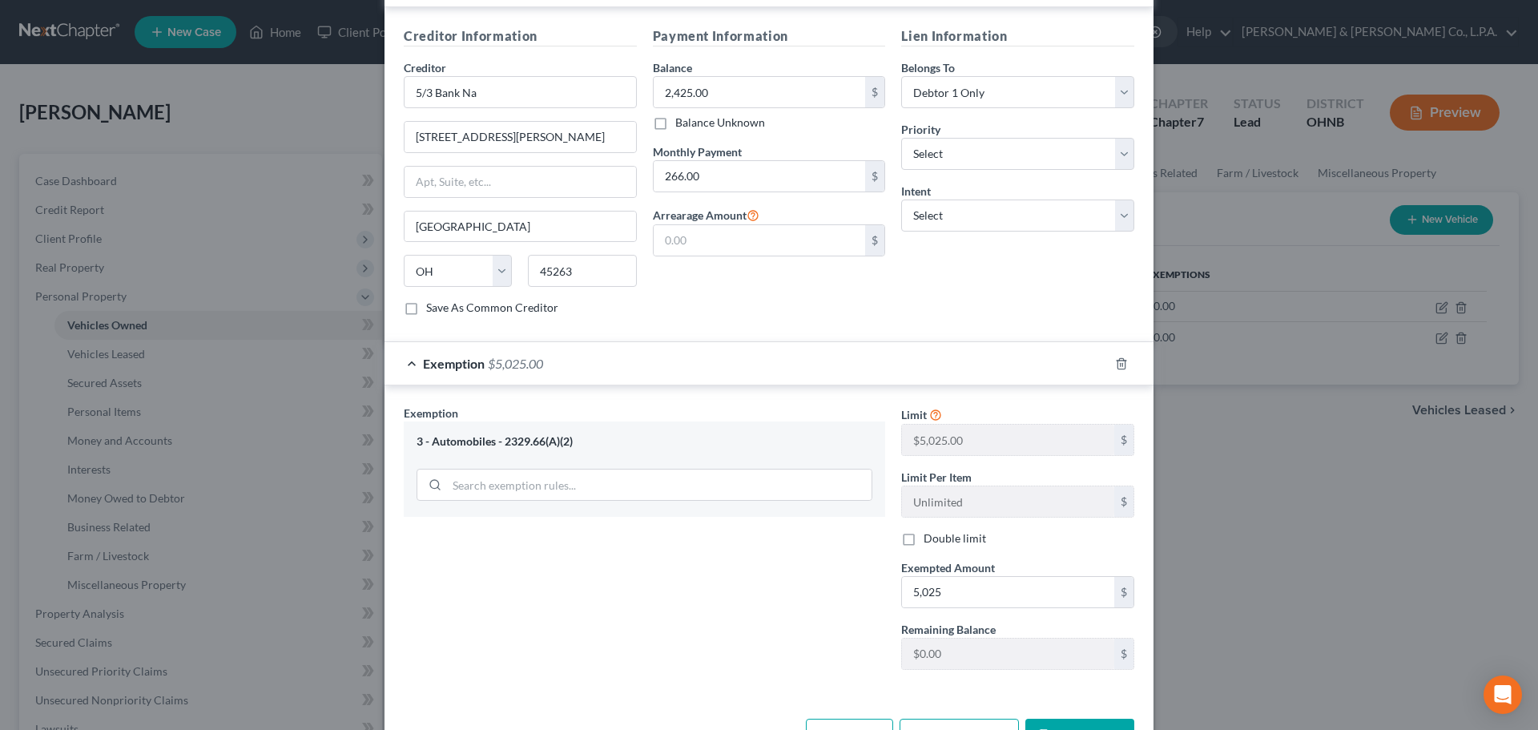
scroll to position [500, 0]
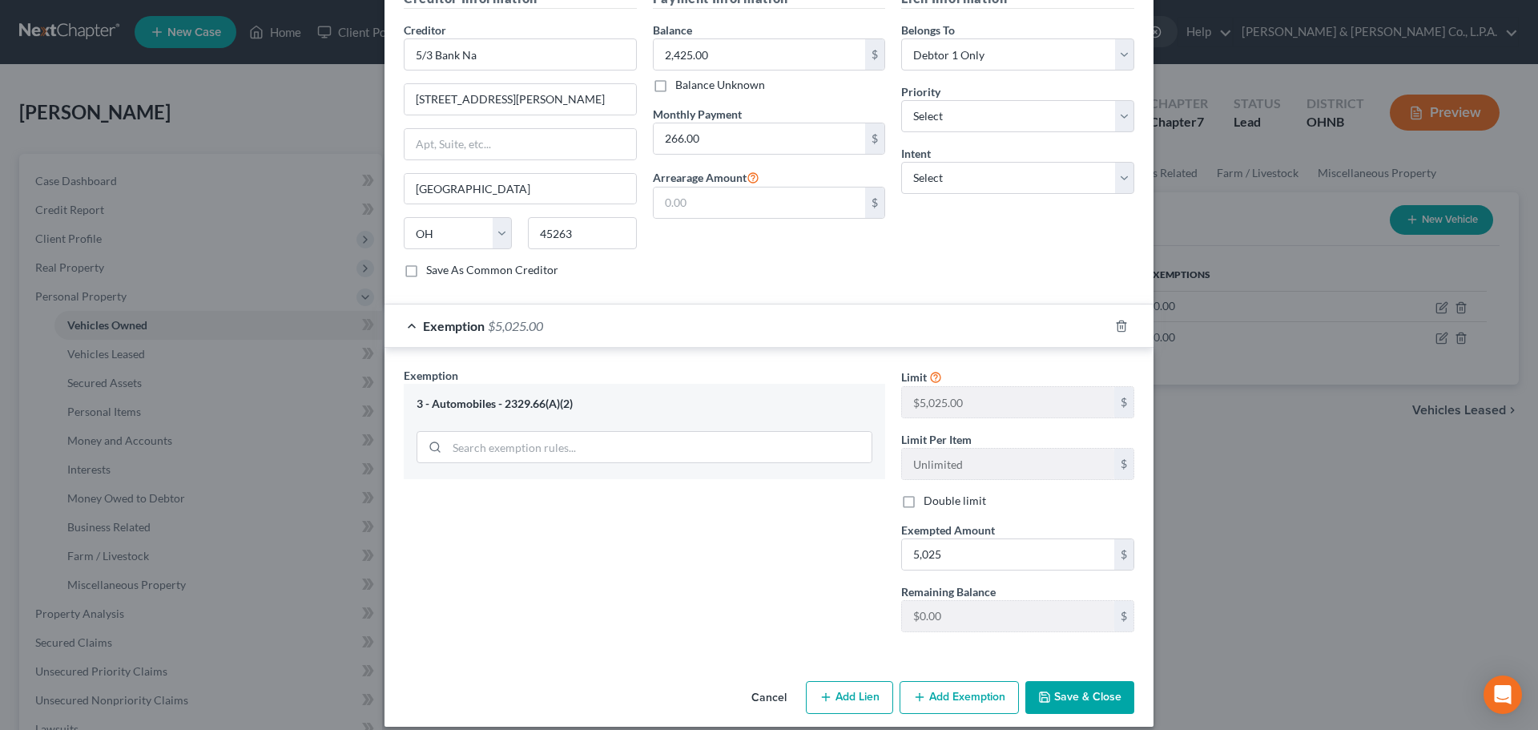
click at [971, 681] on button "Add Exemption" at bounding box center [958, 698] width 119 height 34
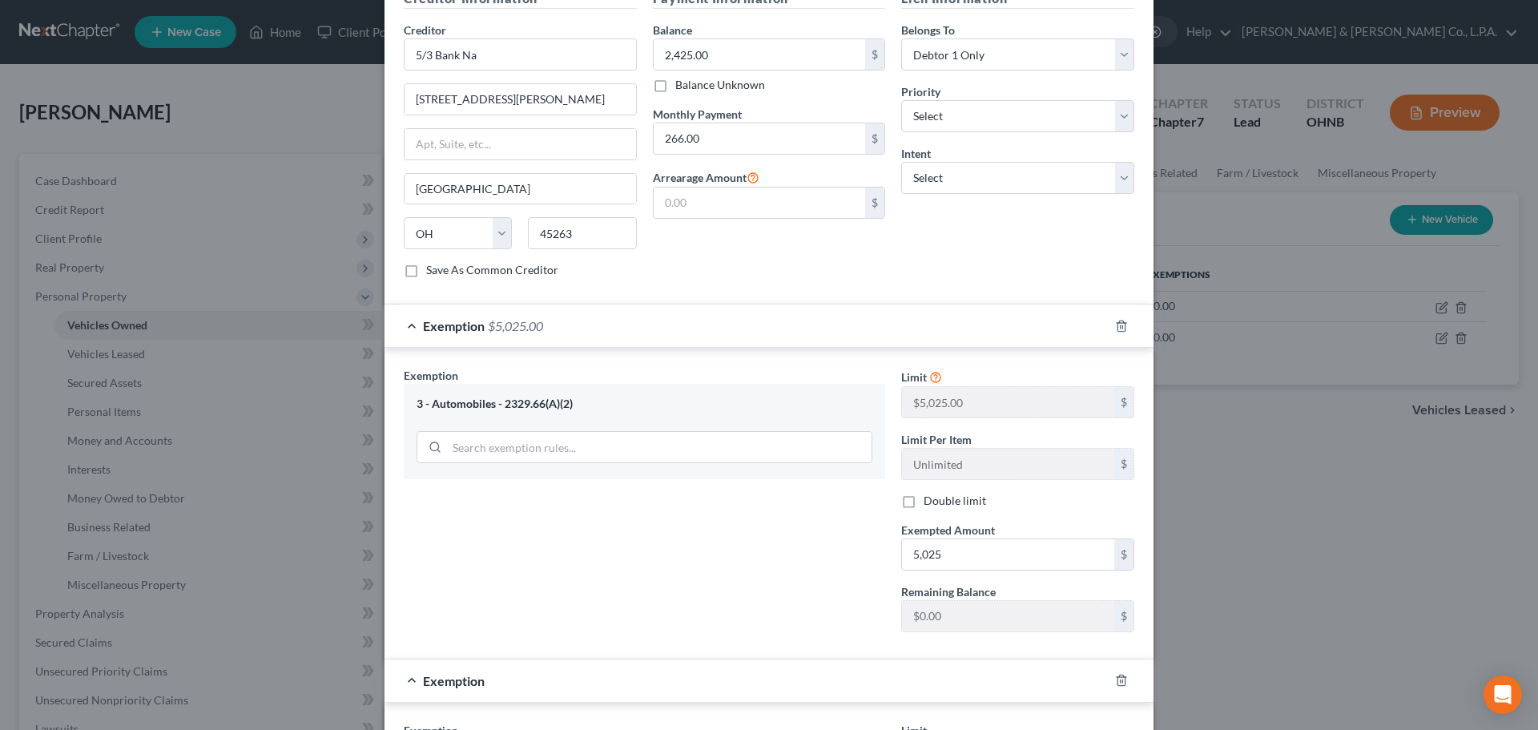
scroll to position [821, 0]
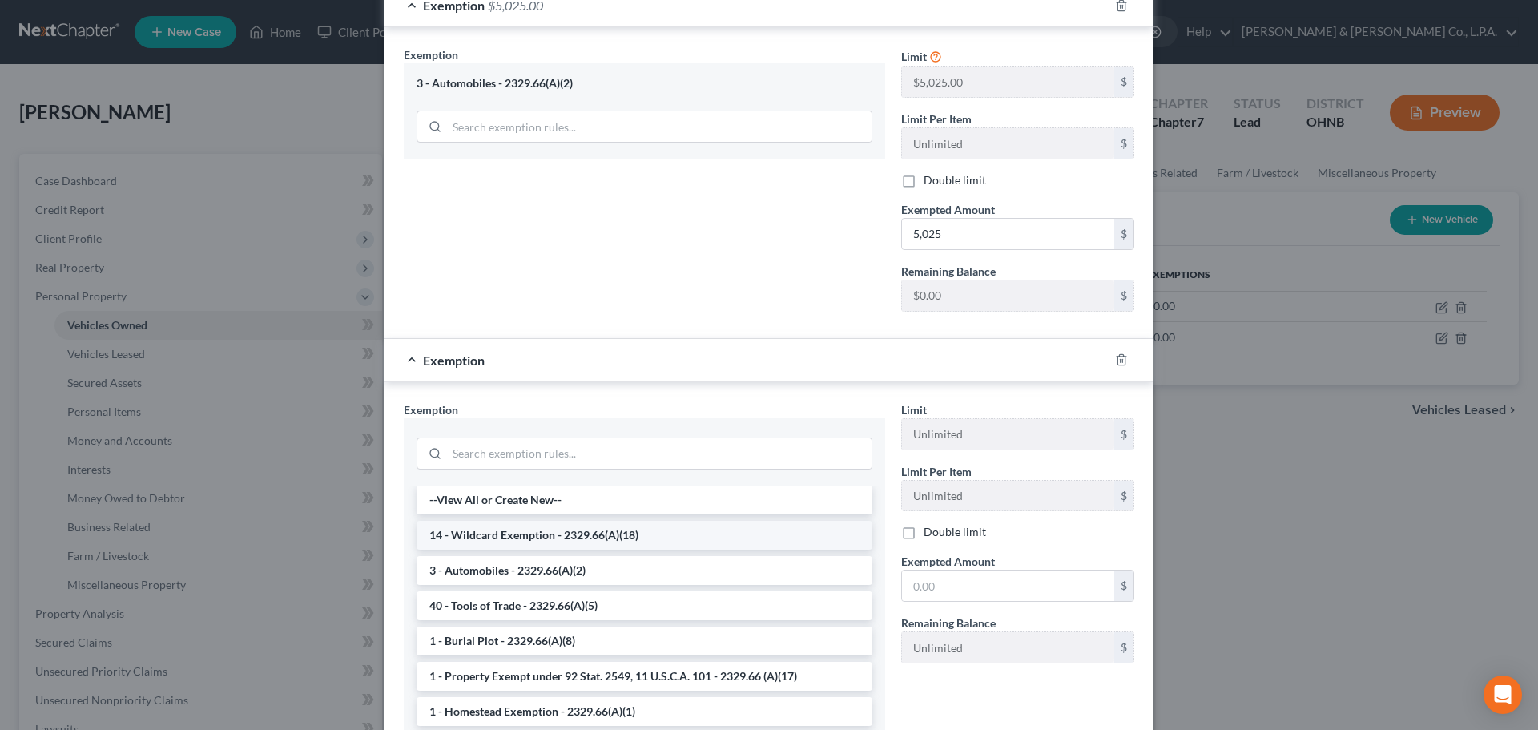
click at [504, 521] on li "14 - Wildcard Exemption - 2329.66(A)(18)" at bounding box center [644, 535] width 456 height 29
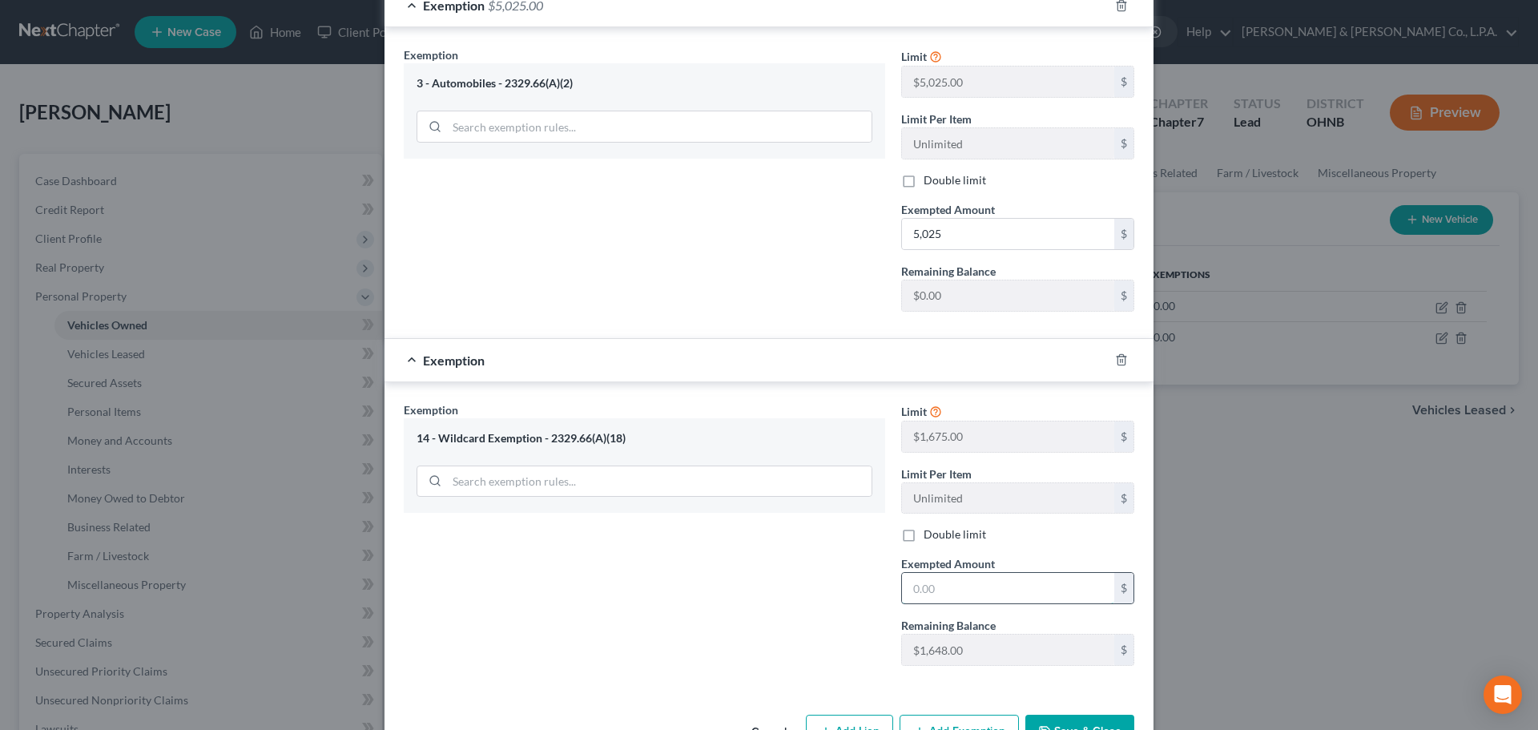
click at [978, 573] on input "text" at bounding box center [1008, 588] width 212 height 30
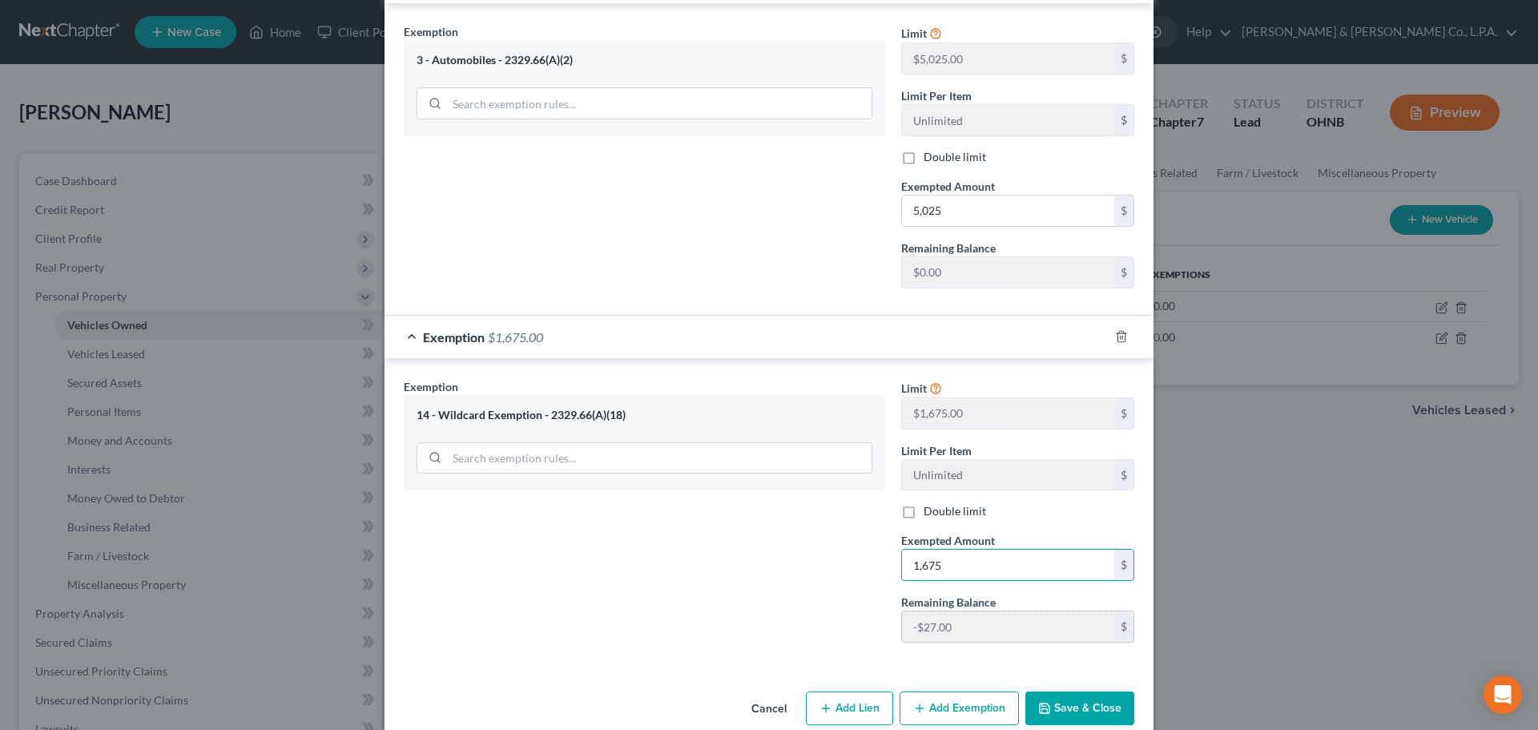
scroll to position [855, 0]
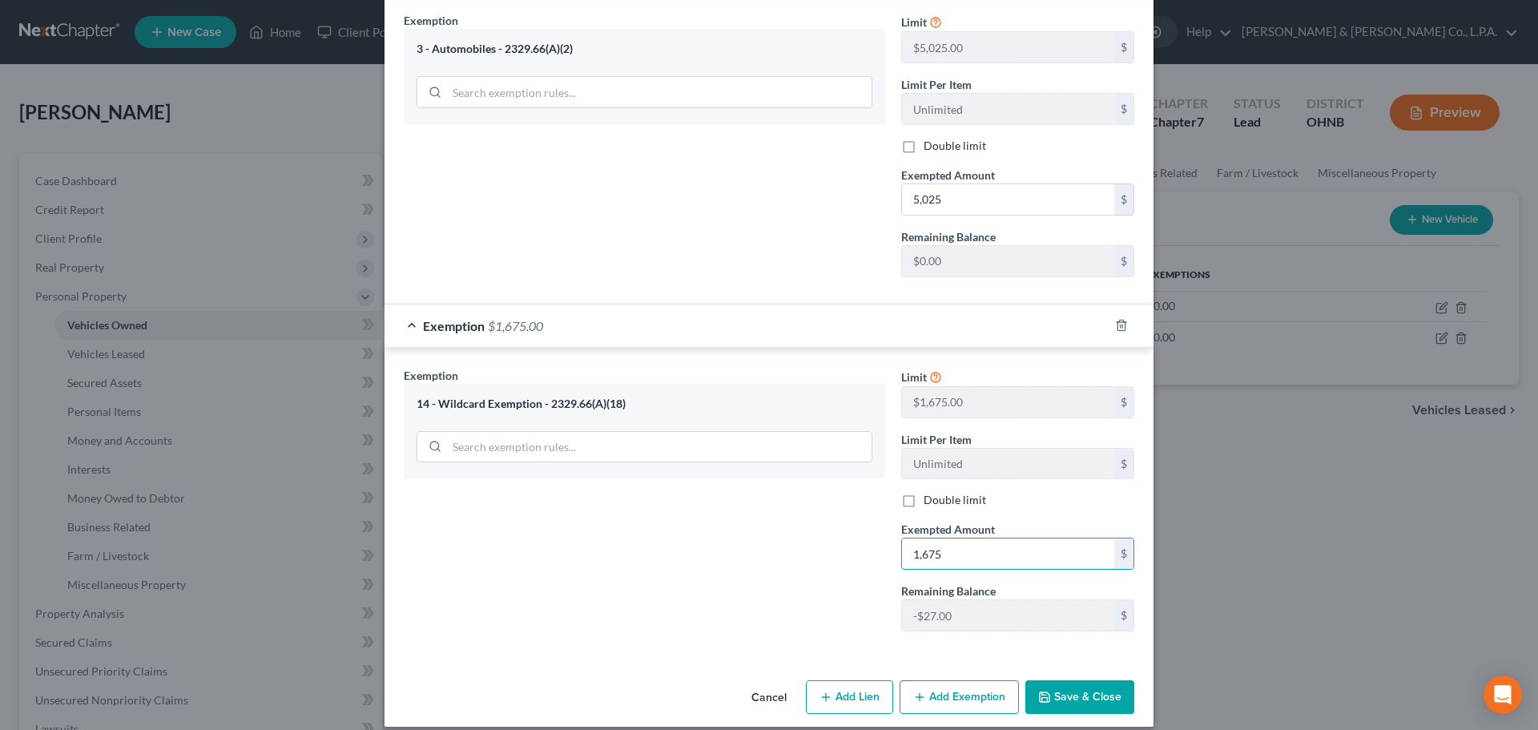
type input "1,675"
click at [1068, 680] on button "Save & Close" at bounding box center [1079, 697] width 109 height 34
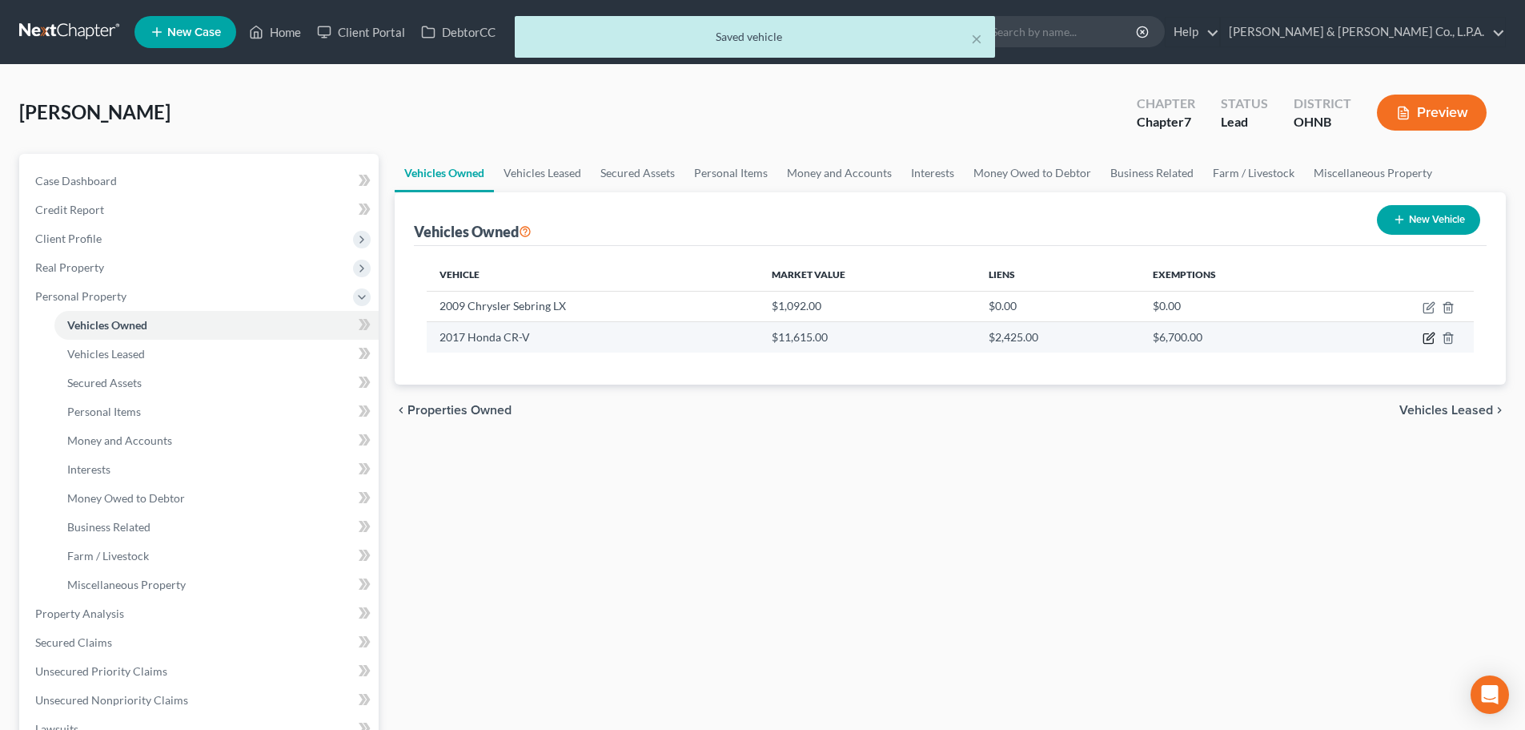
click at [1430, 340] on icon "button" at bounding box center [1429, 338] width 13 height 13
select select "0"
select select "9"
select select "0"
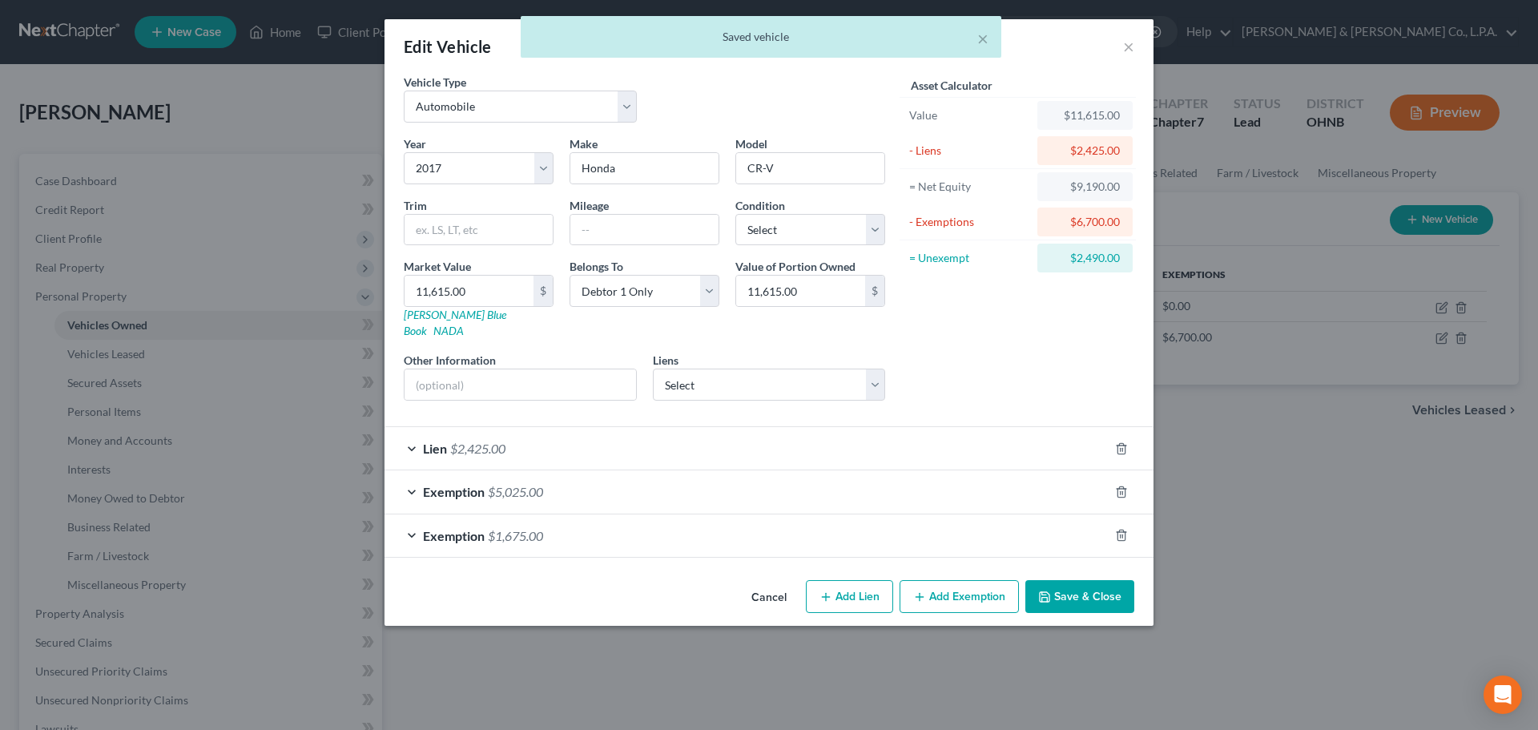
click at [1129, 45] on div "× Saved vehicle" at bounding box center [761, 41] width 1538 height 50
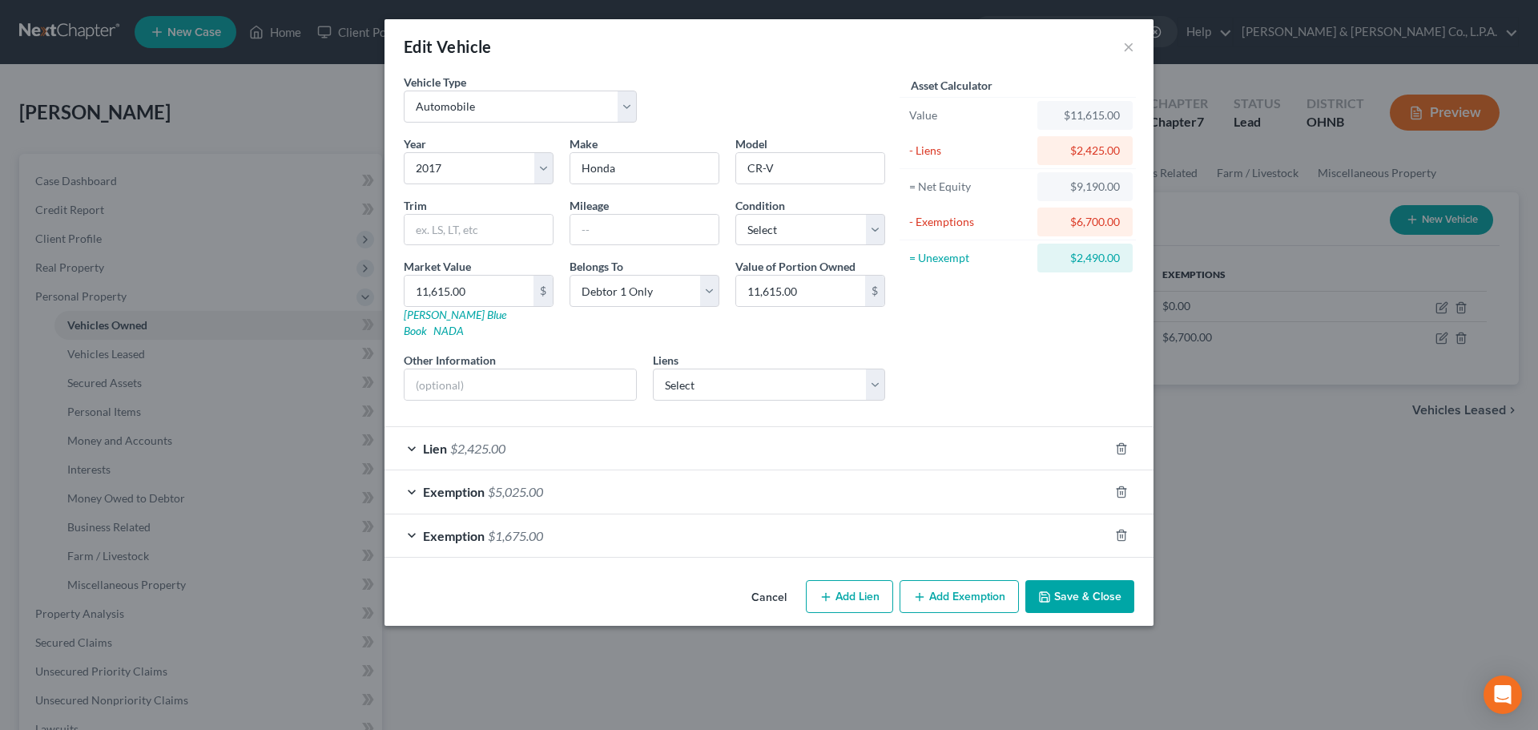
click at [1137, 587] on div "Cancel Add Lien Add Lease Add Exemption Save & Close" at bounding box center [768, 599] width 769 height 53
click at [1099, 584] on button "Save & Close" at bounding box center [1079, 597] width 109 height 34
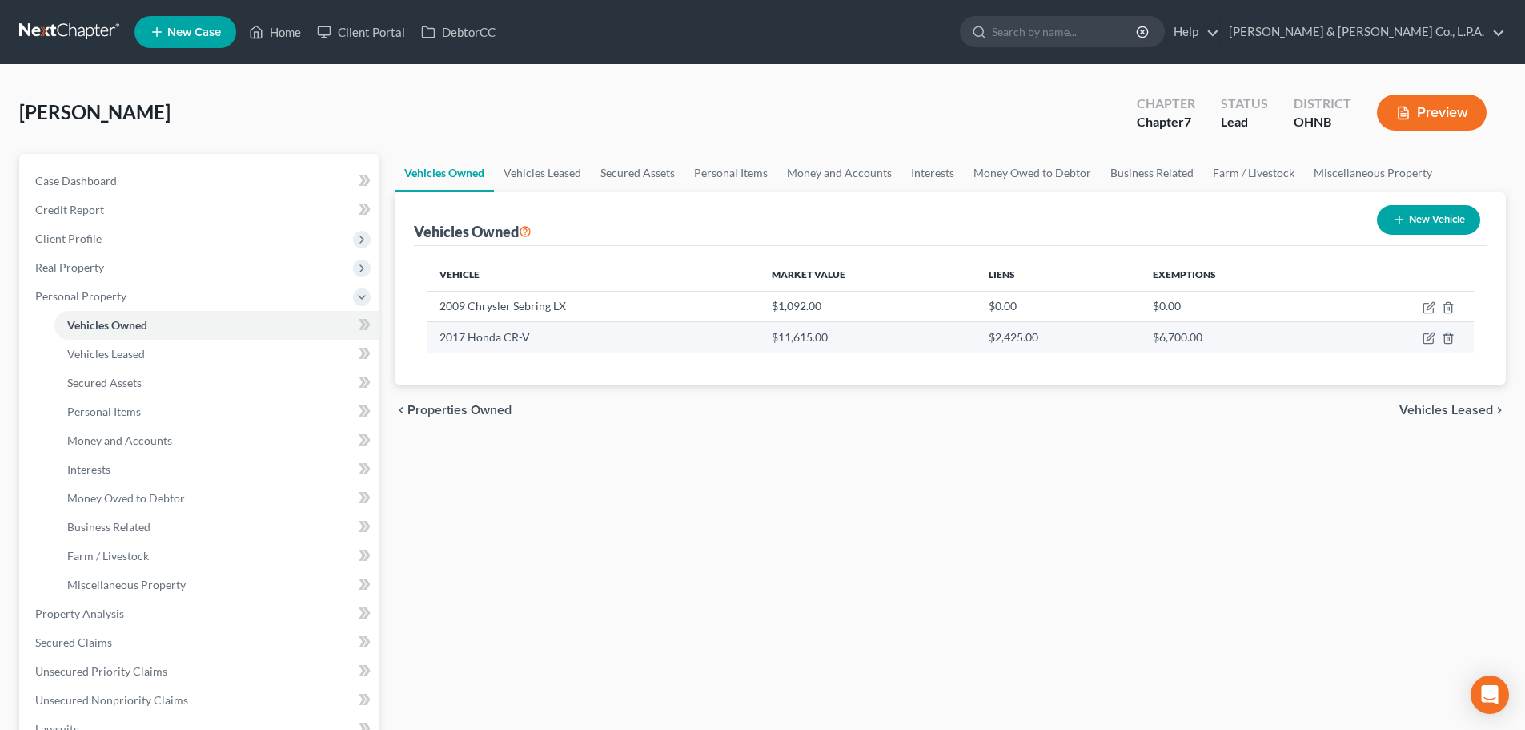
click at [1183, 341] on td "$6,700.00" at bounding box center [1237, 337] width 194 height 30
click at [1441, 336] on td at bounding box center [1404, 337] width 140 height 30
click at [1433, 338] on icon "button" at bounding box center [1429, 338] width 13 height 13
select select "0"
select select "9"
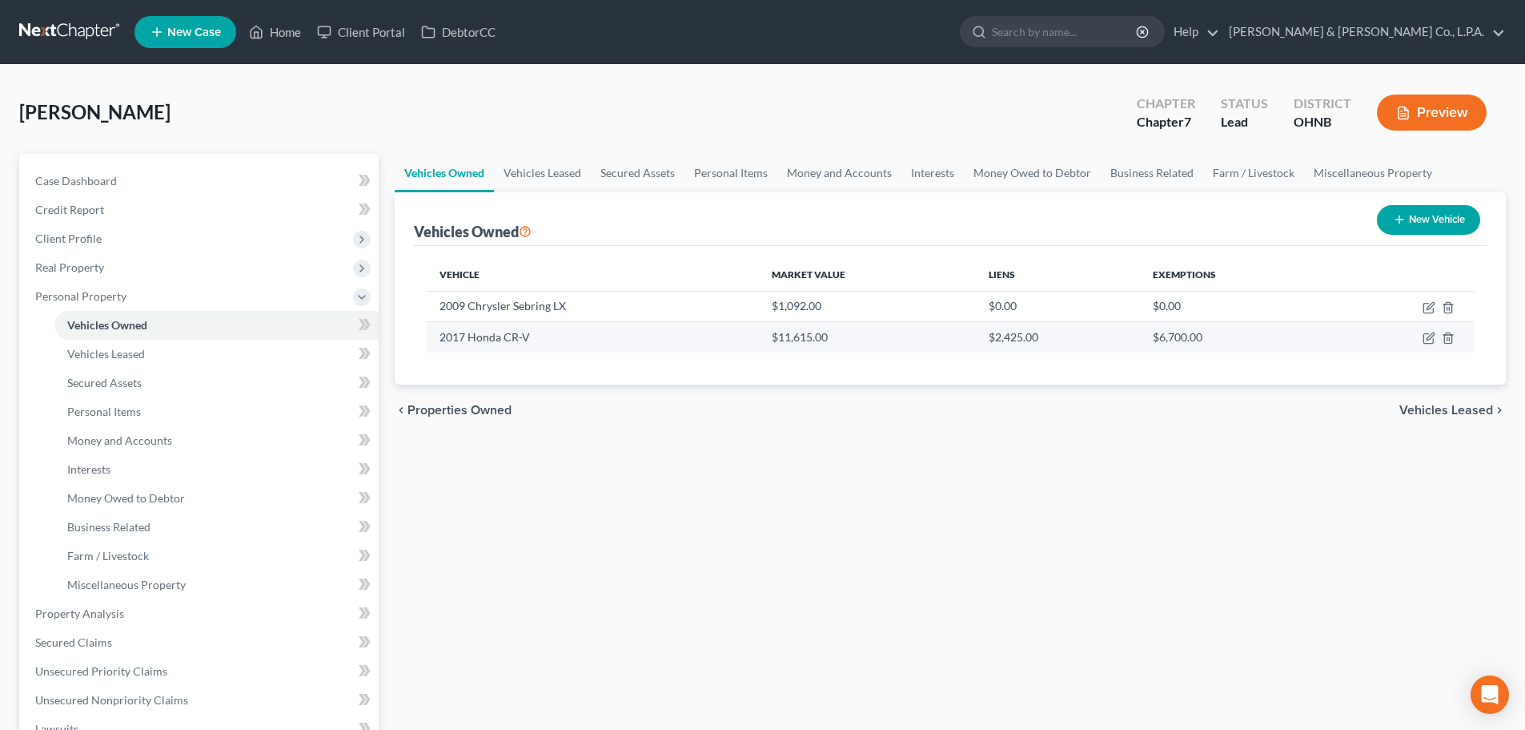
select select "0"
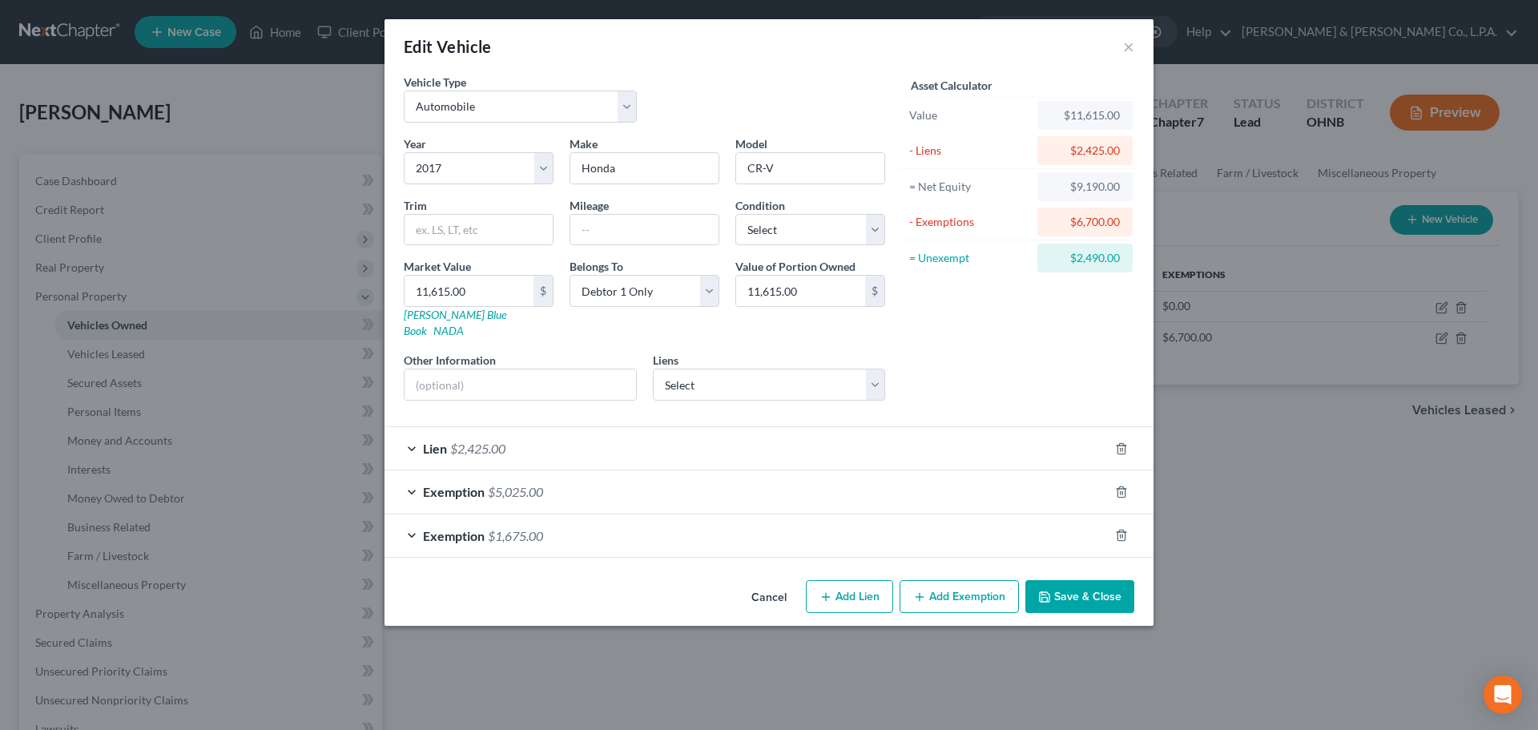
click at [625, 485] on div "Exemption $5,025.00" at bounding box center [746, 491] width 724 height 42
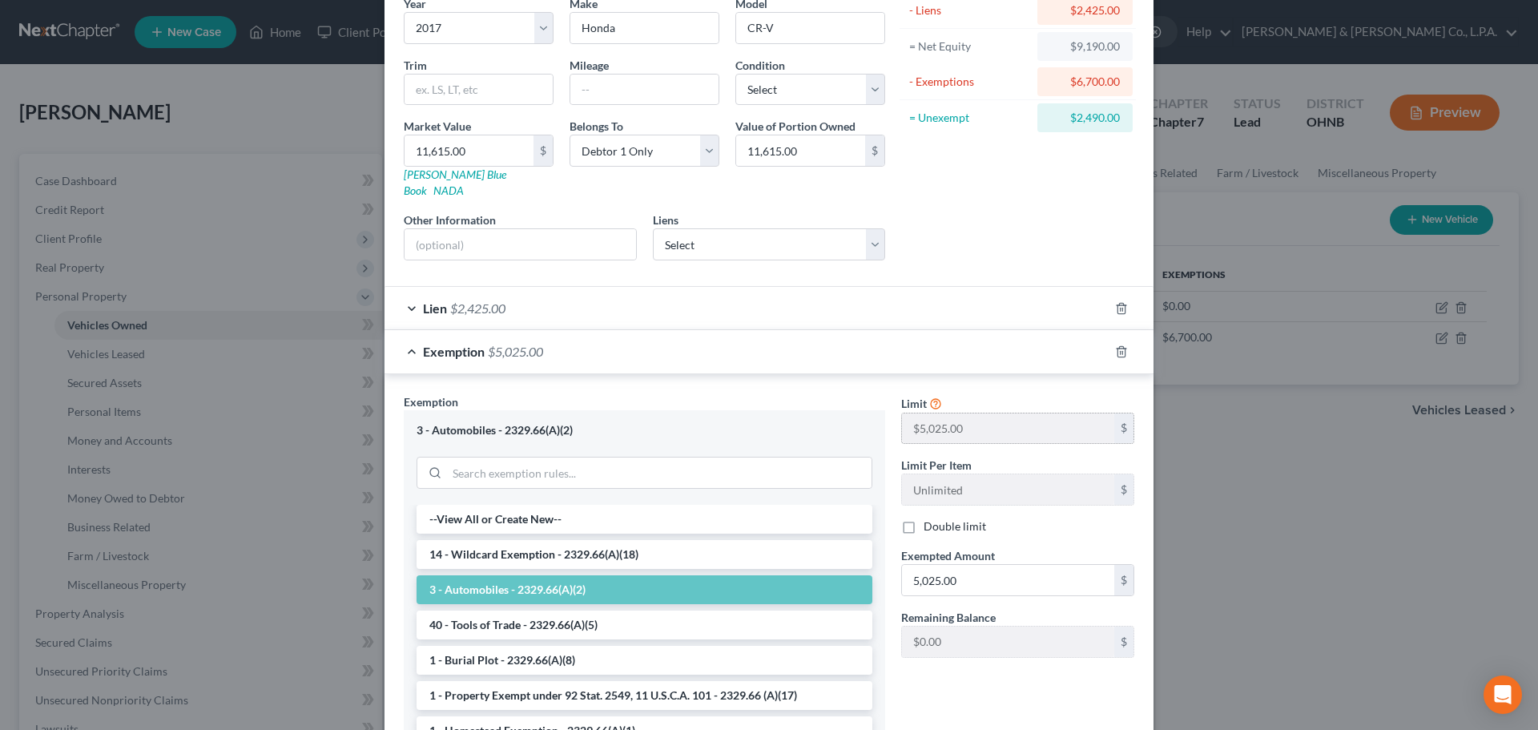
scroll to position [314, 0]
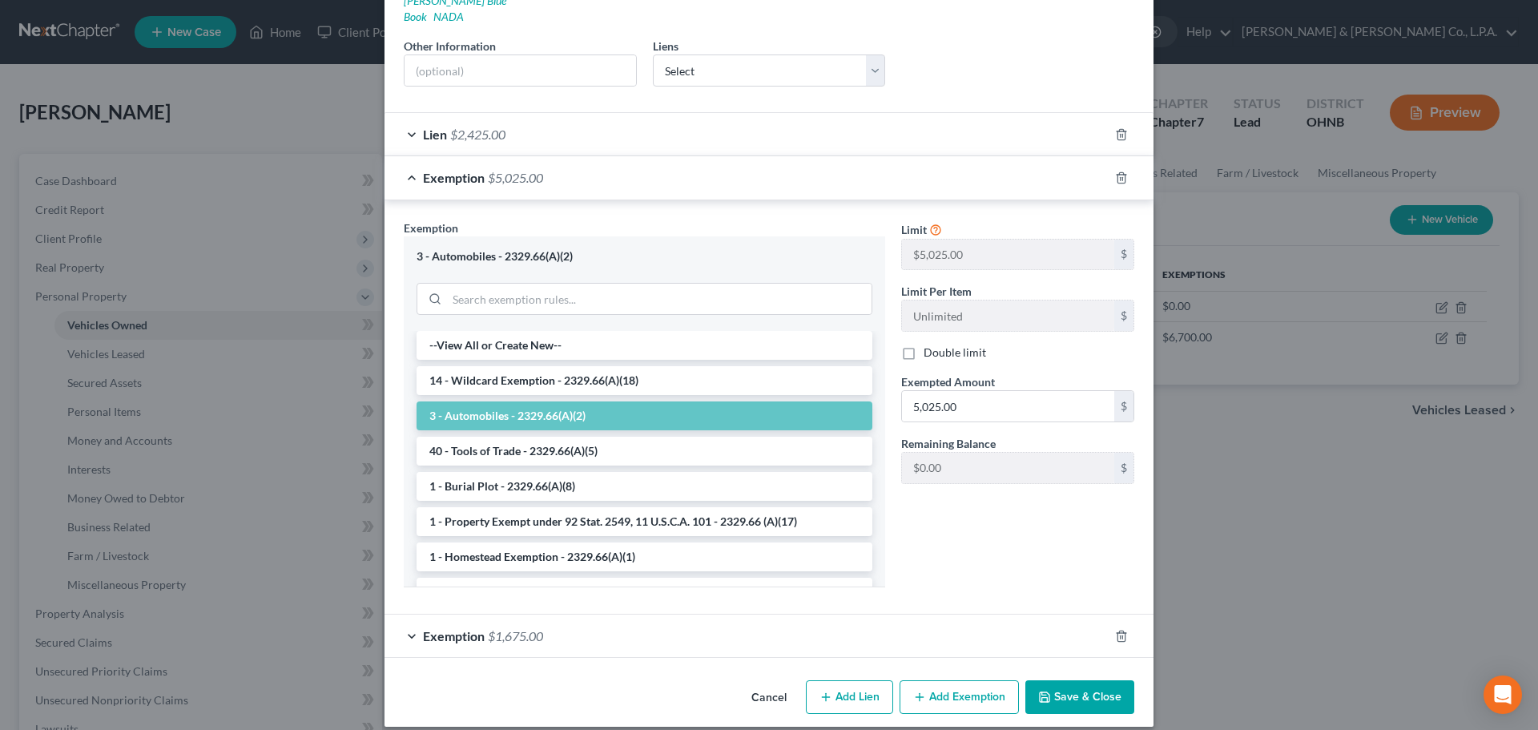
click at [625, 614] on div "Exemption $1,675.00" at bounding box center [746, 635] width 724 height 42
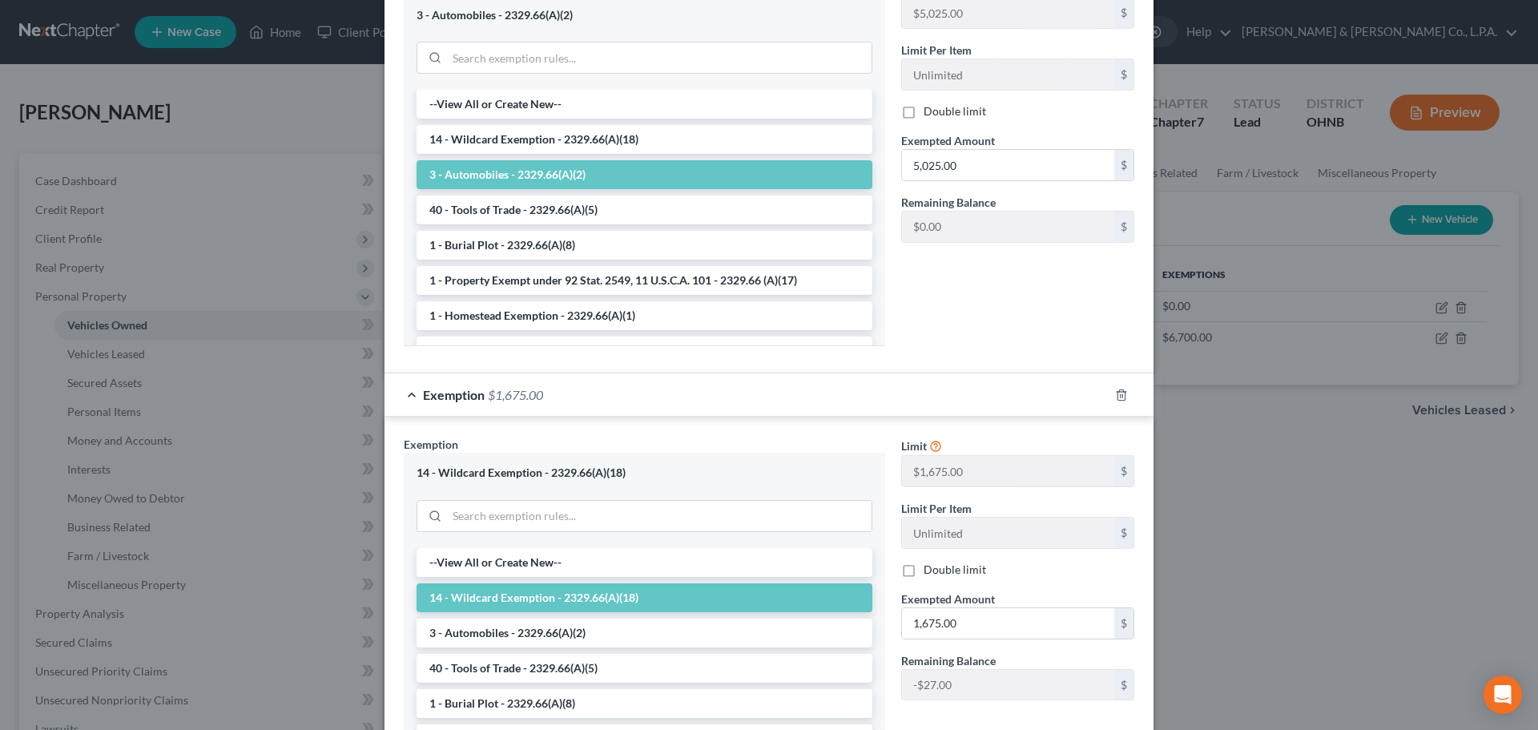
scroll to position [727, 0]
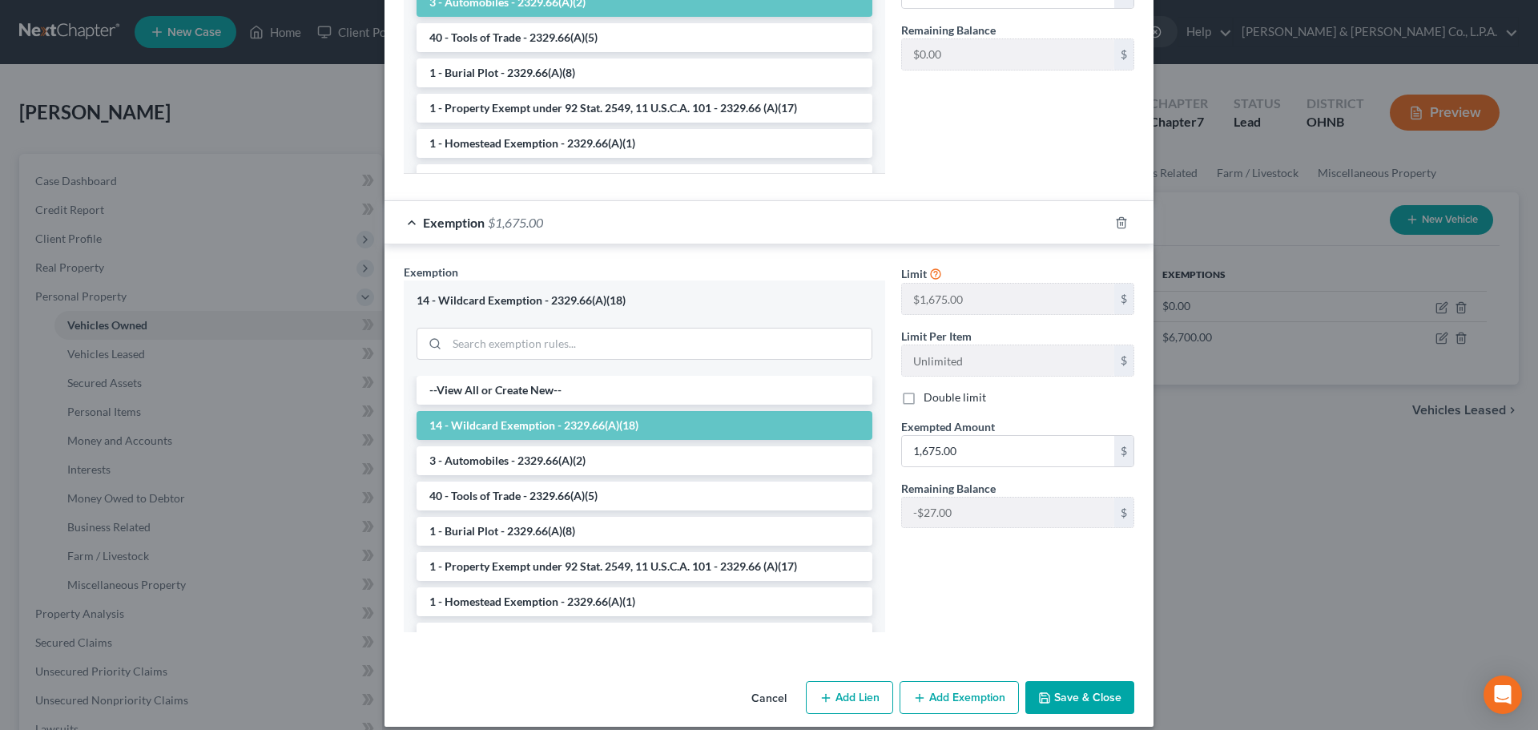
click at [990, 513] on div "Limit $1,675.00 $ Limit Per Item Unlimited $ Double limit Exempted Amount * 1,6…" at bounding box center [1017, 401] width 249 height 277
click at [974, 436] on input "1,675.00" at bounding box center [1008, 451] width 212 height 30
click at [1004, 551] on div "Limit $1,675.00 $ Limit Per Item Unlimited $ Double limit Exempted Amount * 1,6…" at bounding box center [1017, 453] width 249 height 380
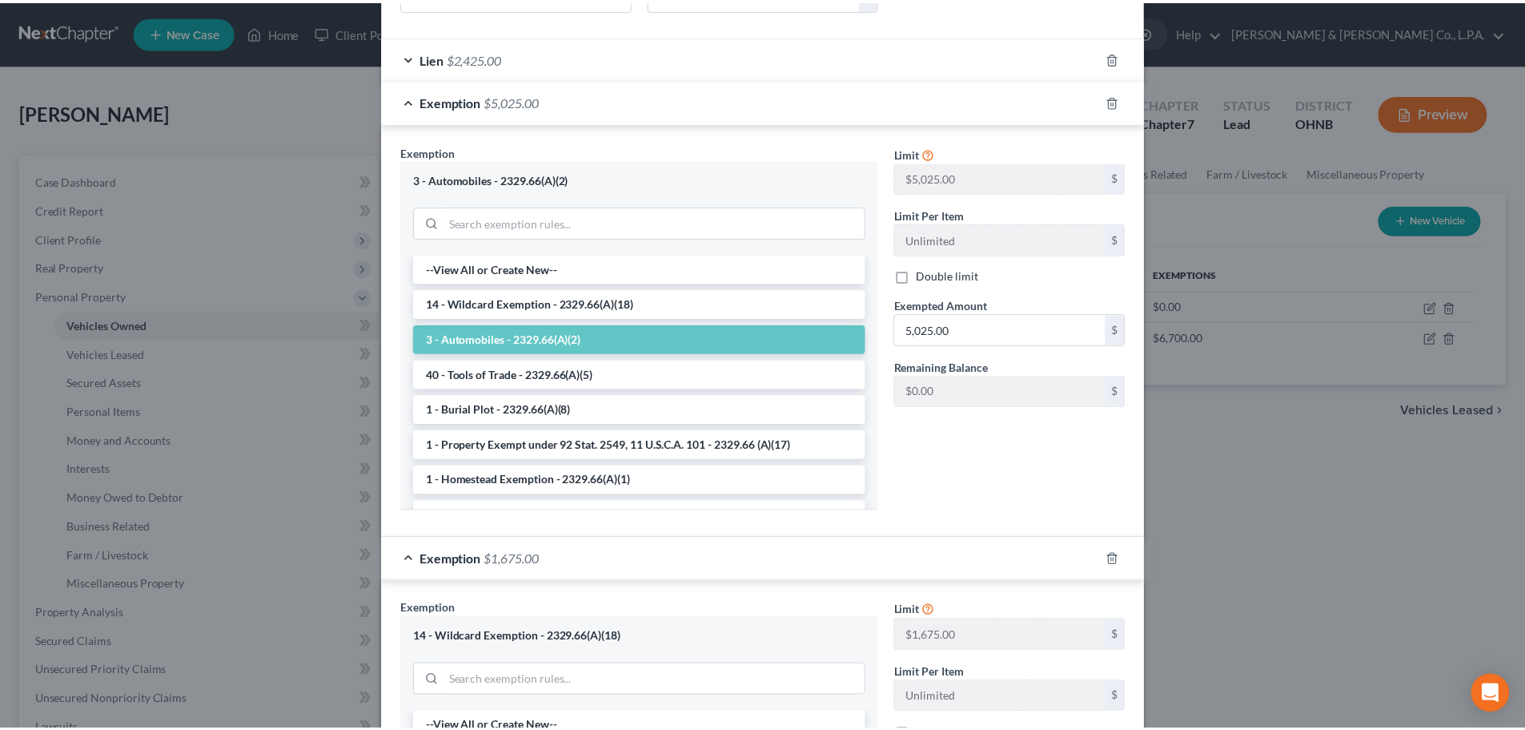
scroll to position [0, 0]
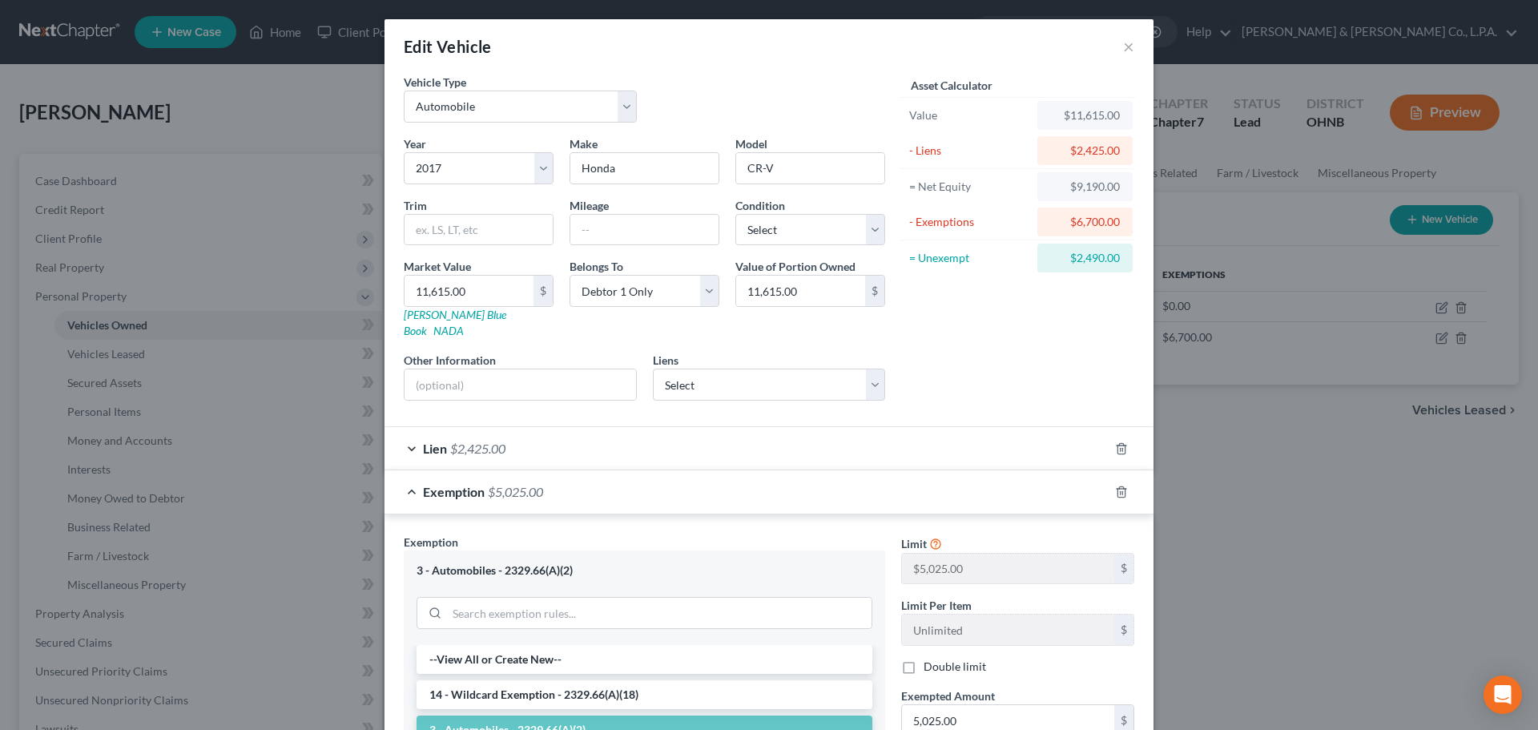
click at [995, 470] on div "Exemption $5,025.00" at bounding box center [746, 491] width 724 height 42
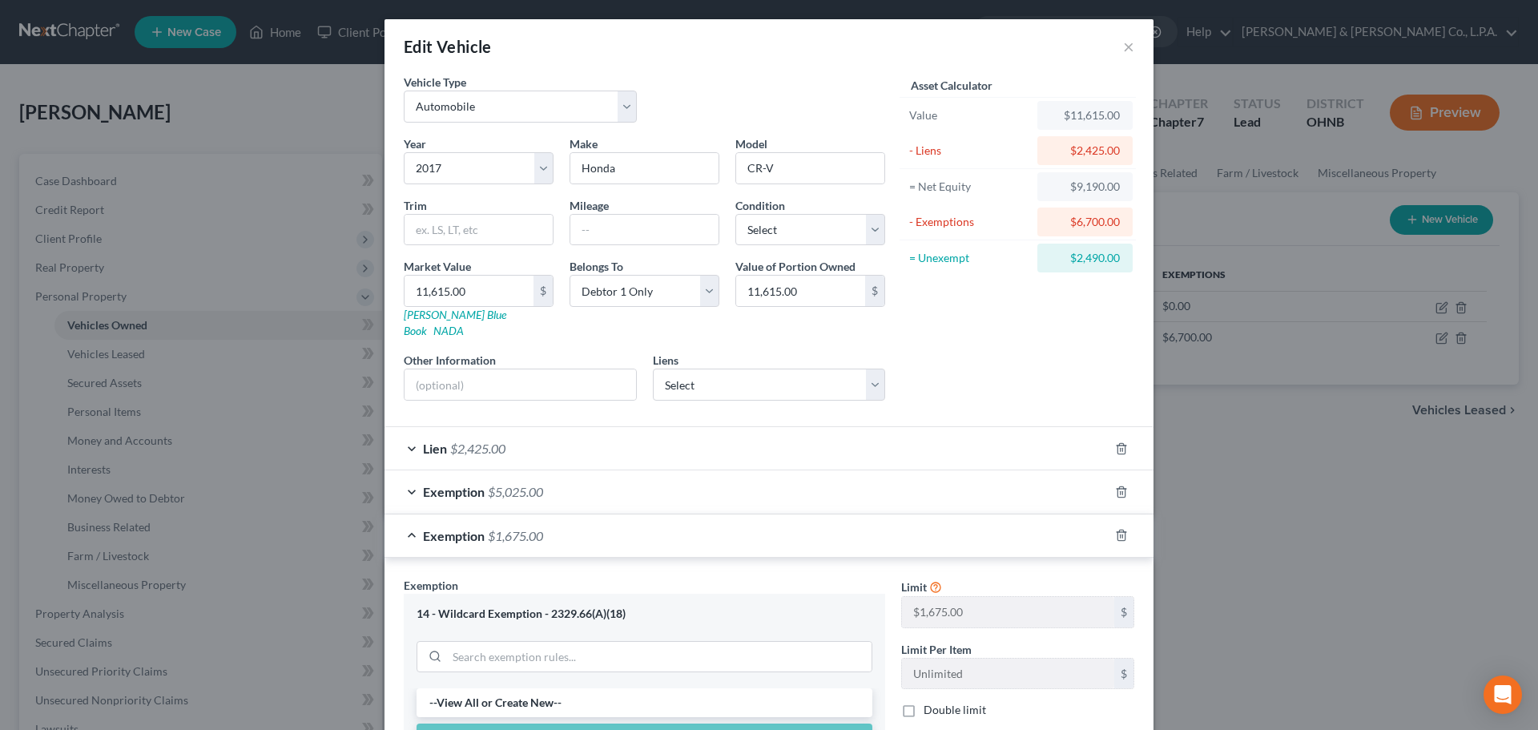
click at [960, 525] on div "Exemption $1,675.00" at bounding box center [746, 535] width 724 height 42
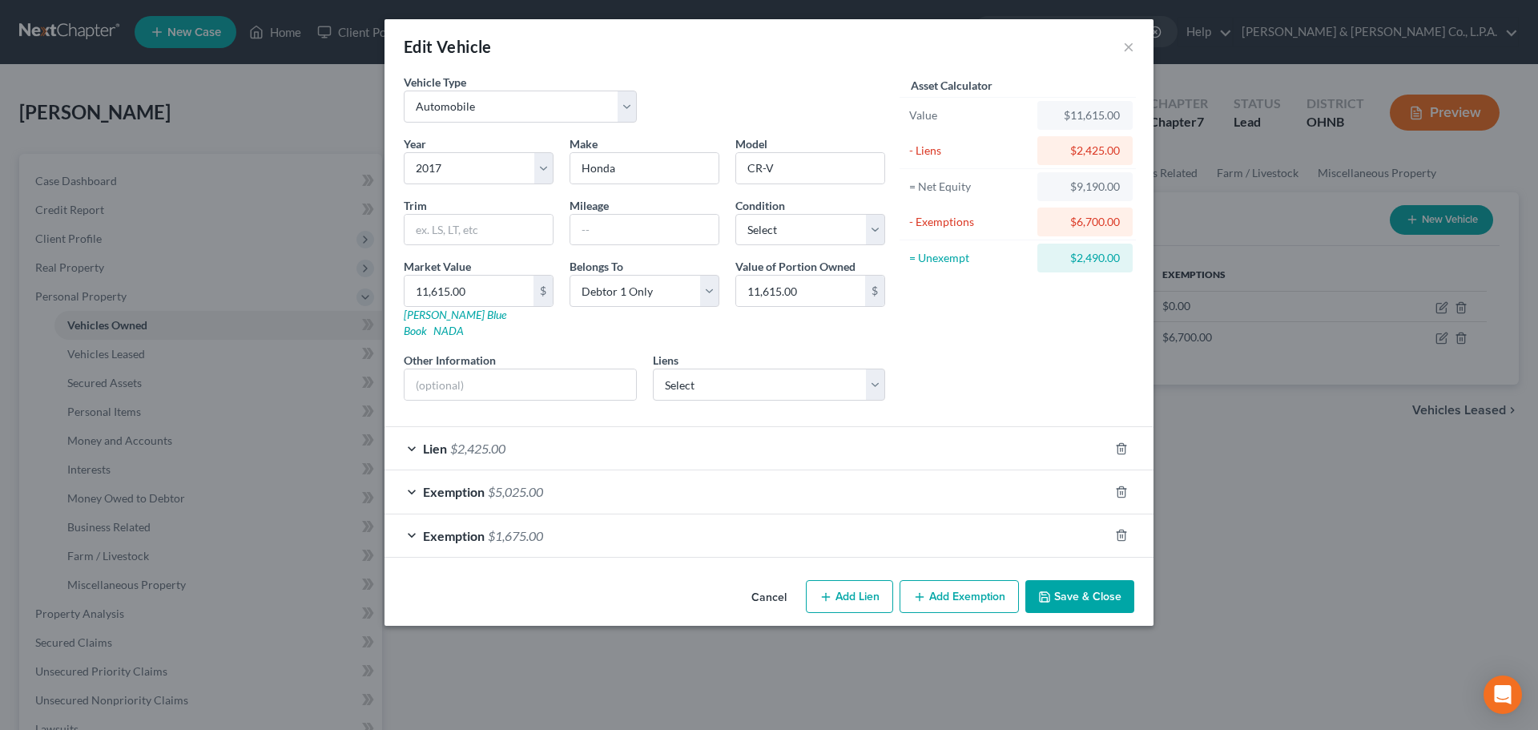
click at [1074, 580] on button "Save & Close" at bounding box center [1079, 597] width 109 height 34
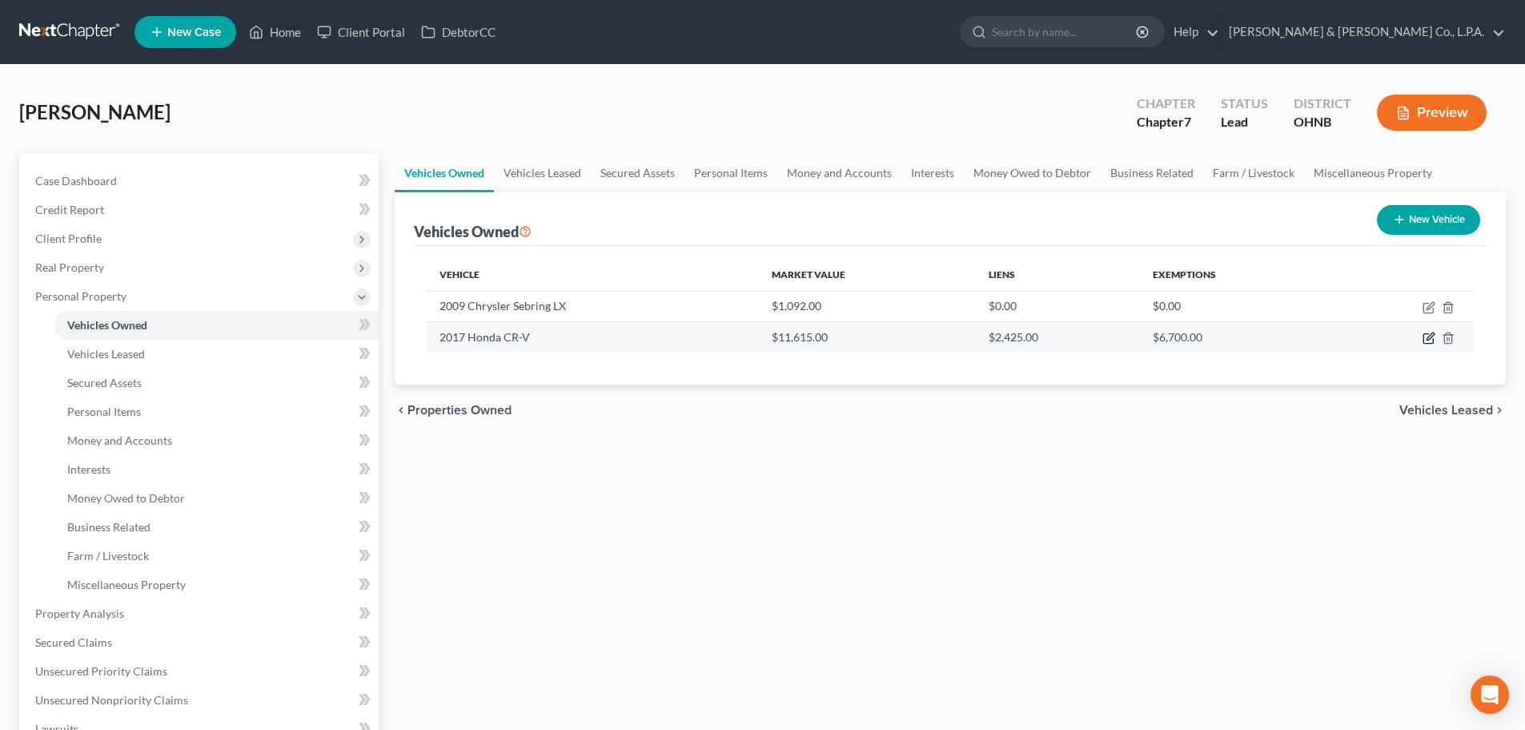
click at [1426, 340] on icon "button" at bounding box center [1429, 338] width 13 height 13
select select "0"
select select "9"
select select "0"
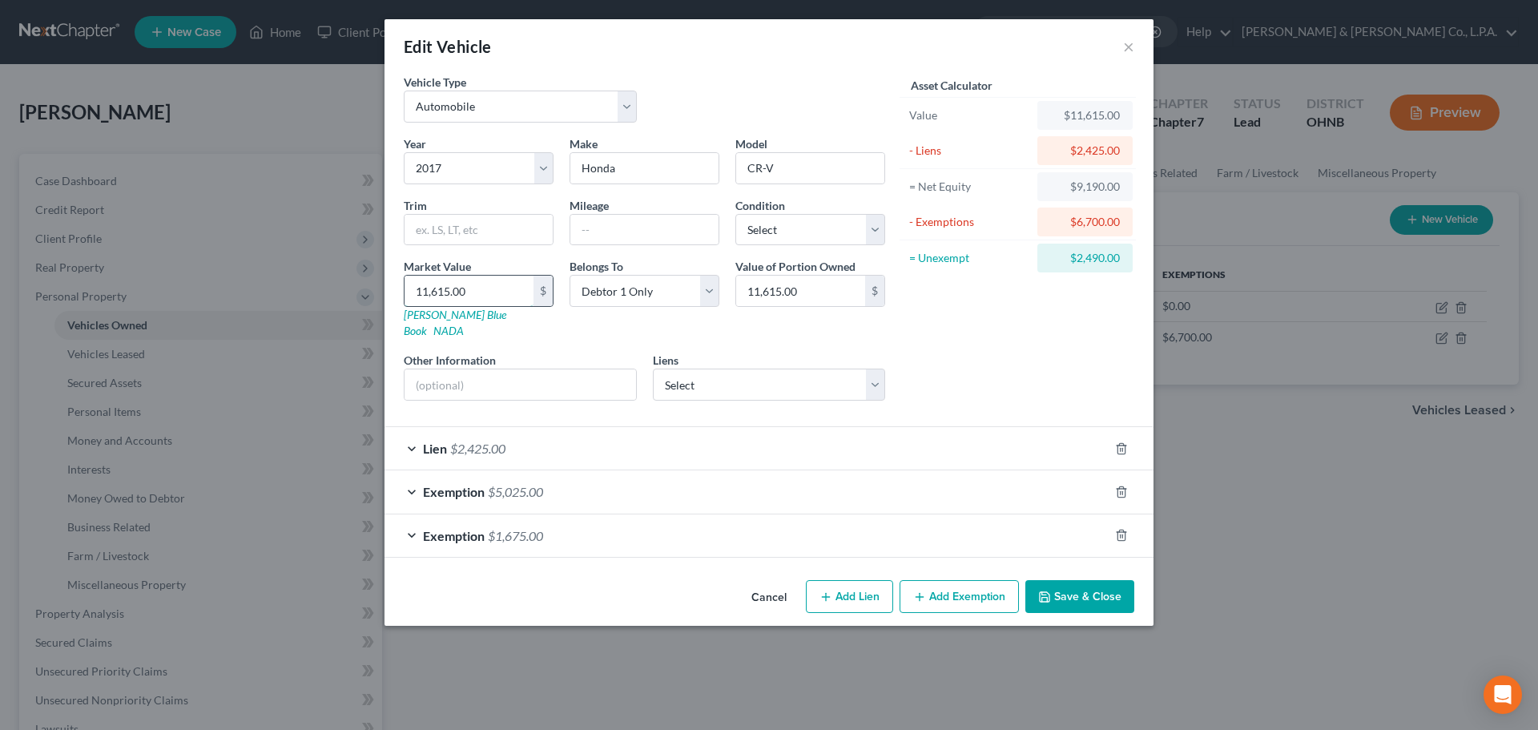
click at [468, 293] on input "11,615.00" at bounding box center [468, 290] width 129 height 30
type input "1"
type input "1.00"
type input "10"
type input "10.00"
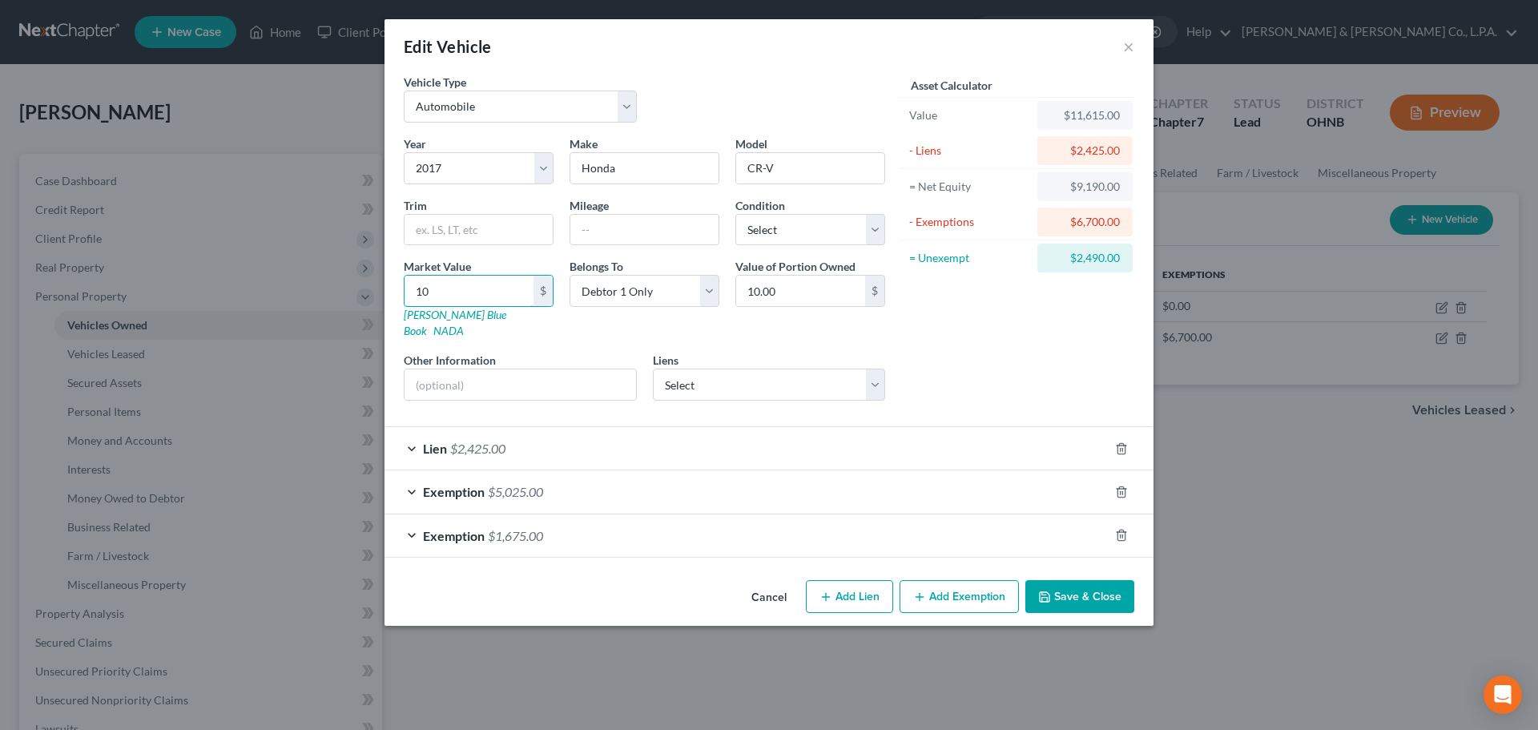
type input "108"
type input "108.00"
type input "1088"
type input "1,088.00"
type input "1,0887"
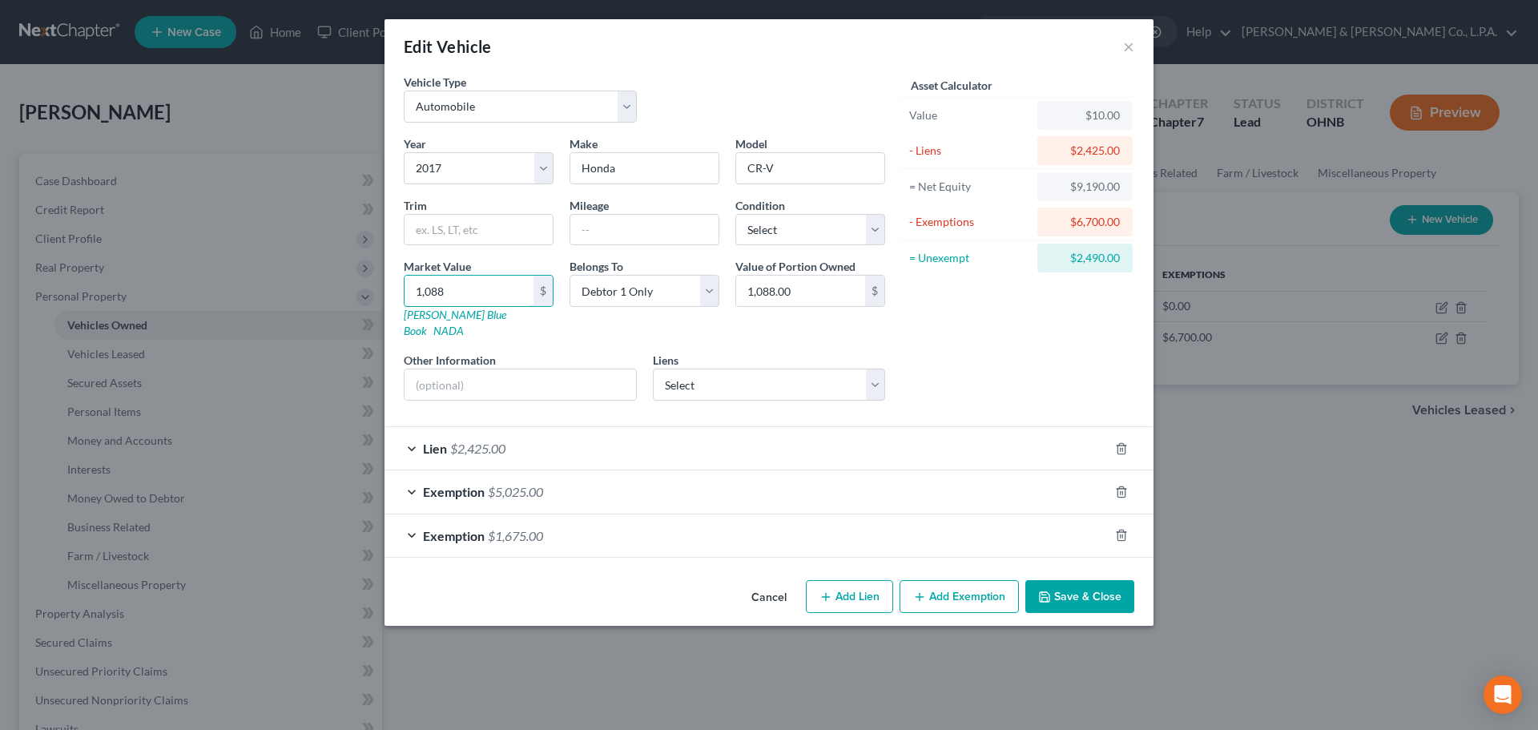
type input "10,887.00"
type input "10,887"
click at [764, 293] on input "10,887.00" at bounding box center [800, 290] width 129 height 30
click at [1019, 263] on div "= Unexempt" at bounding box center [969, 258] width 121 height 16
click at [1079, 586] on button "Save & Close" at bounding box center [1079, 597] width 109 height 34
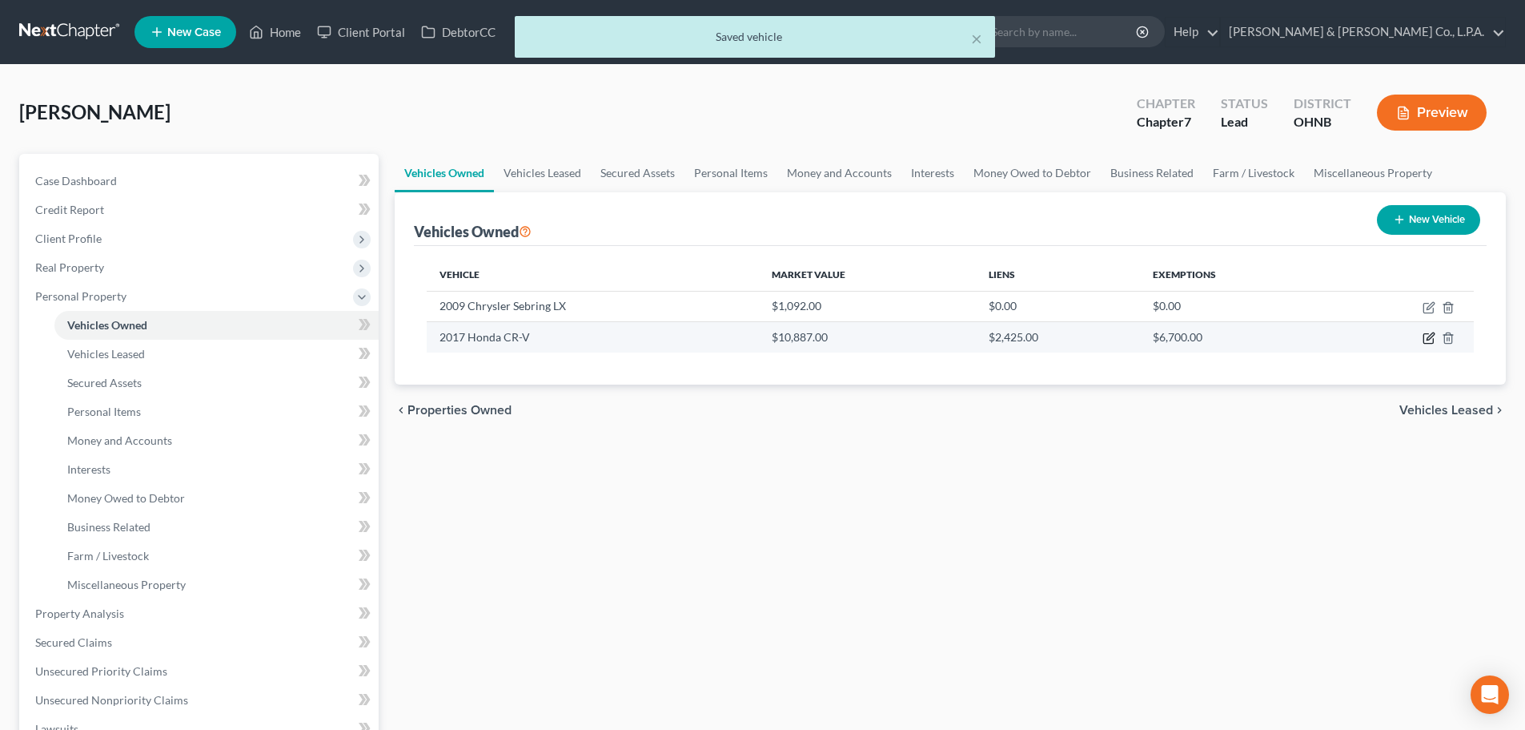
click at [1431, 338] on icon "button" at bounding box center [1430, 336] width 7 height 7
select select "0"
select select "9"
select select "0"
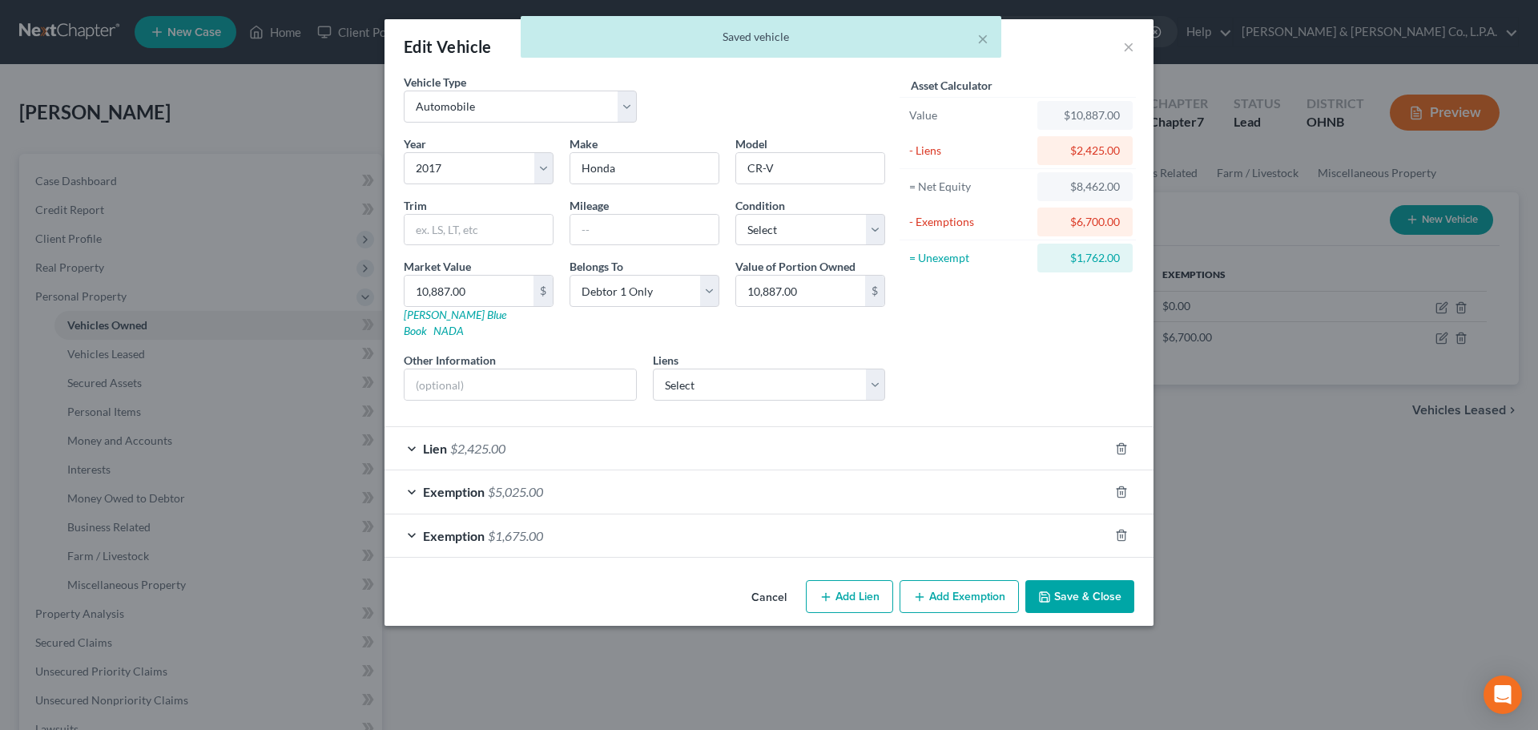
click at [1003, 324] on div "Asset Calculator Value $10,887.00 - Liens $2,425.00 = Net Equity $8,462.00 - Ex…" at bounding box center [1017, 244] width 249 height 340
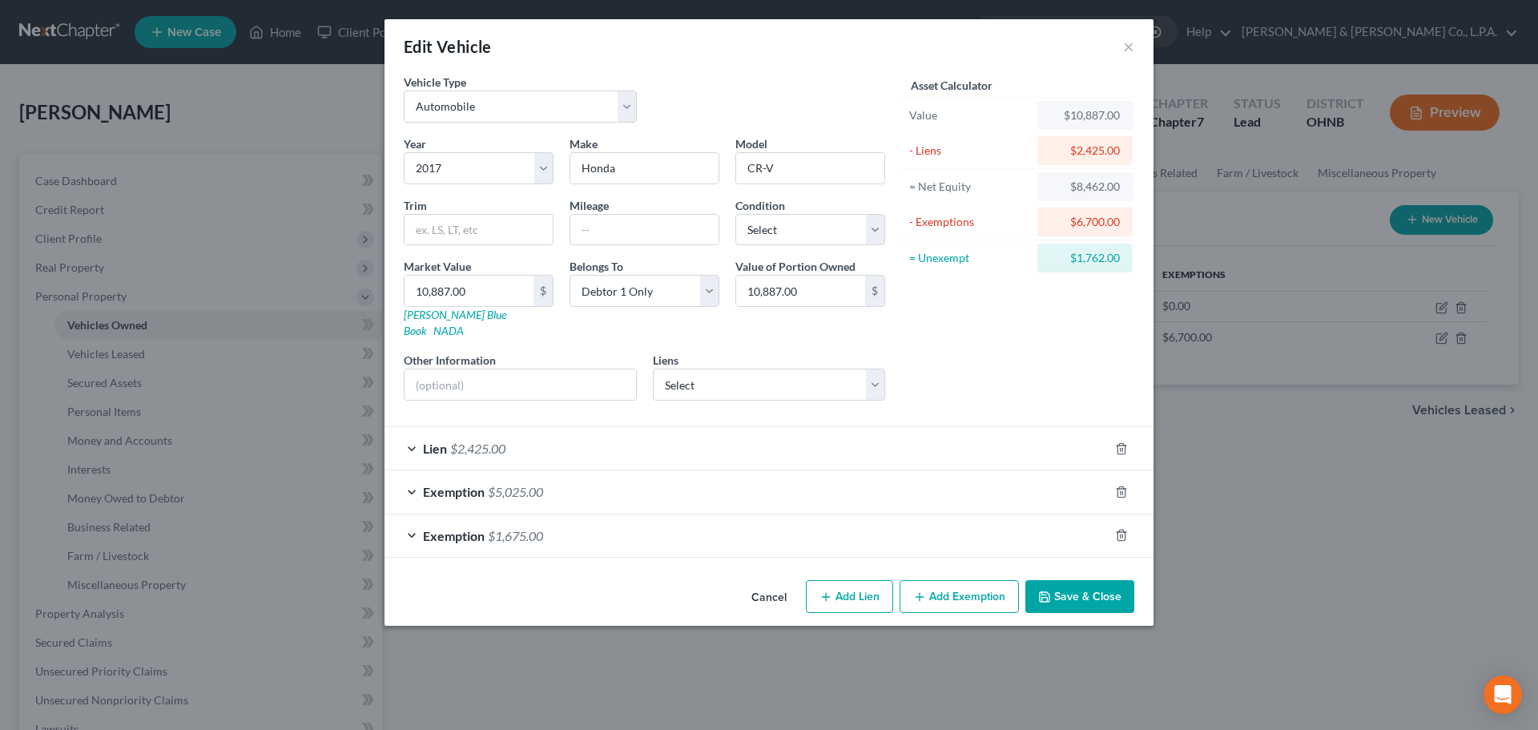
click at [790, 439] on div "Lien $2,425.00" at bounding box center [746, 448] width 724 height 42
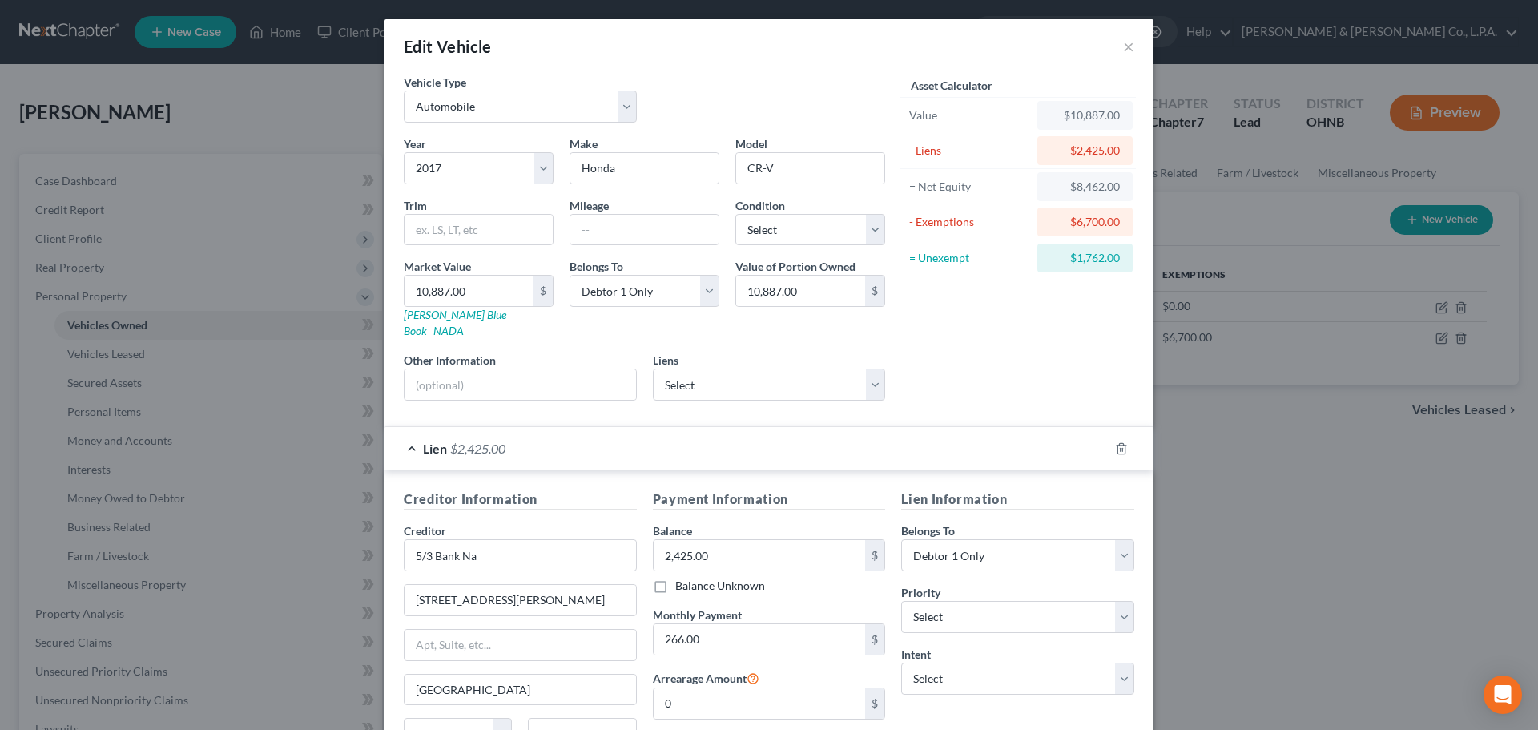
click at [790, 439] on div "Lien $2,425.00" at bounding box center [746, 448] width 724 height 42
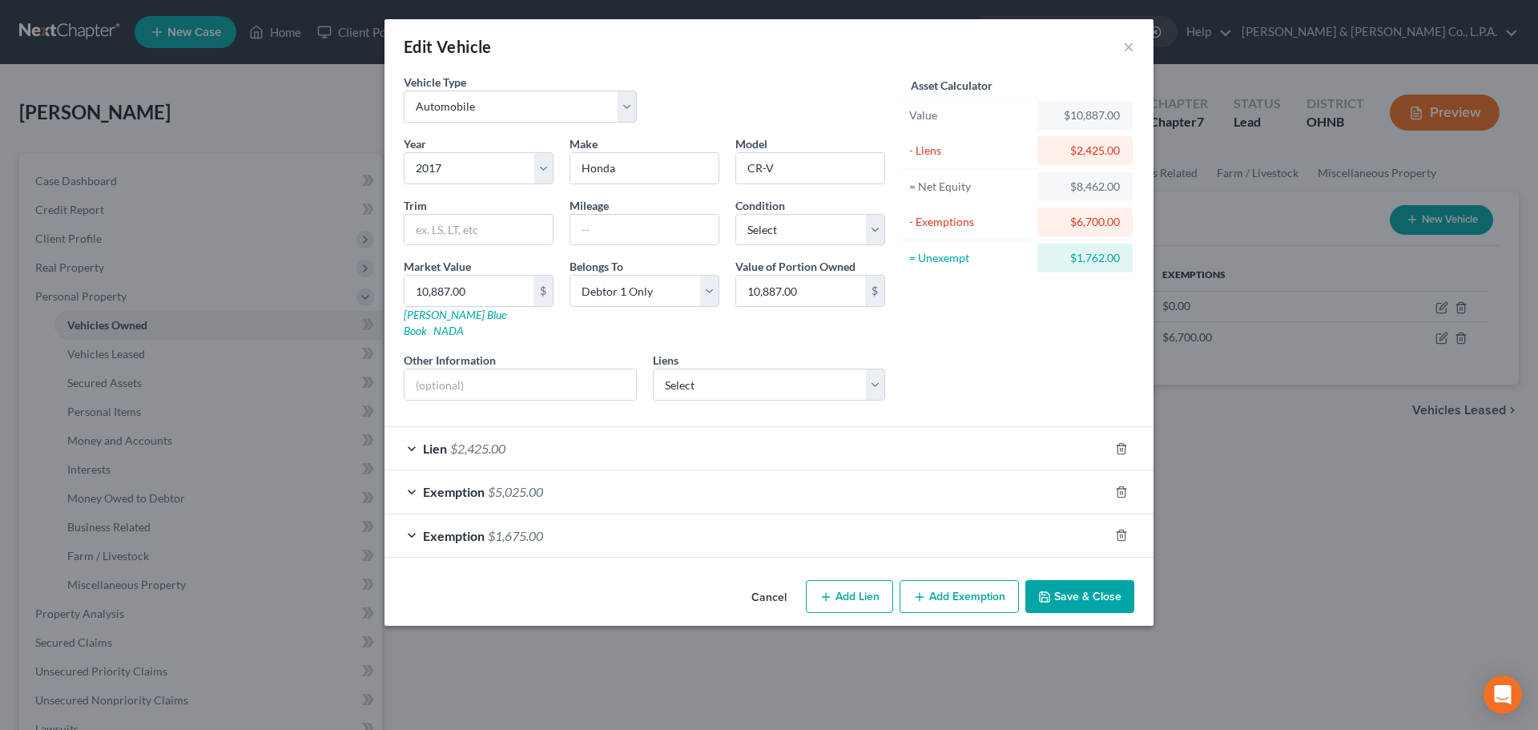
click at [1064, 588] on button "Save & Close" at bounding box center [1079, 597] width 109 height 34
